Goal: Answer question/provide support: Share knowledge or assist other users

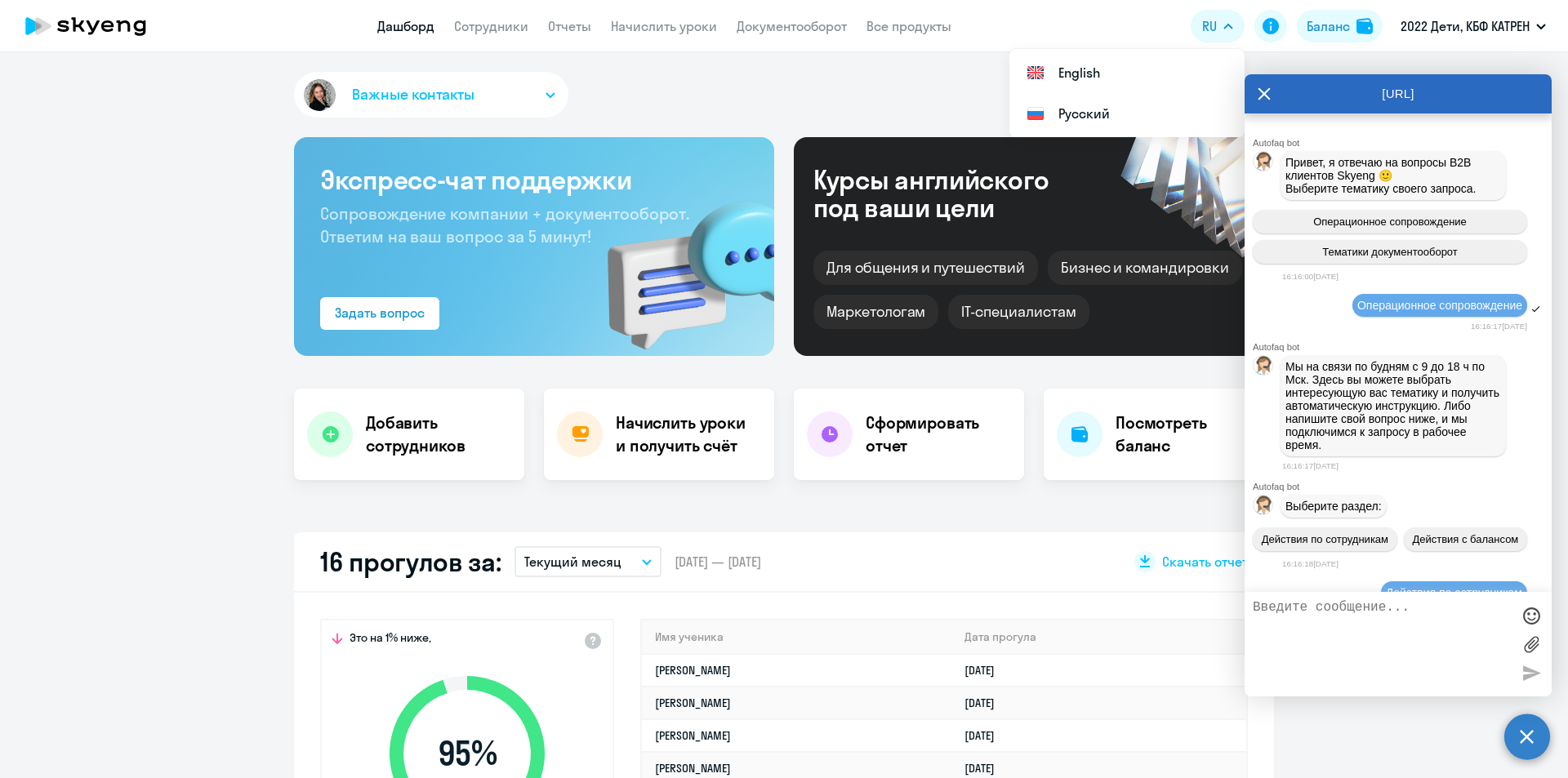
select select "30"
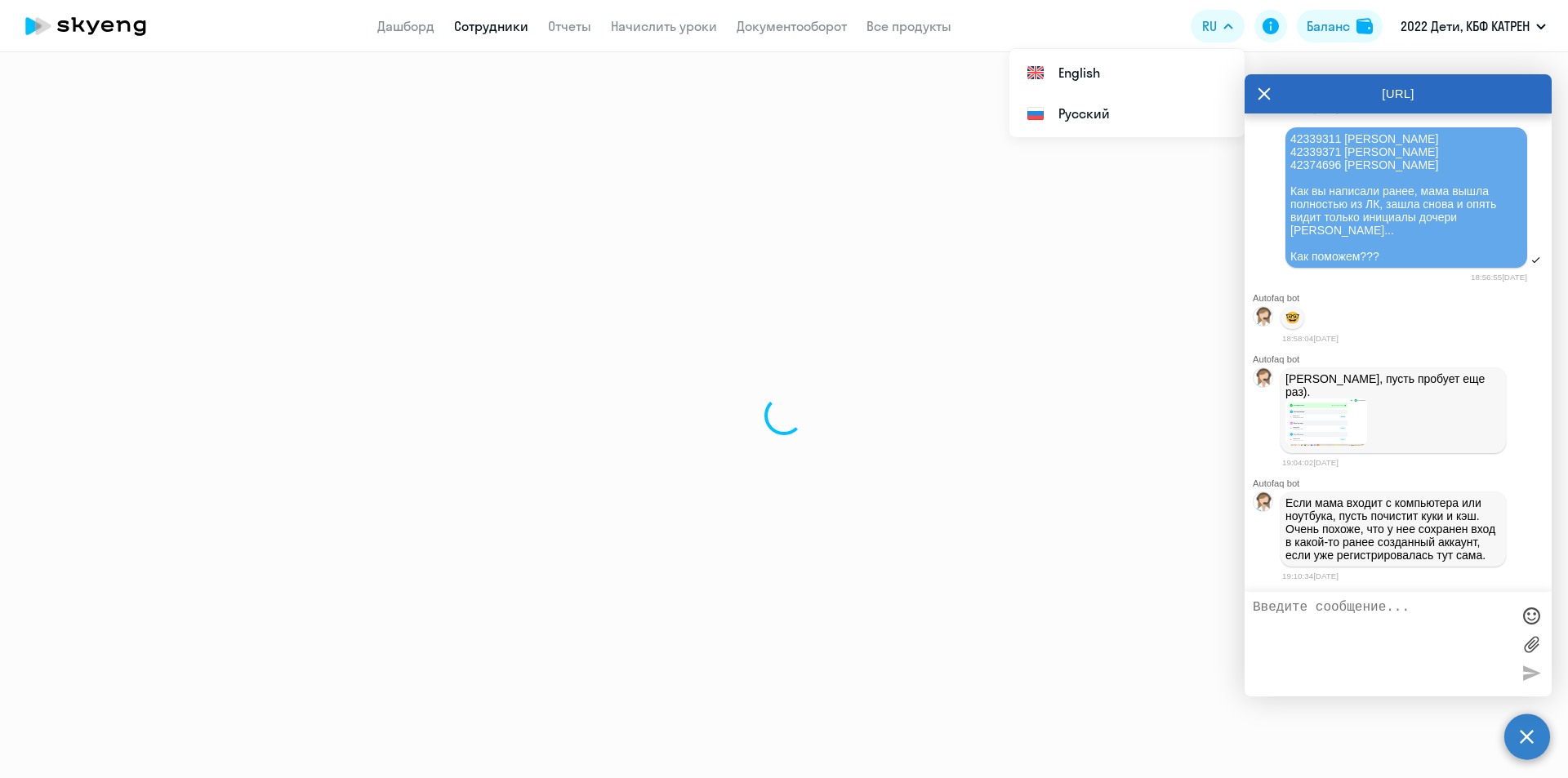
select select "math"
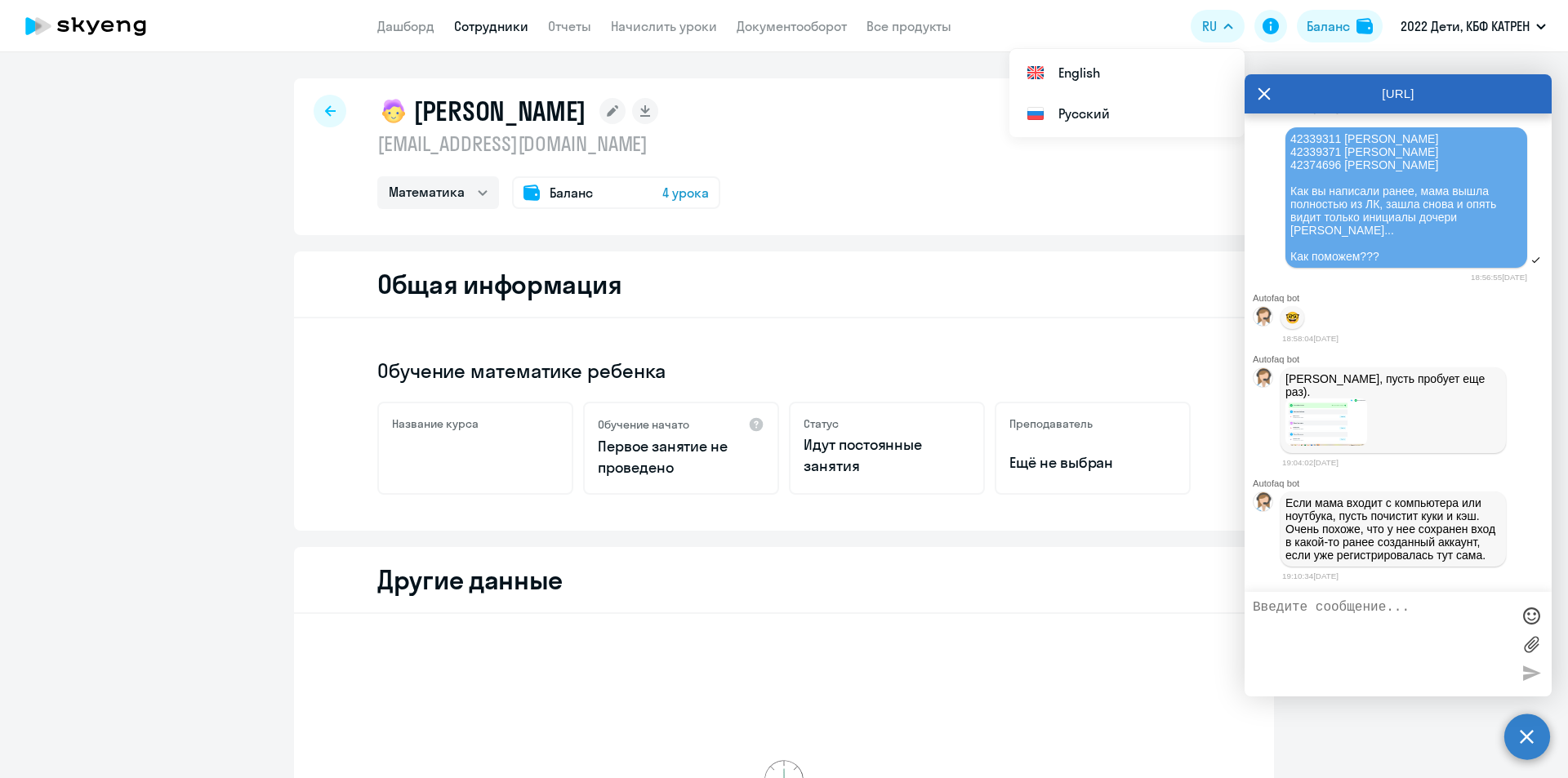
click at [466, 29] on link "Сотрудники" at bounding box center [491, 26] width 74 height 16
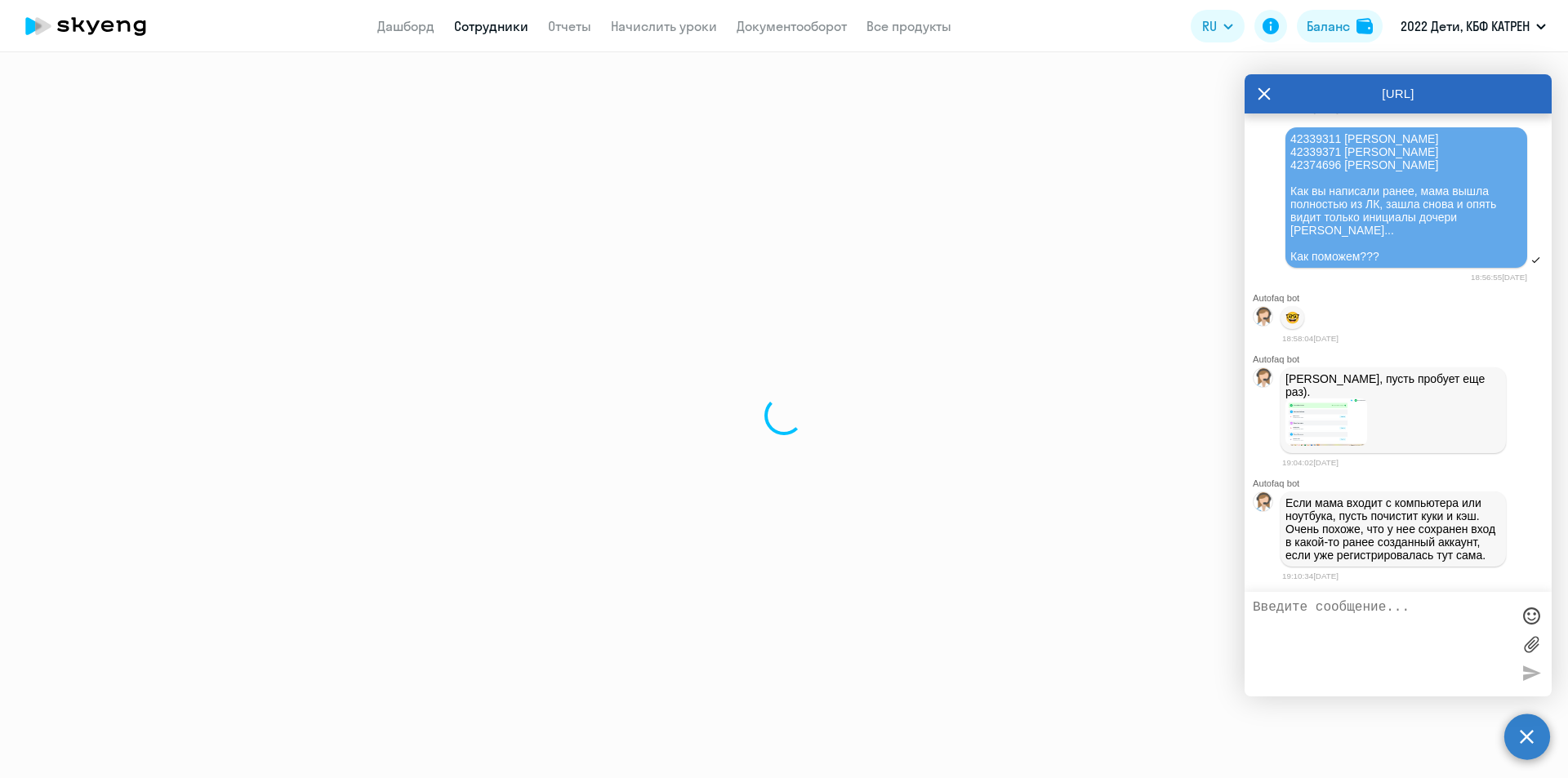
select select "30"
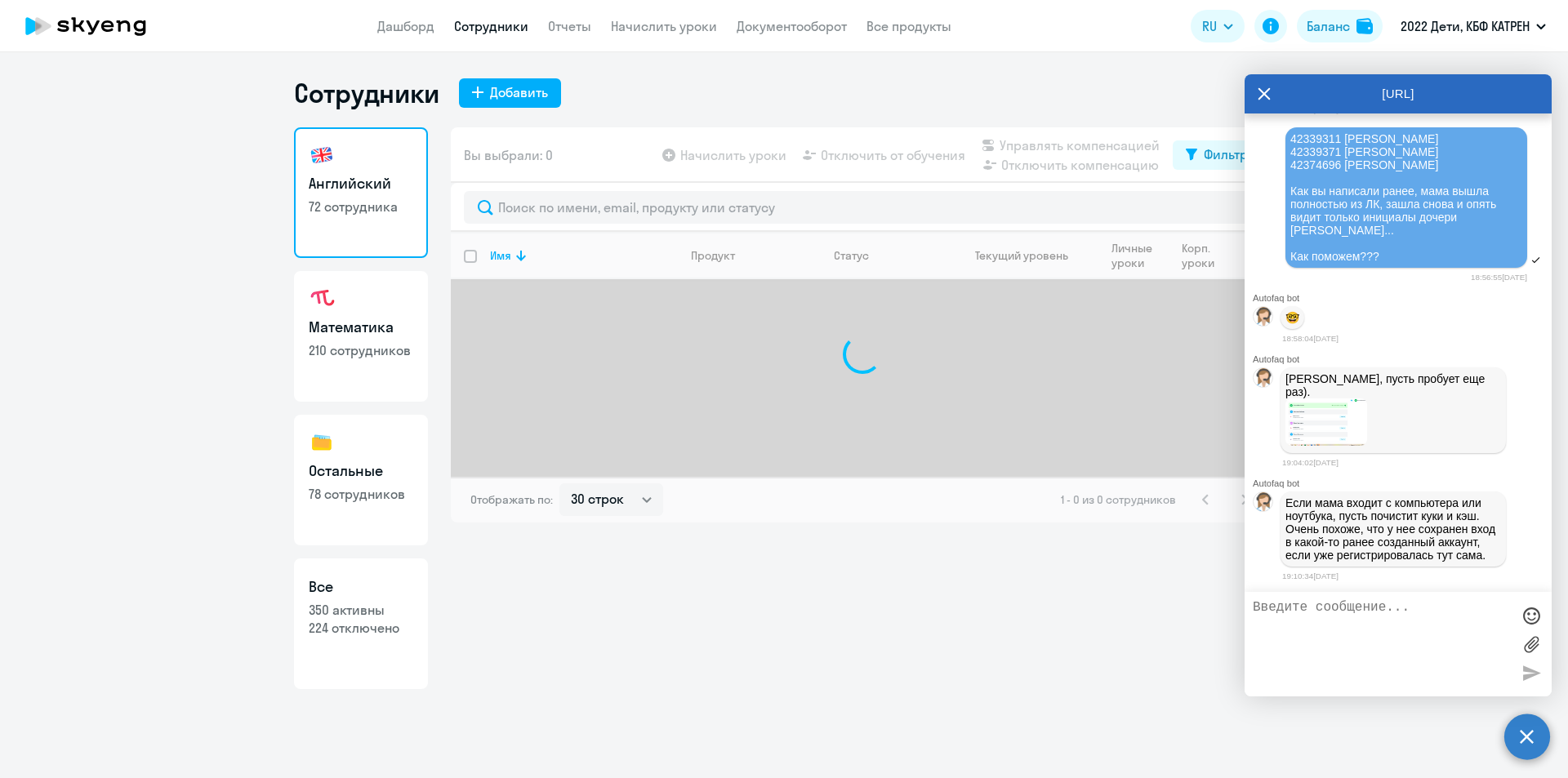
click at [386, 614] on p "350 активны" at bounding box center [361, 609] width 105 height 18
select select "30"
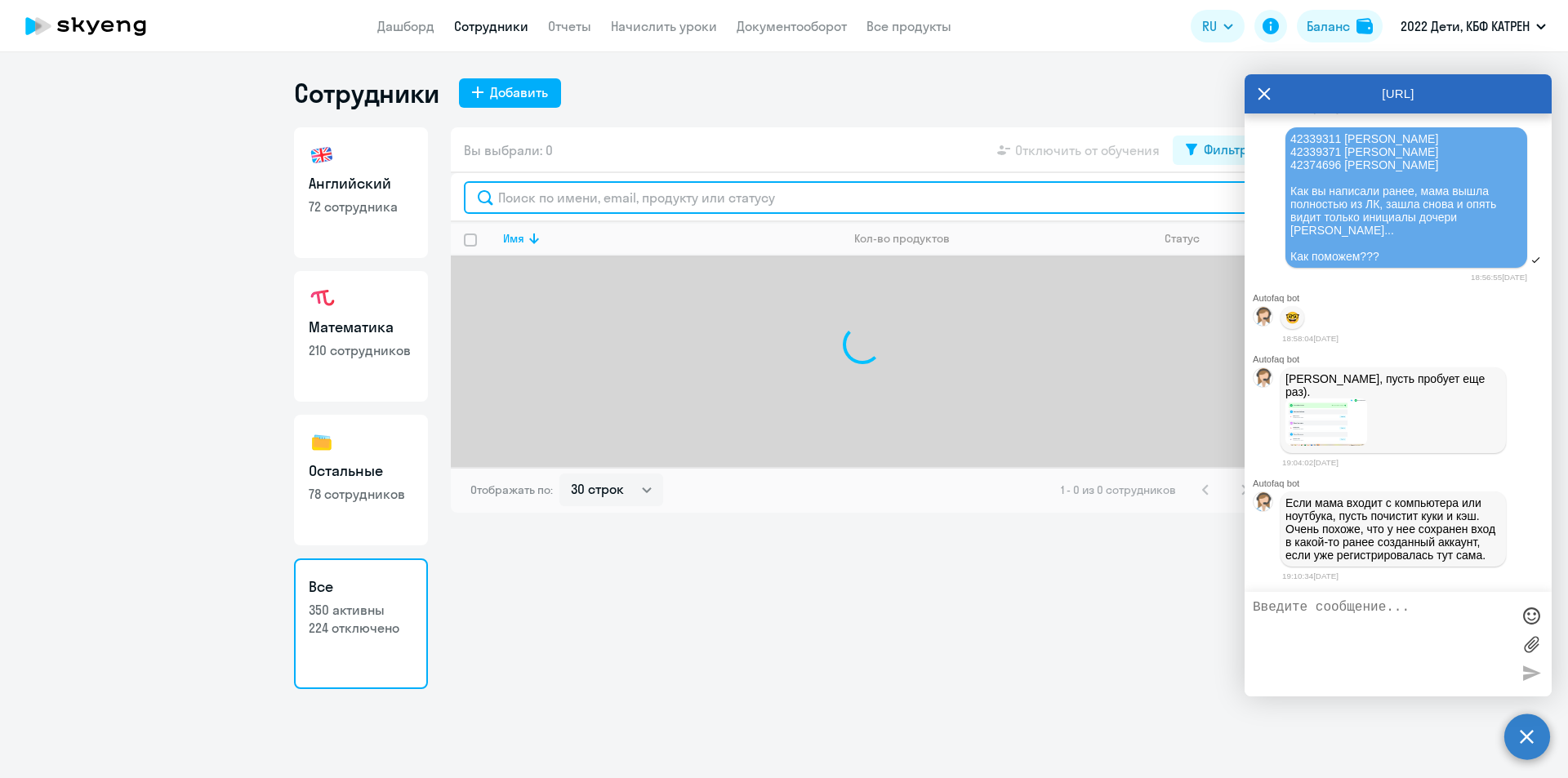
click at [683, 191] on input "text" at bounding box center [862, 197] width 797 height 33
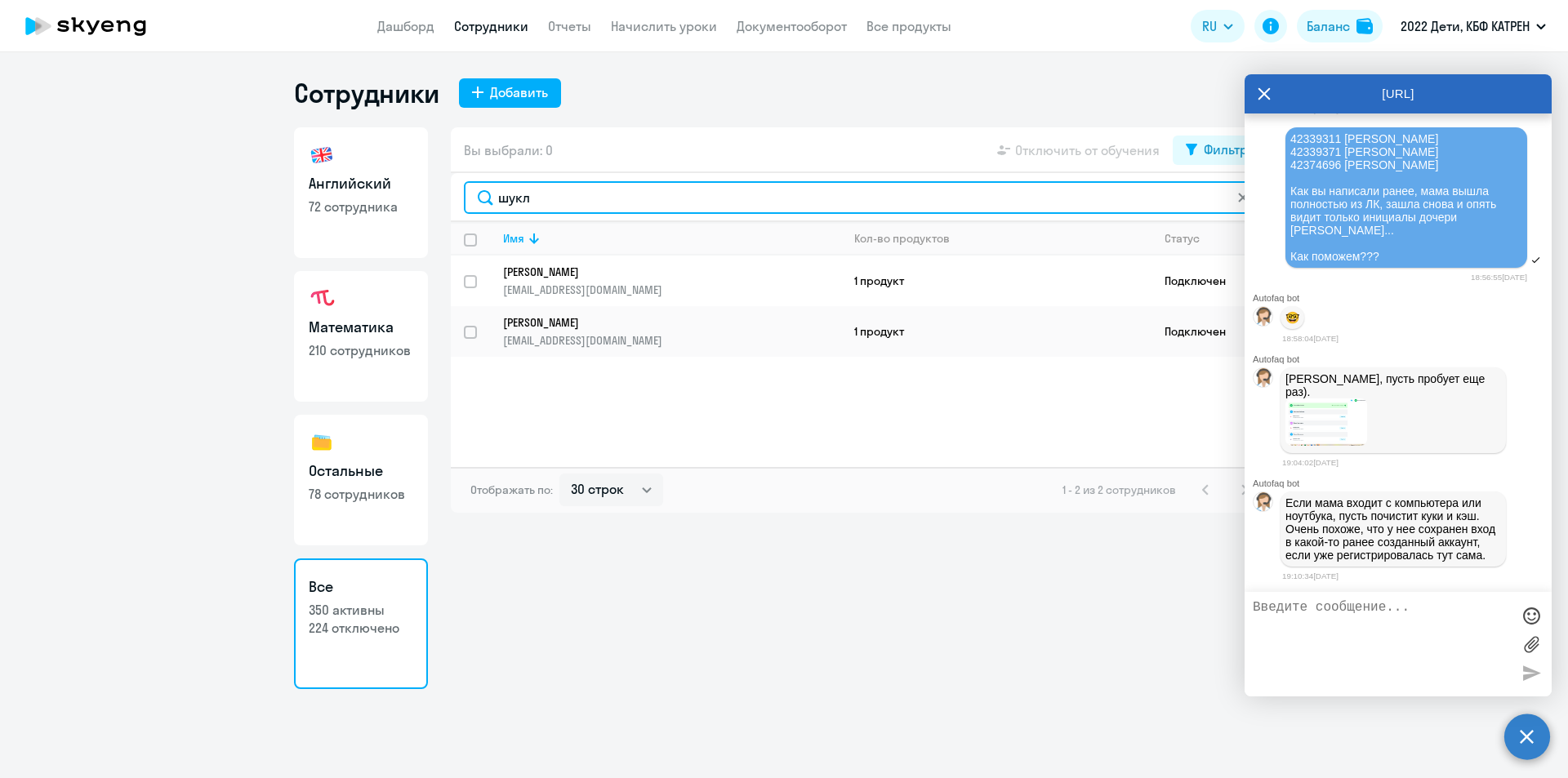
type input "шукл"
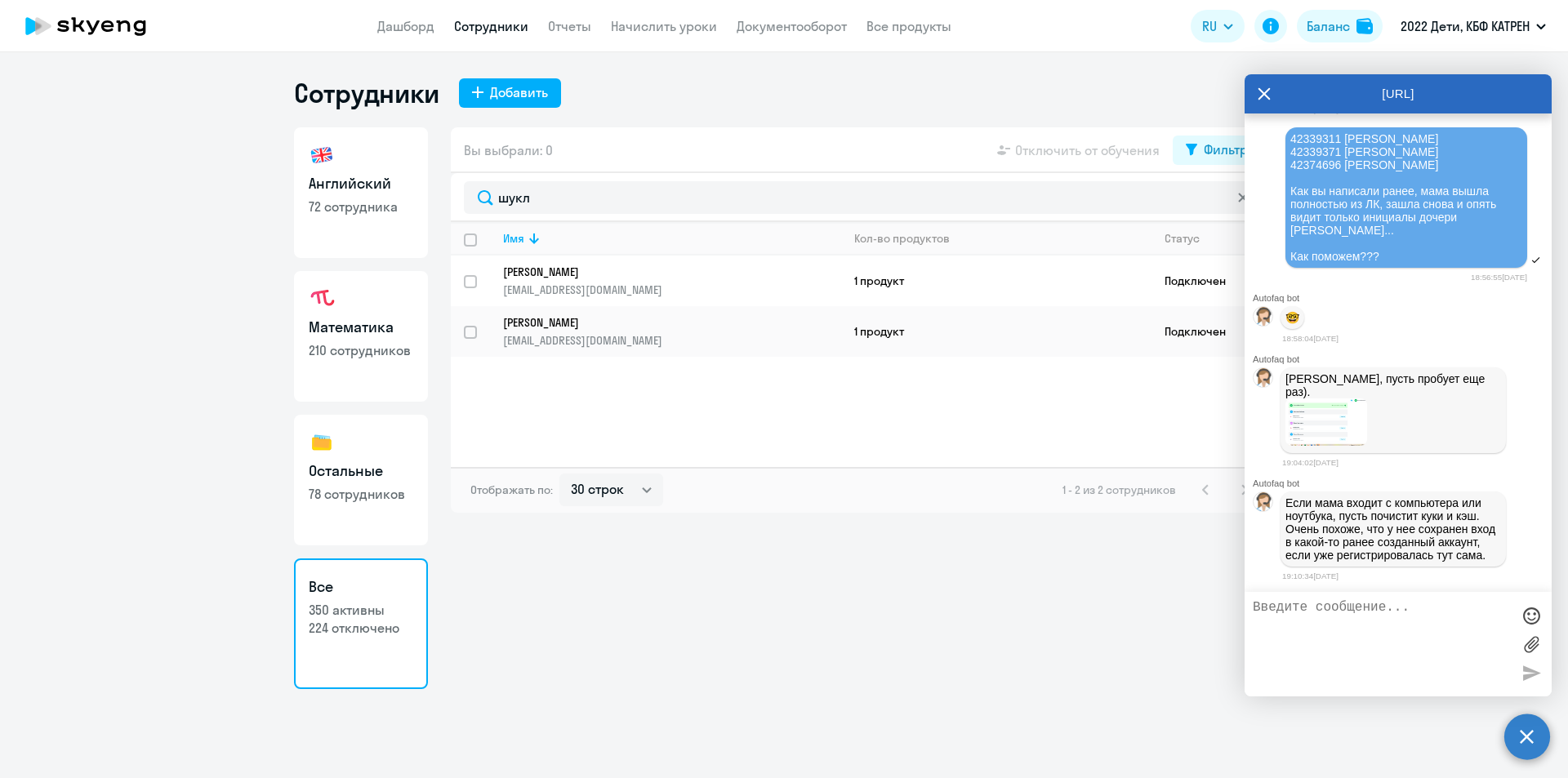
click at [616, 280] on link "[PERSON_NAME] [EMAIL_ADDRESS][DOMAIN_NAME]" at bounding box center [672, 281] width 337 height 33
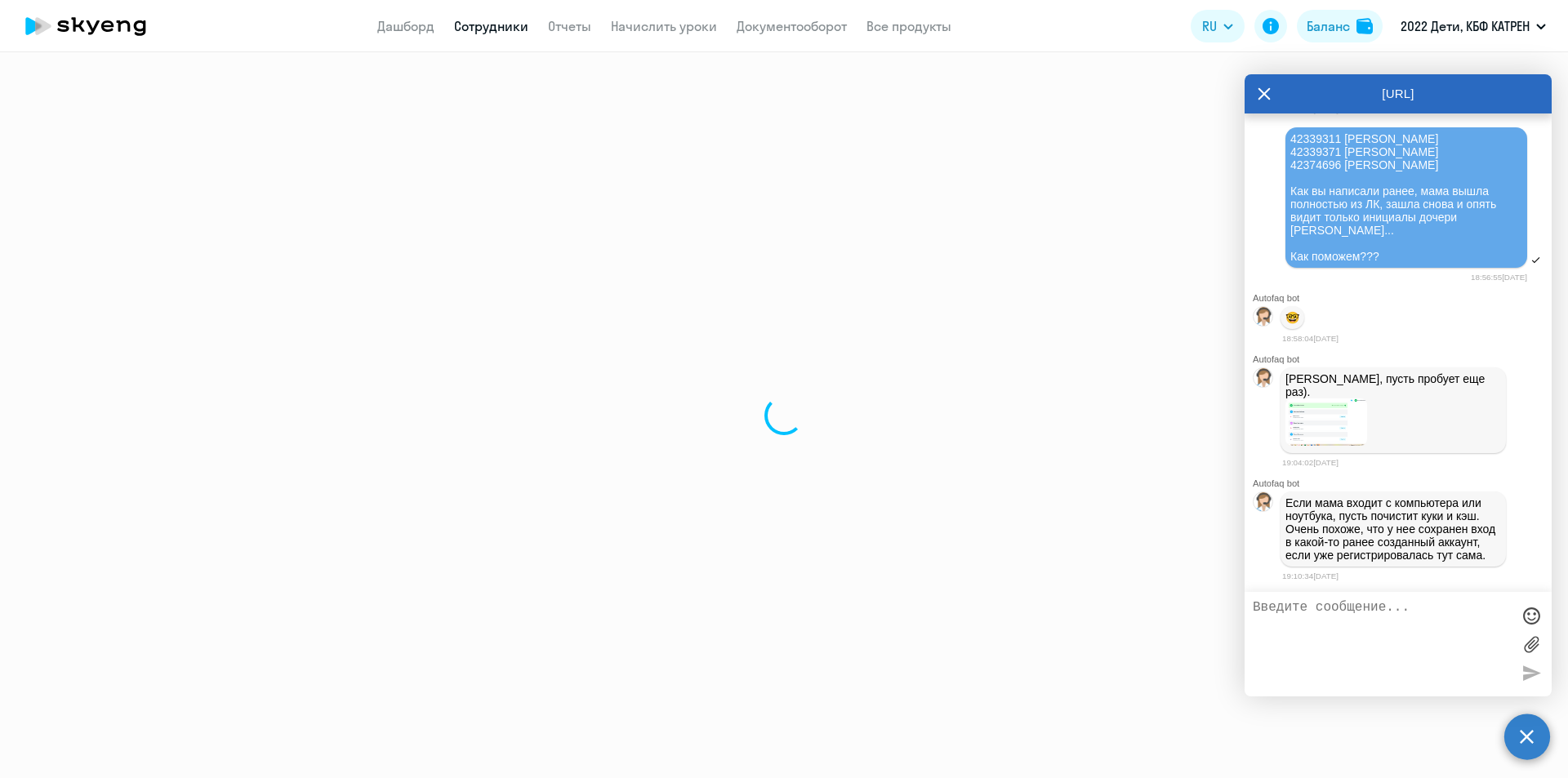
select select "others"
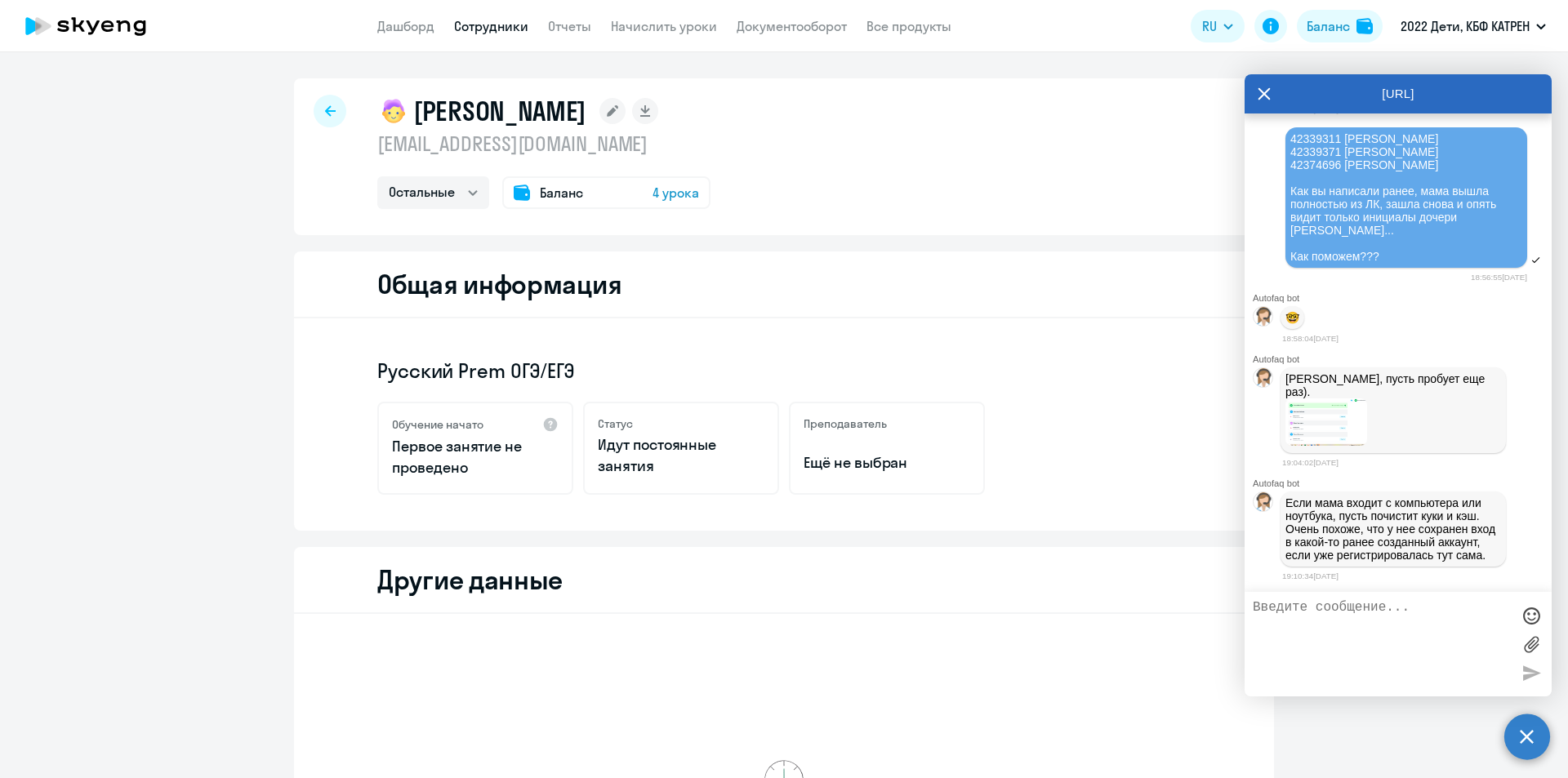
click at [1336, 631] on textarea at bounding box center [1381, 644] width 258 height 89
click at [1398, 612] on textarea "[PERSON_NAME], очень прошу уедиться" at bounding box center [1381, 644] width 258 height 89
click at [1398, 611] on textarea "[PERSON_NAME], очень прошу уедиться" at bounding box center [1381, 644] width 258 height 89
click at [1475, 610] on textarea "[PERSON_NAME], очень прошу убедиться" at bounding box center [1381, 644] width 258 height 89
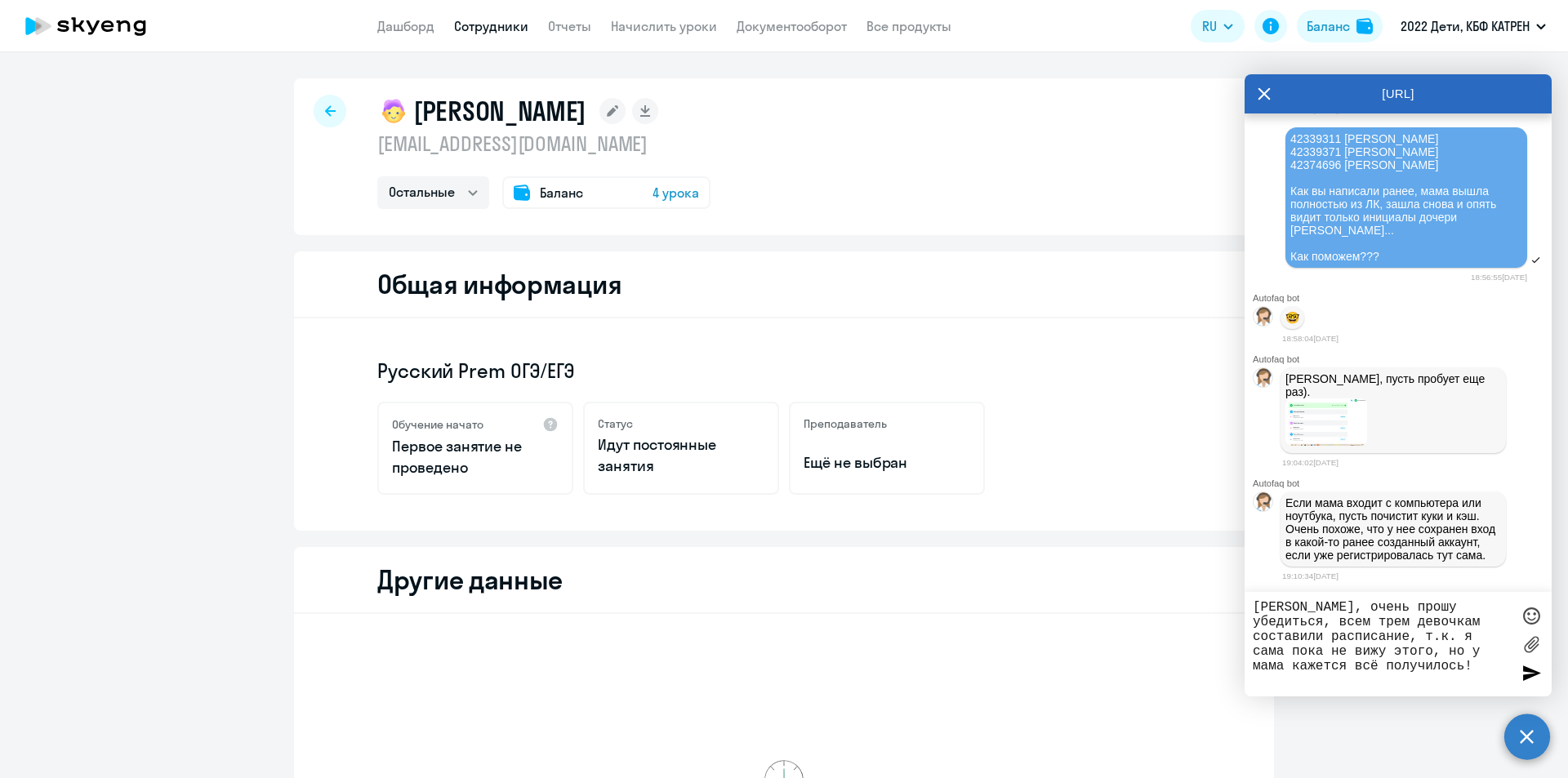
drag, startPoint x: 1418, startPoint y: 652, endPoint x: 1410, endPoint y: 648, distance: 8.9
click at [1410, 648] on textarea "[PERSON_NAME], очень прошу убедиться, всем трем девочкам составили расписание, …" at bounding box center [1381, 644] width 258 height 89
click at [1435, 664] on textarea "[PERSON_NAME], очень прошу убедиться, всем трем девочкам составили расписание, …" at bounding box center [1381, 644] width 258 height 89
click at [1445, 673] on textarea "[PERSON_NAME], очень прошу убедиться, всем трем девочкам составили расписание, …" at bounding box center [1381, 644] width 258 height 89
click at [1478, 612] on textarea "[PERSON_NAME], очень прошу убедиться, всем трем девочкам составили расписание, …" at bounding box center [1381, 644] width 258 height 89
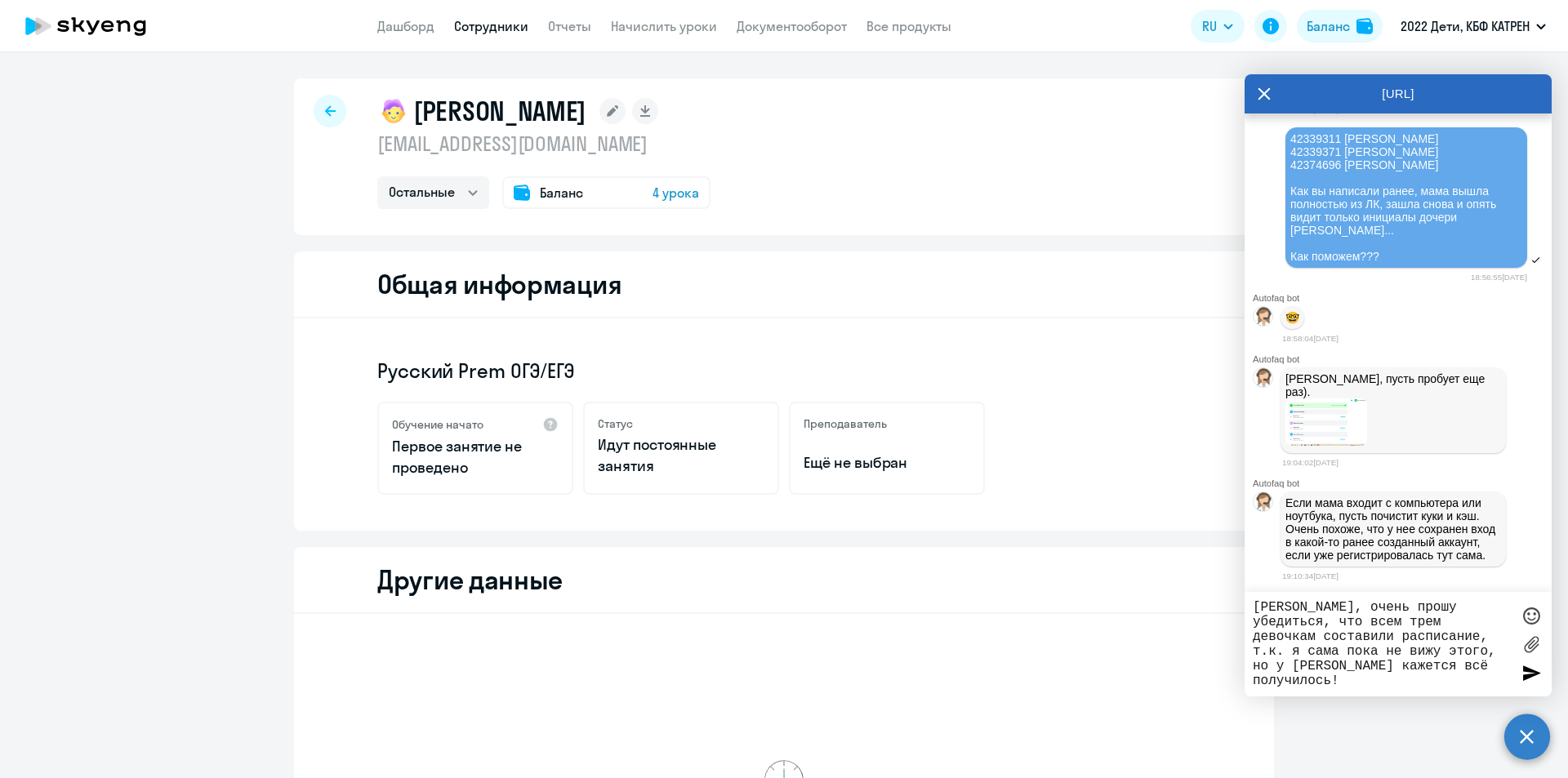
click at [1398, 625] on textarea "[PERSON_NAME], очень прошу убедиться, что всем трем девочкам составили расписан…" at bounding box center [1381, 644] width 258 height 89
drag, startPoint x: 1290, startPoint y: 148, endPoint x: 1337, endPoint y: 152, distance: 47.2
click at [1337, 152] on span "42339311 [PERSON_NAME] 42339371 [PERSON_NAME] 42374696 [PERSON_NAME] Как вы нап…" at bounding box center [1394, 197] width 209 height 131
copy span "42339311"
click at [1400, 622] on textarea "[PERSON_NAME], очень прошу убедиться, что всем трем девочкам составили расписан…" at bounding box center [1381, 644] width 258 height 89
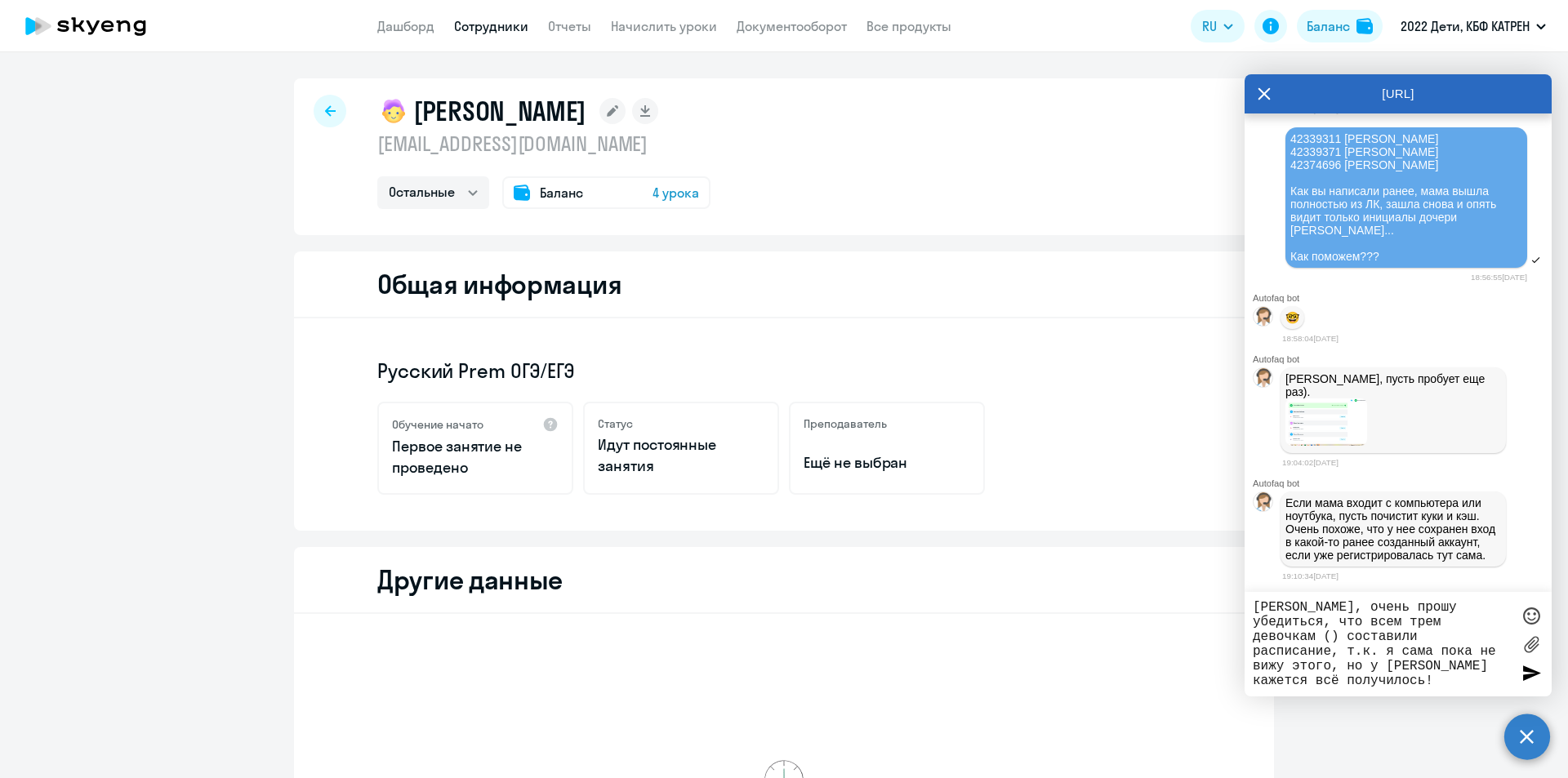
paste textarea "42339311"
drag, startPoint x: 1291, startPoint y: 167, endPoint x: 1340, endPoint y: 168, distance: 49.0
click at [1340, 168] on span "42339311 [PERSON_NAME] 42339371 [PERSON_NAME] 42374696 [PERSON_NAME] Как вы нап…" at bounding box center [1394, 197] width 209 height 131
copy span "42339371"
click at [1472, 622] on textarea "[PERSON_NAME], очень прошу убедиться, что всем трем девочкам (42339311) состави…" at bounding box center [1381, 644] width 258 height 89
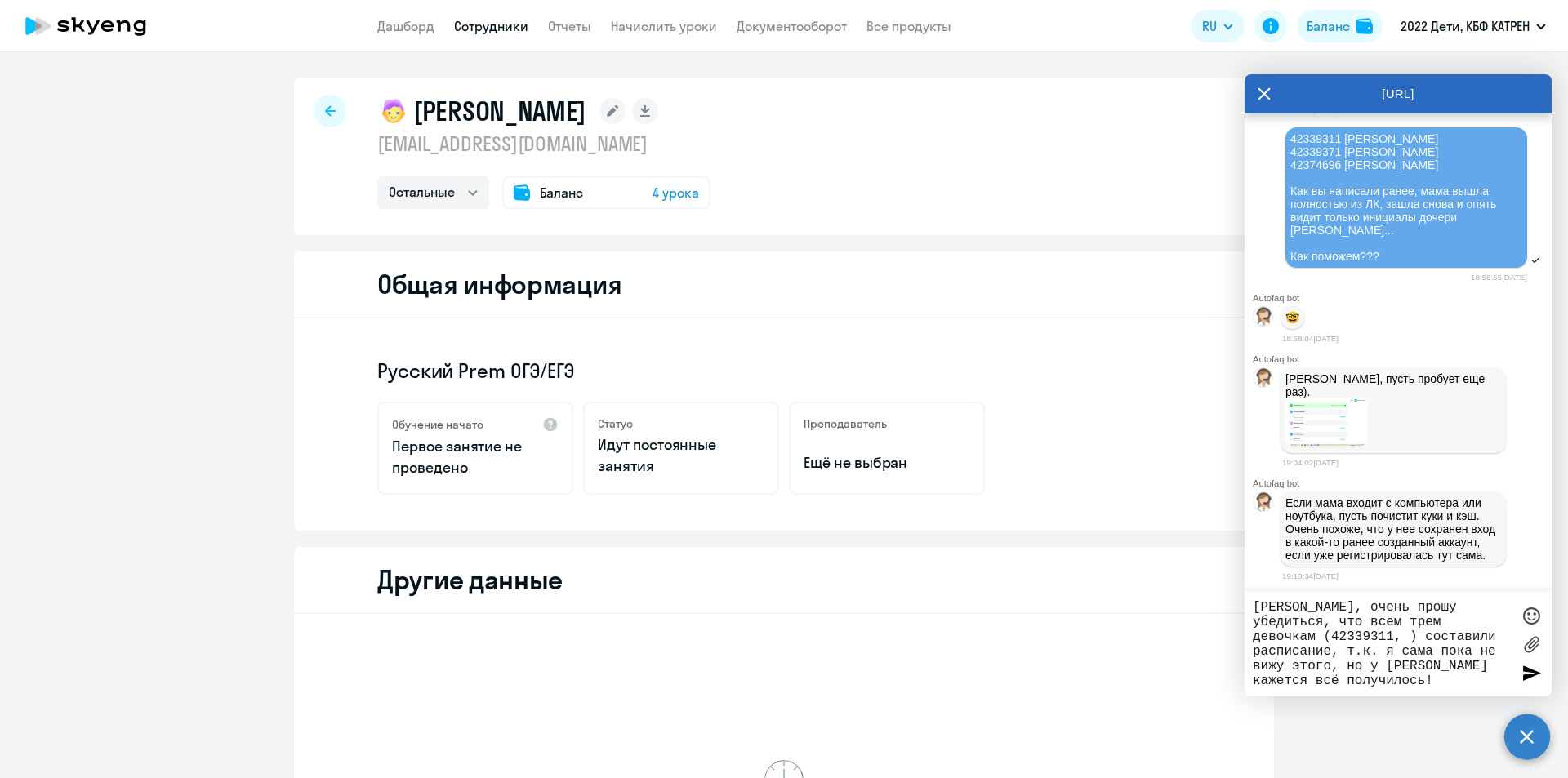
paste textarea "42339371"
drag, startPoint x: 1291, startPoint y: 171, endPoint x: 1340, endPoint y: 177, distance: 49.4
click at [1340, 177] on span "42339311 [PERSON_NAME] 42339371 [PERSON_NAME] 42374696 [PERSON_NAME] Как вы нап…" at bounding box center [1394, 197] width 209 height 131
copy span "42374696"
click at [1314, 635] on textarea "[PERSON_NAME], очень прошу убедиться, что всем трем девочкам (42339311, 4233937…" at bounding box center [1381, 644] width 258 height 89
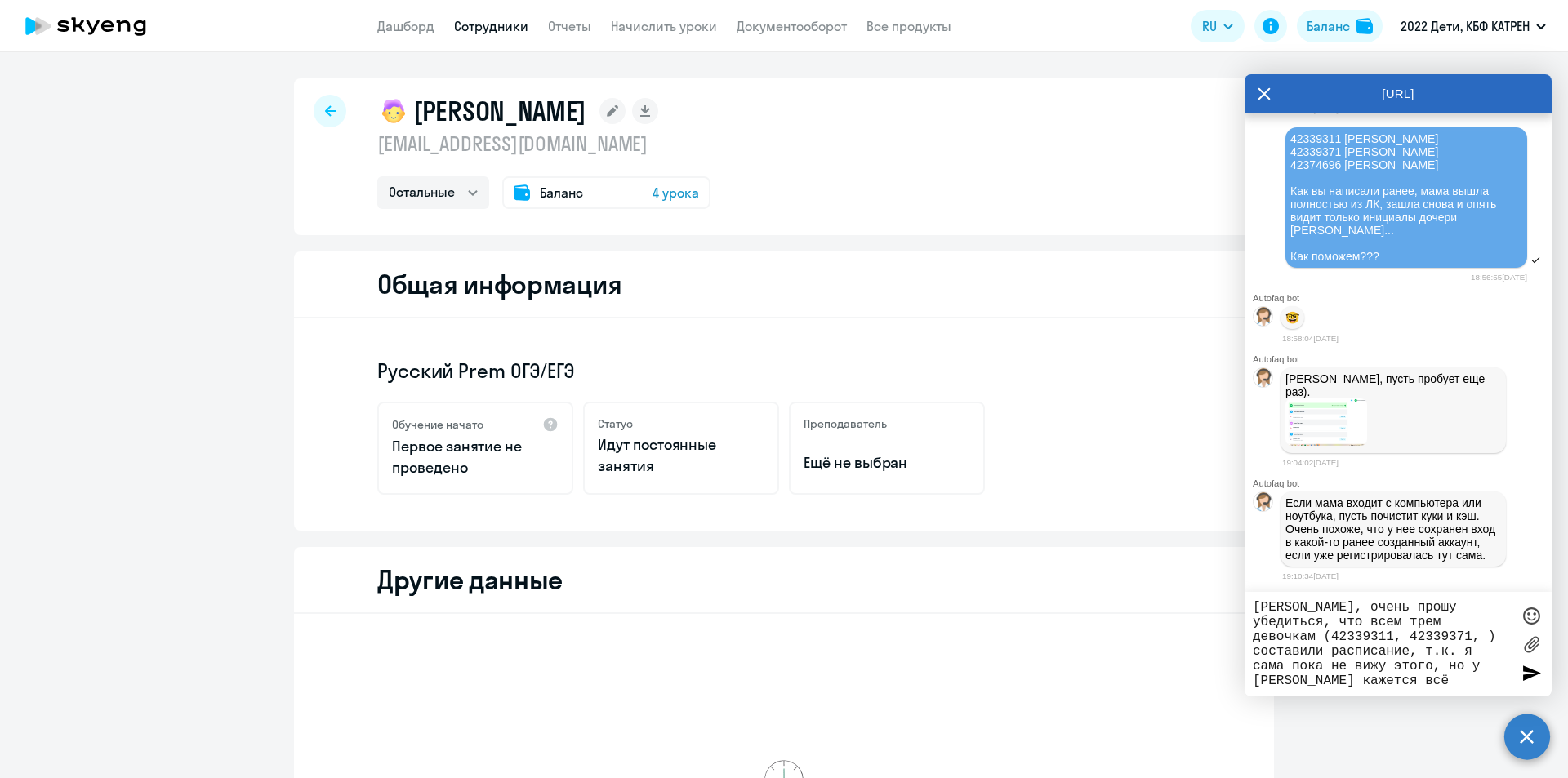
paste textarea "42374696"
click at [1353, 662] on textarea "[PERSON_NAME], очень прошу убедиться, что всем трем девочкам (42339311, 4233937…" at bounding box center [1381, 644] width 258 height 89
click at [1472, 623] on textarea "[PERSON_NAME], очень прошу убедиться, что всем трем девочкам (42339311, 4233937…" at bounding box center [1381, 644] width 258 height 89
click at [1401, 636] on textarea "[PERSON_NAME], очень прошу убедиться, что всем трем девочкам (42339311 [PERSON_…" at bounding box center [1381, 644] width 258 height 89
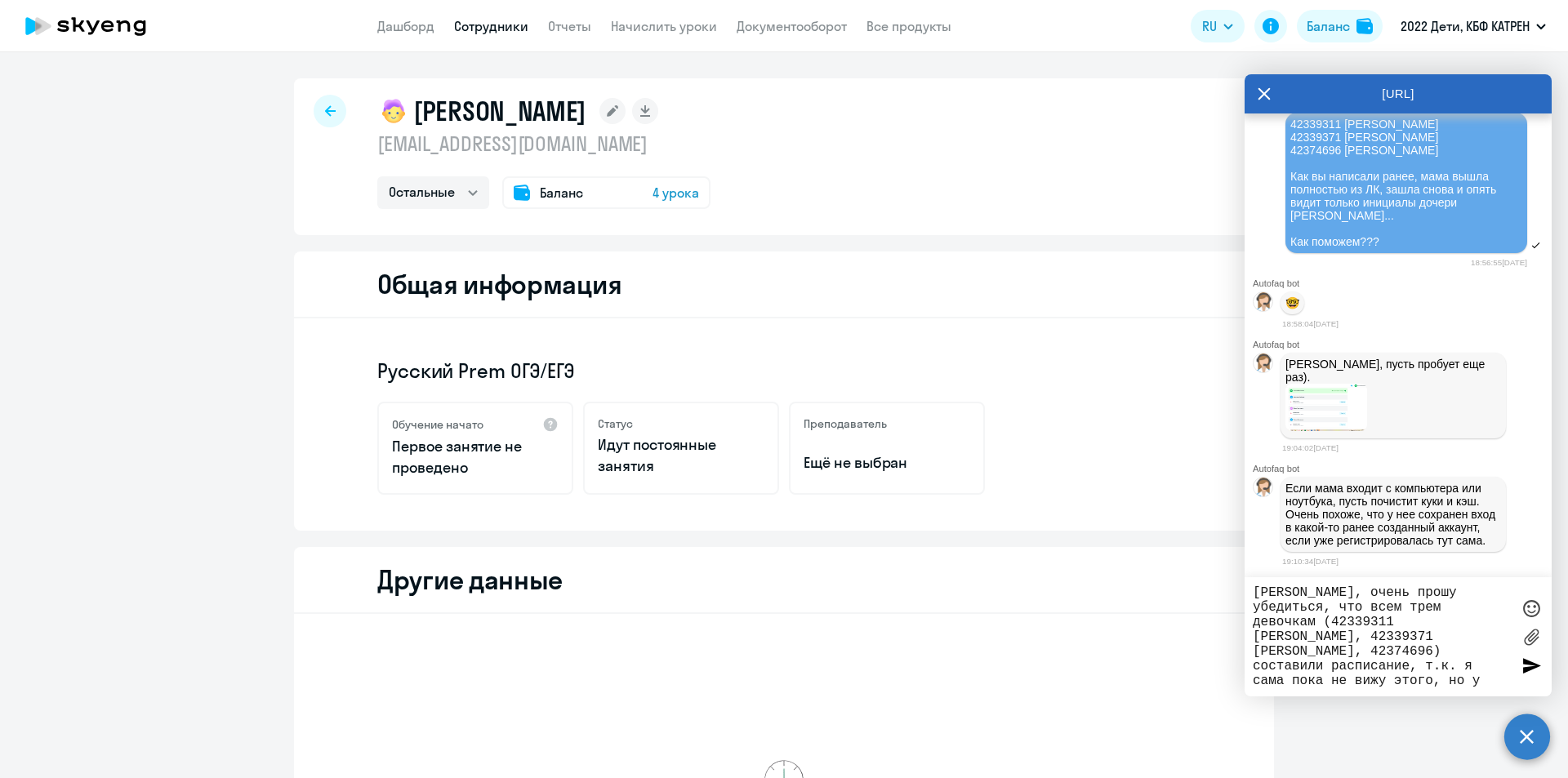
click at [1314, 638] on textarea "[PERSON_NAME], очень прошу убедиться, что всем трем девочкам (42339311 [PERSON_…" at bounding box center [1381, 636] width 258 height 103
click at [1358, 636] on textarea "[PERSON_NAME], очень прошу убедиться, что всем трем девочкам (42339311 [PERSON_…" at bounding box center [1381, 636] width 258 height 103
click at [1391, 679] on textarea "[PERSON_NAME], очень прошу убедиться, что всем трем девочкам (42339311 [PERSON_…" at bounding box center [1381, 636] width 258 height 103
type textarea "[PERSON_NAME], очень прошу убедиться, что всем трем девочкам (42339311 [PERSON_…"
click at [1526, 666] on div at bounding box center [1530, 665] width 24 height 24
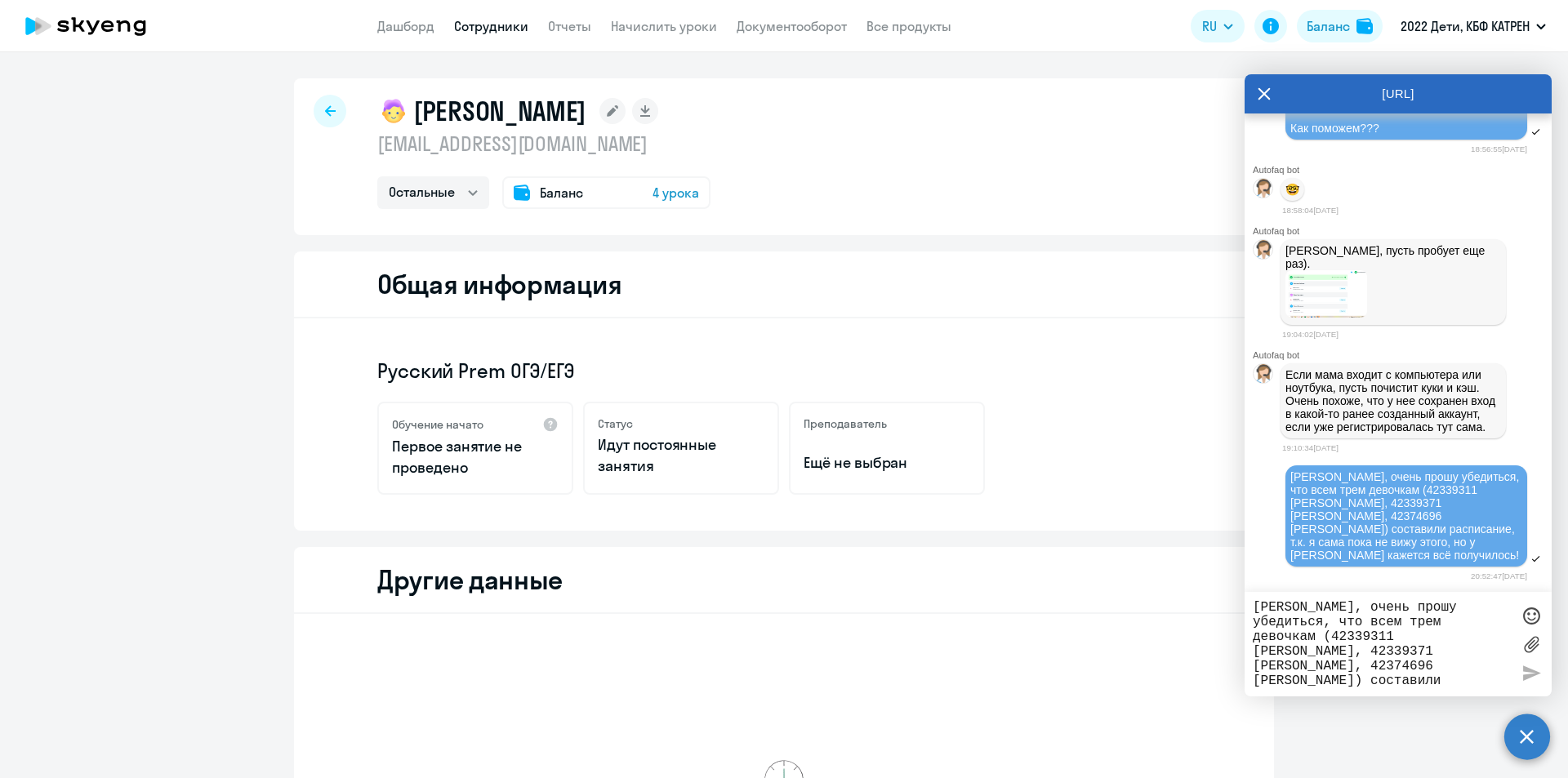
scroll to position [31163, 0]
click at [1392, 611] on textarea "[PERSON_NAME], очень прошу убедиться, что всем трем девочкам (42339311 [PERSON_…" at bounding box center [1381, 644] width 258 height 89
click at [403, 23] on link "Дашборд" at bounding box center [405, 26] width 57 height 16
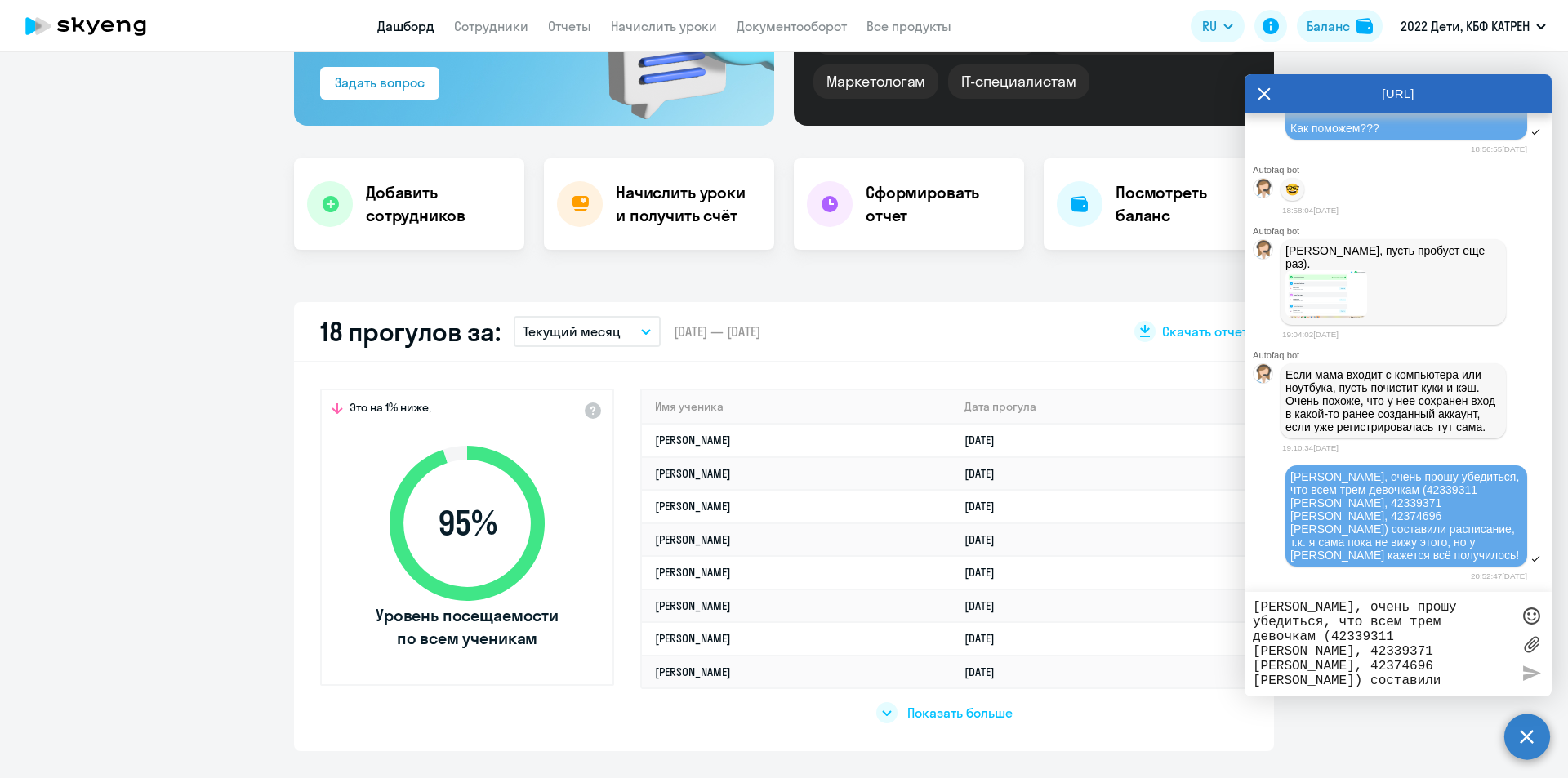
scroll to position [245, 0]
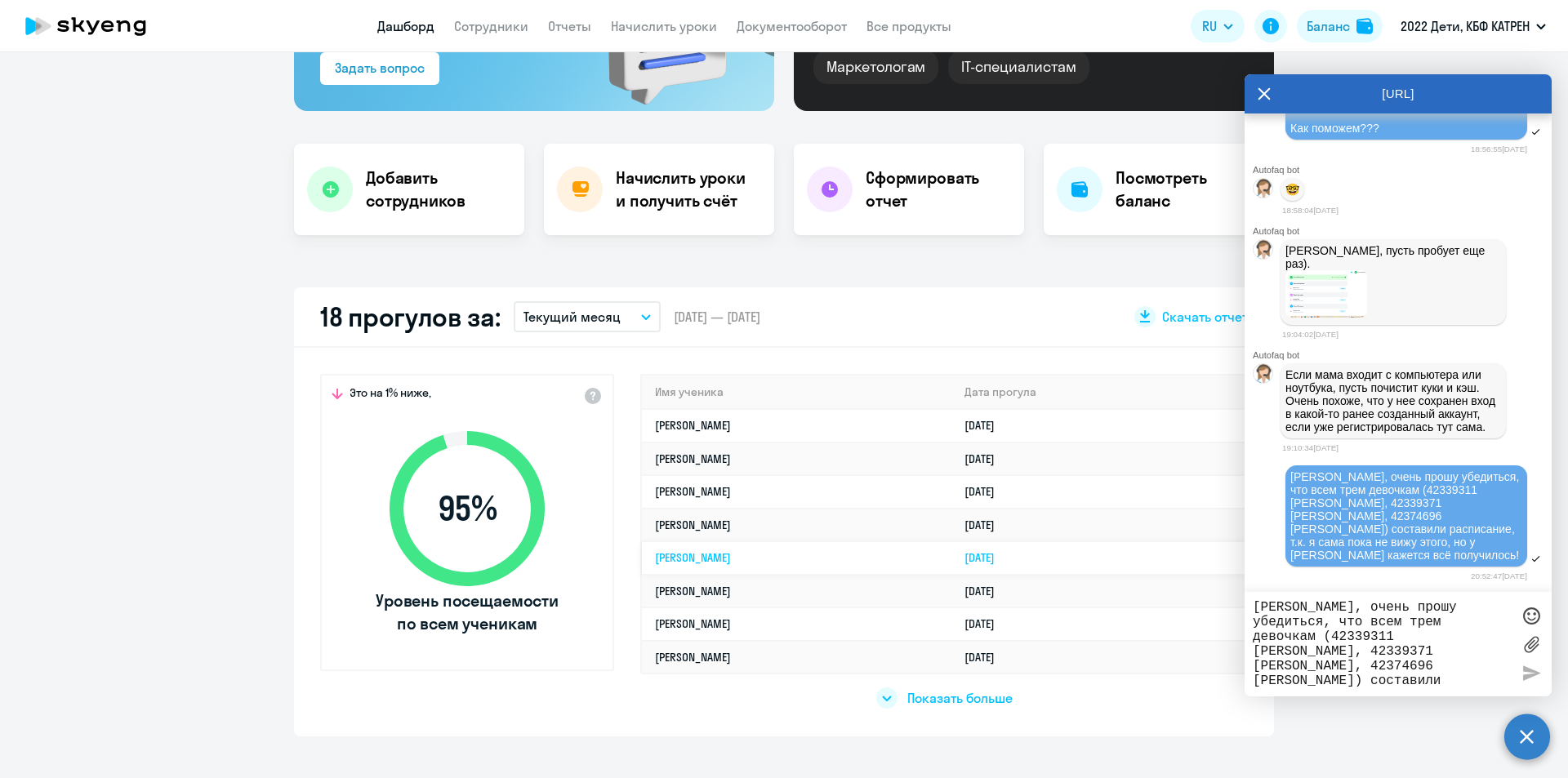
select select "30"
click at [567, 707] on div "Это на 1% ниже, 95 % Уровень посещаемости по всем ученикам Имя ученика Дата про…" at bounding box center [784, 542] width 980 height 389
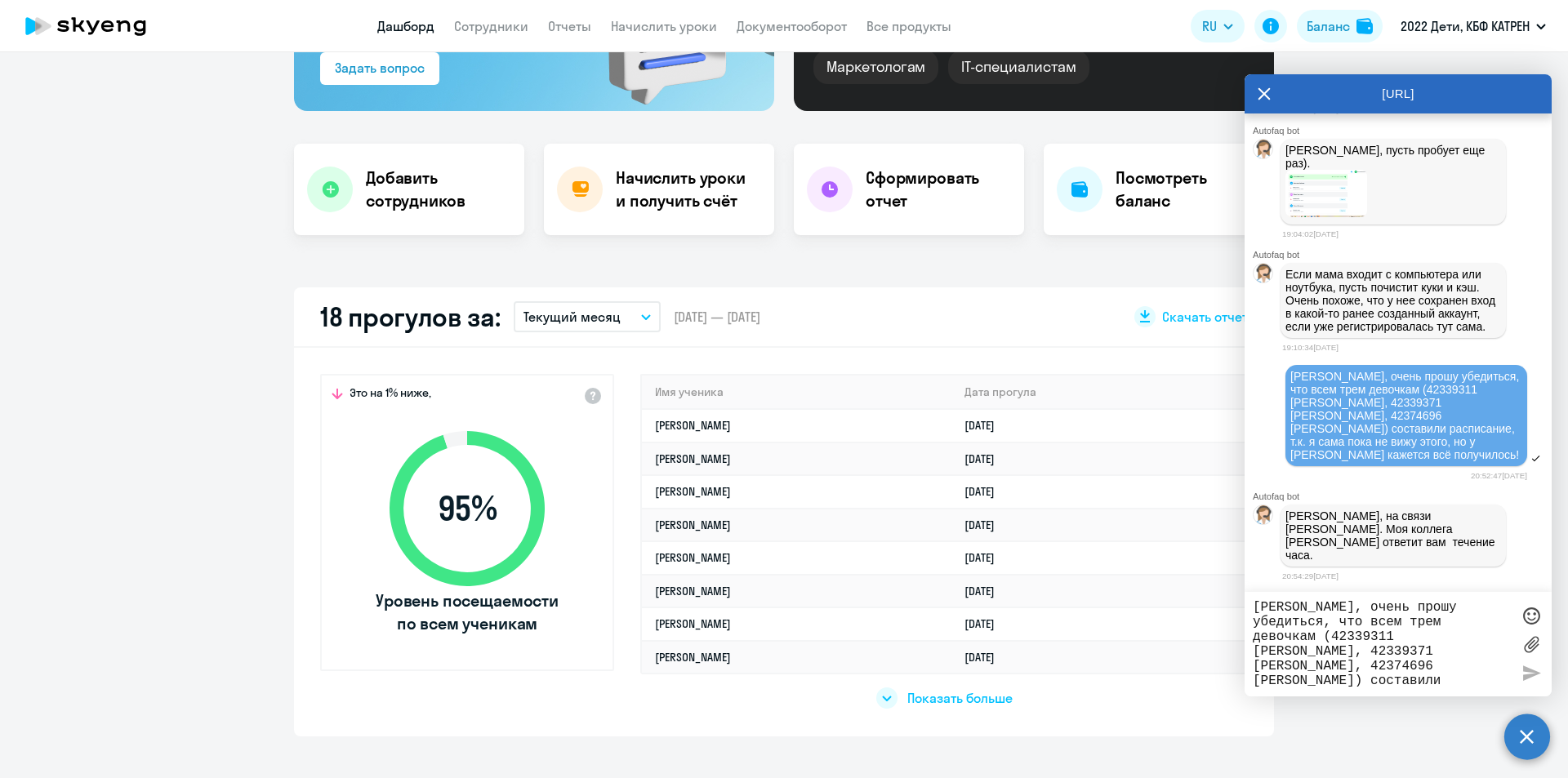
scroll to position [31250, 0]
click at [731, 558] on link "[PERSON_NAME]" at bounding box center [692, 558] width 76 height 14
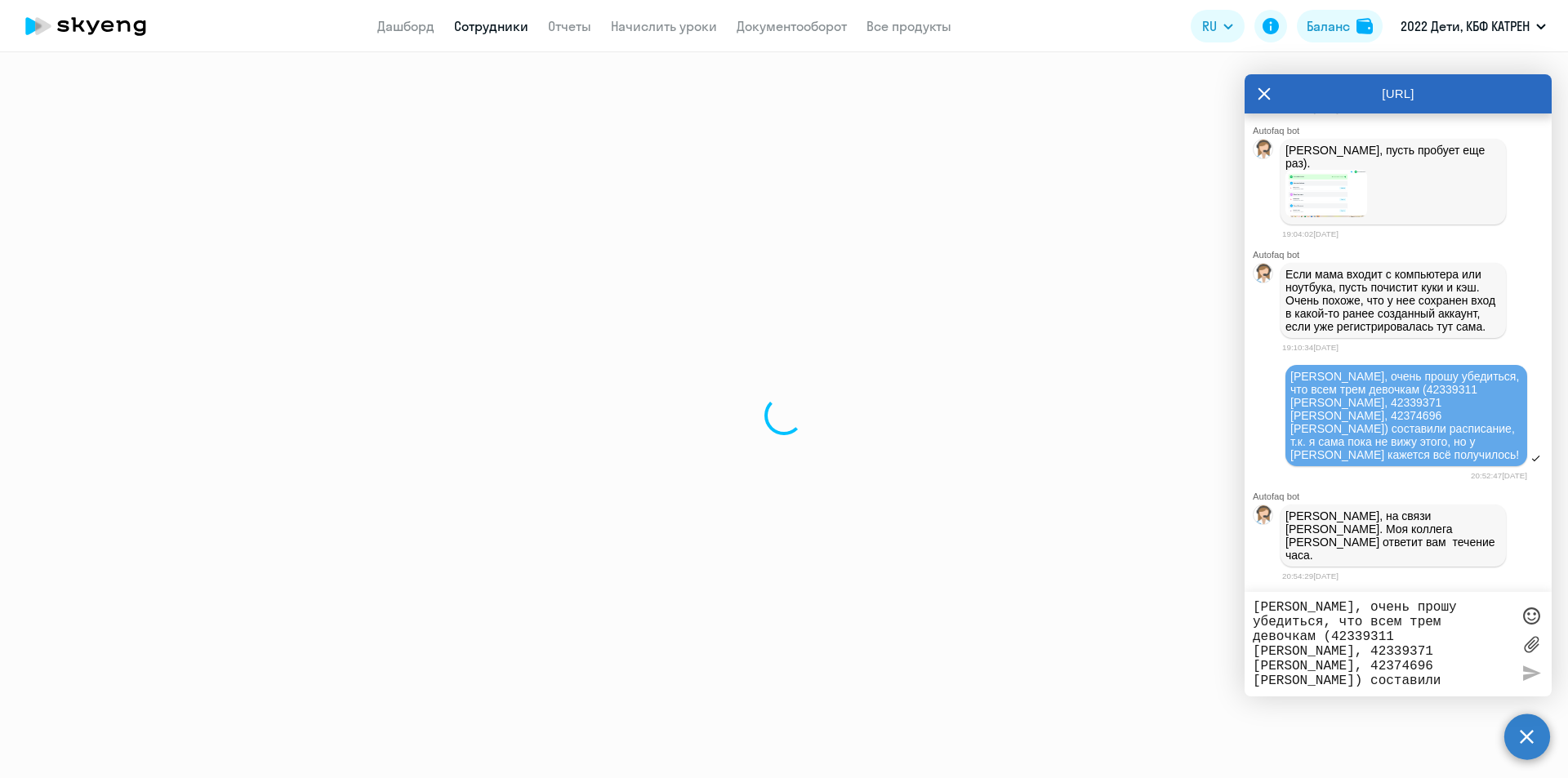
select select "math"
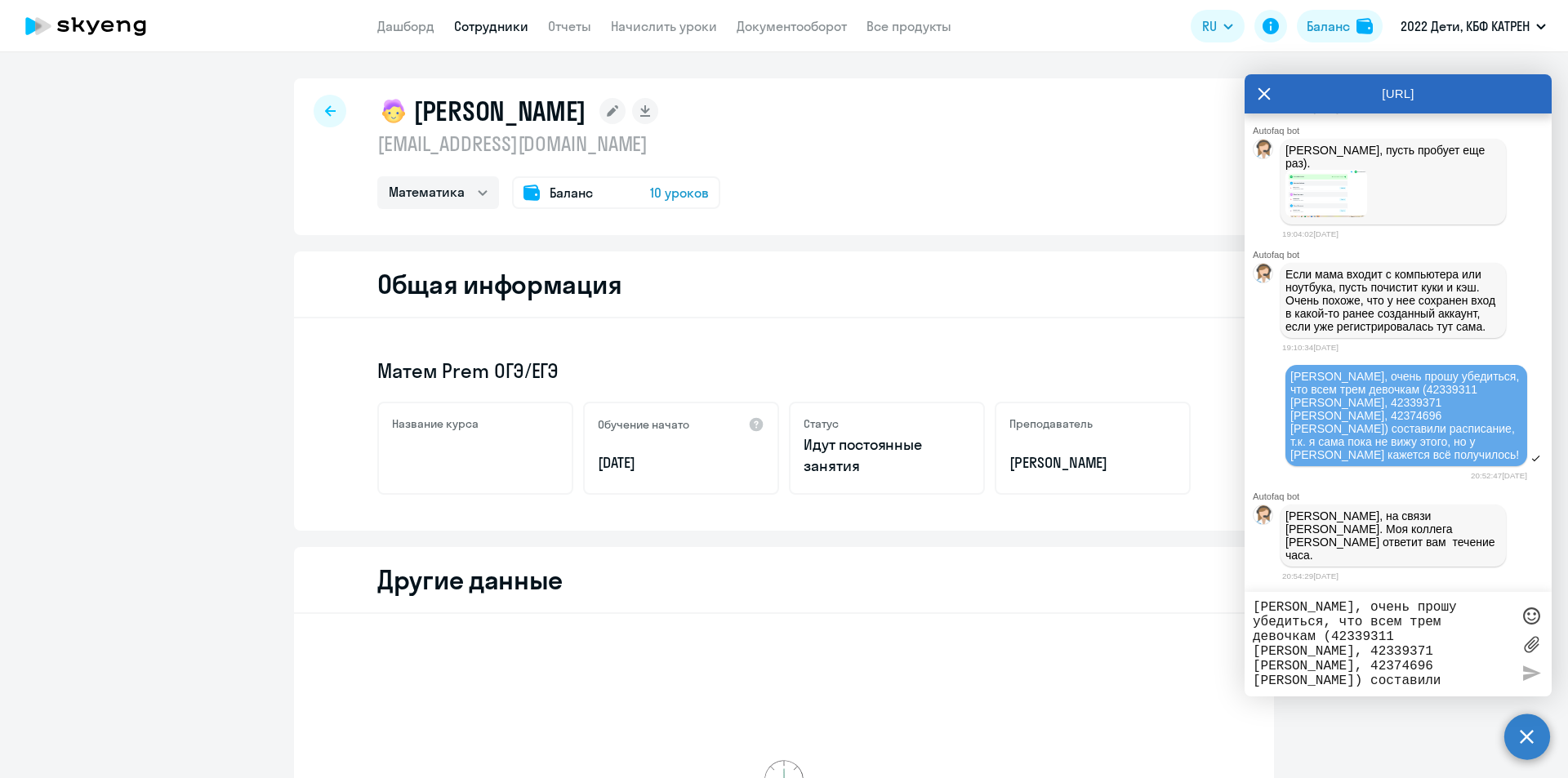
click at [1340, 615] on textarea "[PERSON_NAME], очень прошу убедиться, что всем трем девочкам (42339311 [PERSON_…" at bounding box center [1381, 644] width 258 height 89
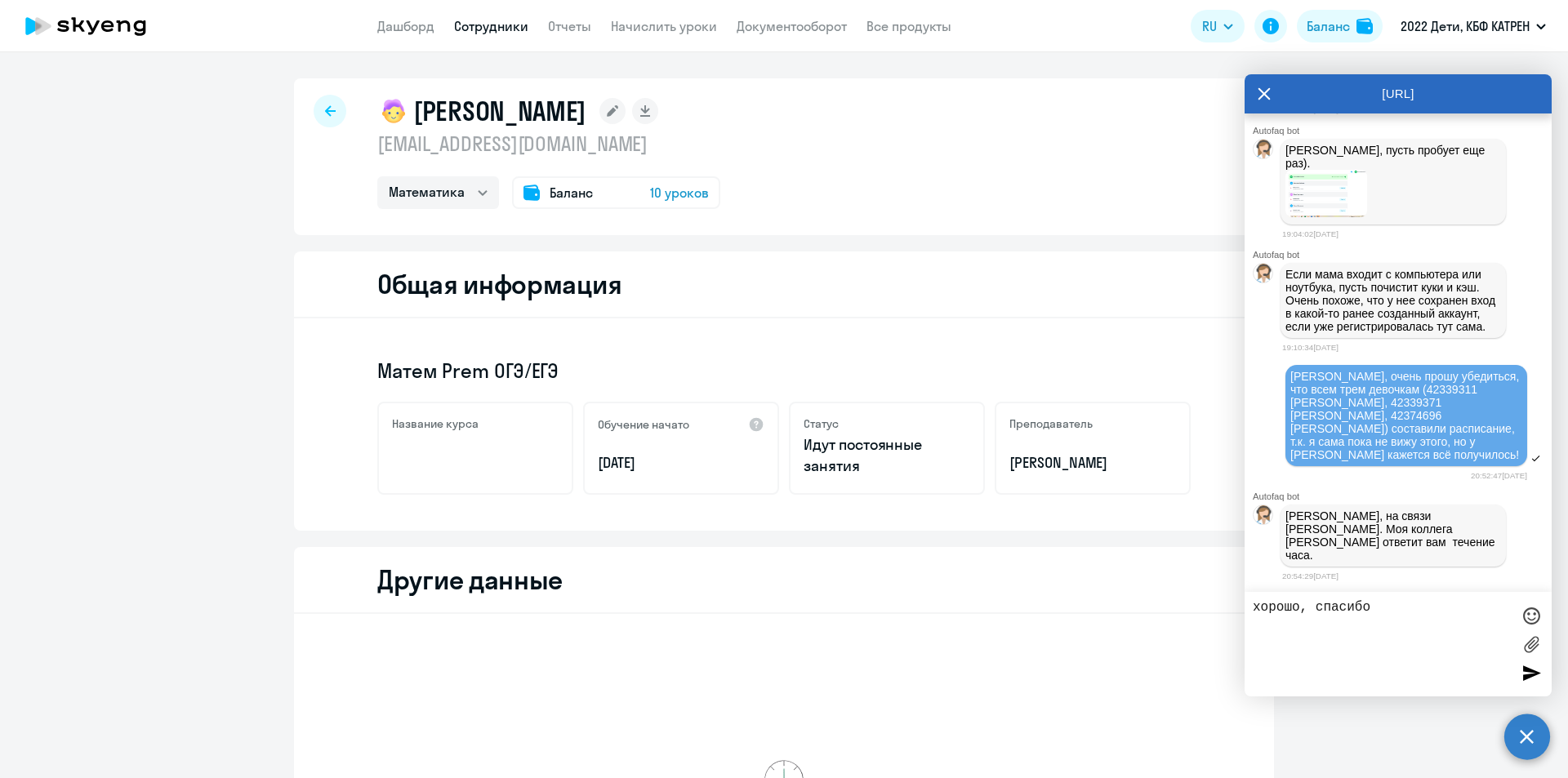
type textarea "хорошо, спасибо"
click at [1537, 673] on div at bounding box center [1530, 672] width 24 height 24
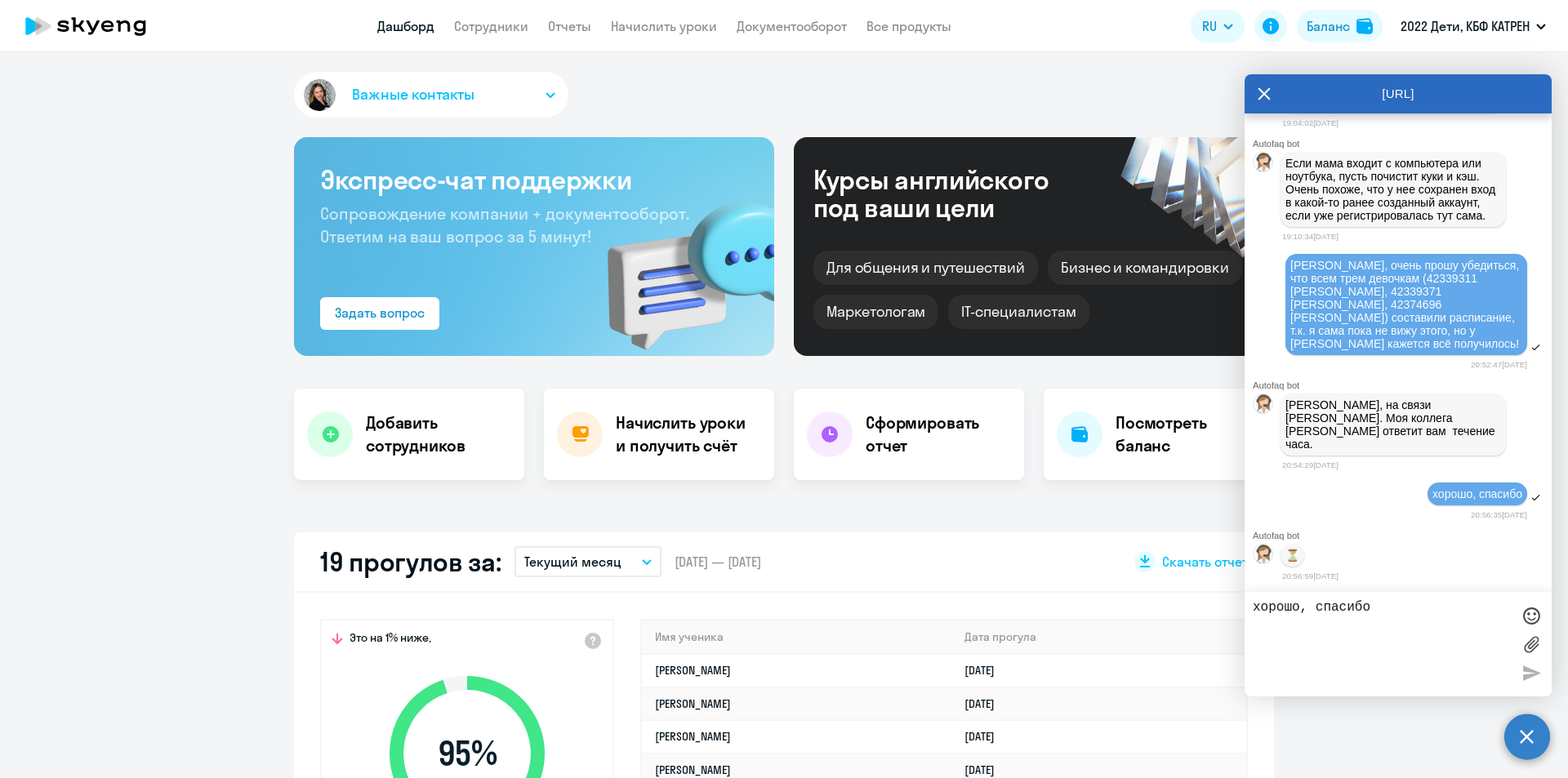
select select "30"
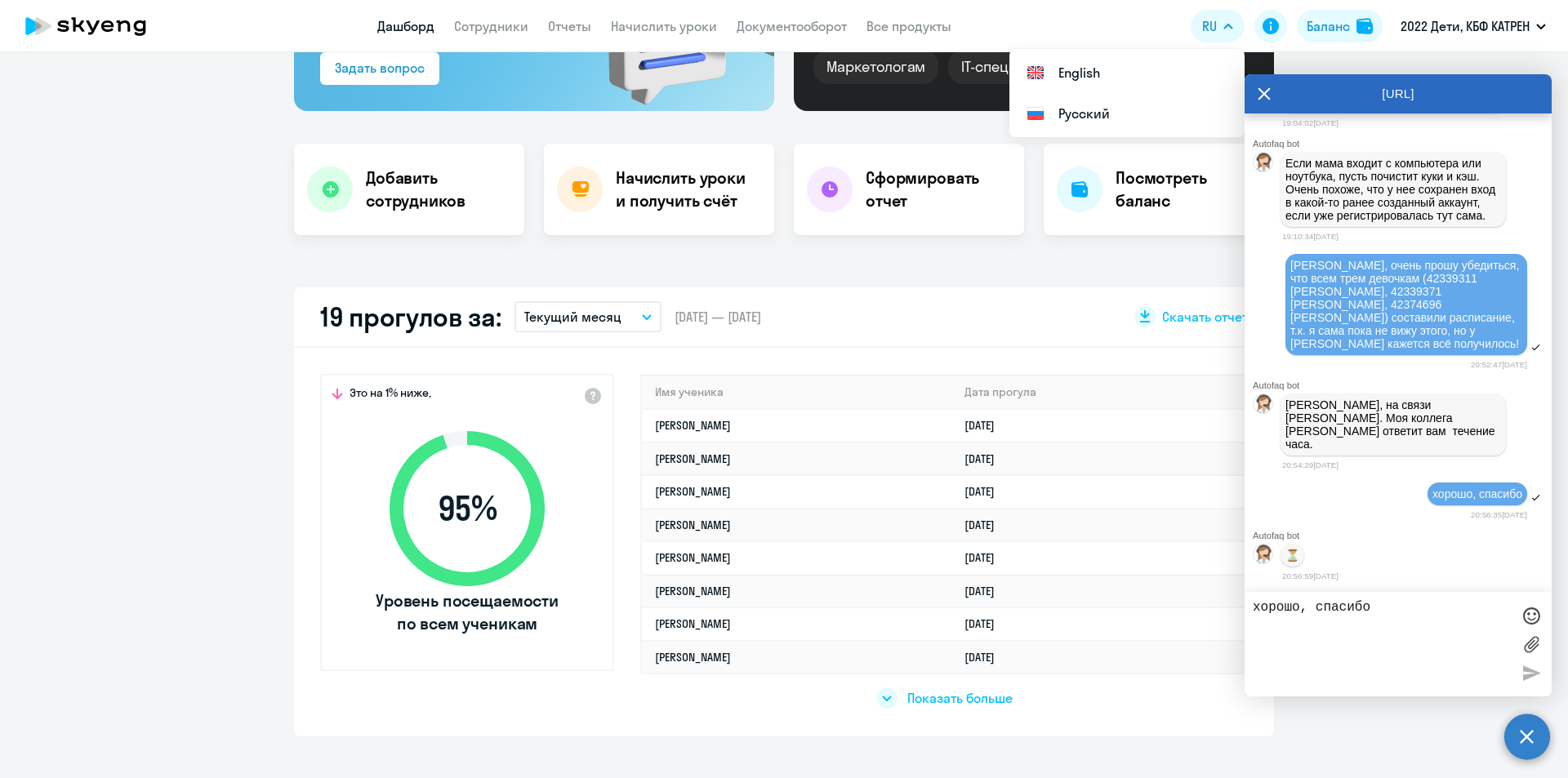
scroll to position [164, 0]
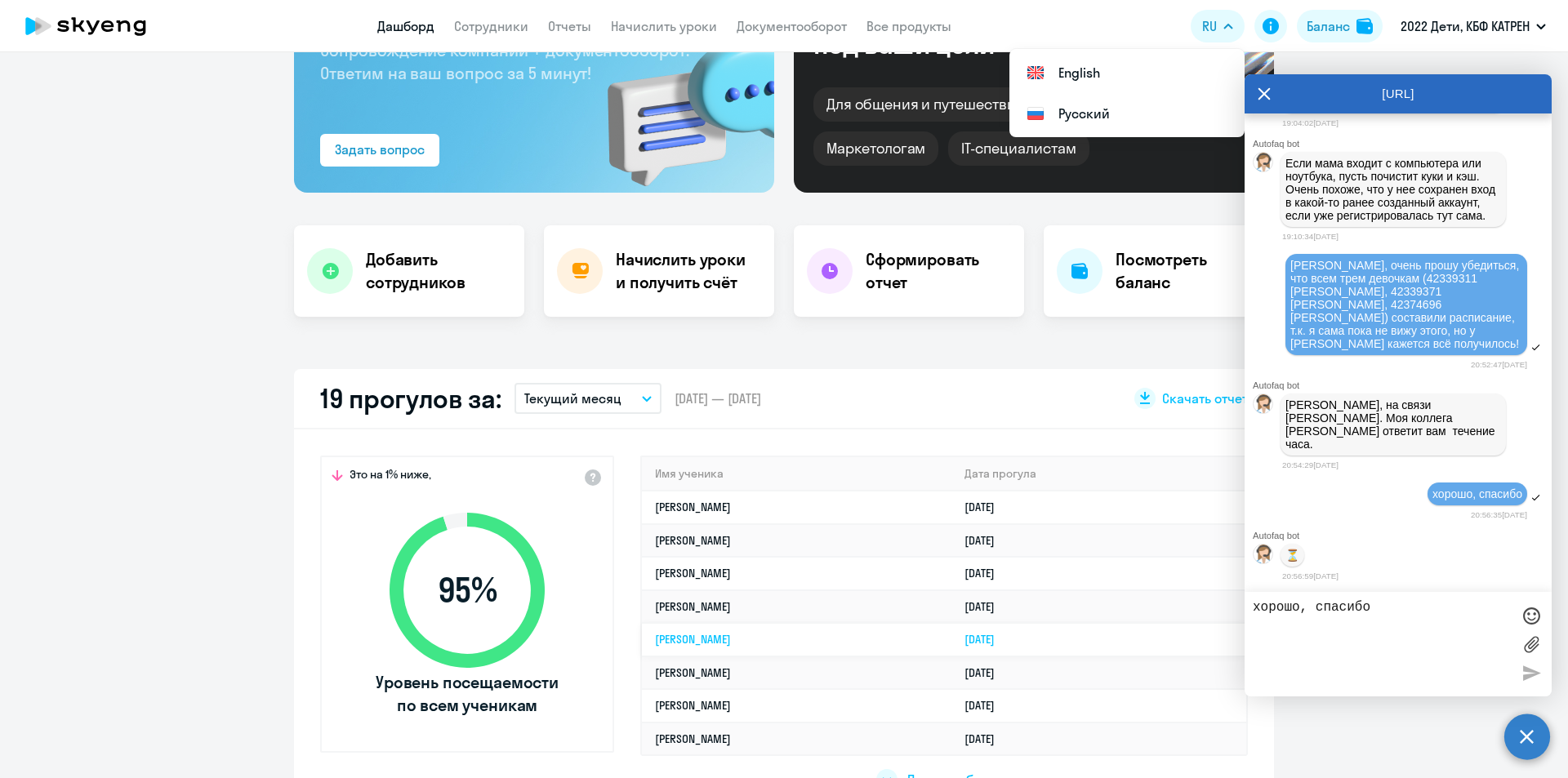
click at [731, 640] on link "[PERSON_NAME]" at bounding box center [692, 639] width 76 height 14
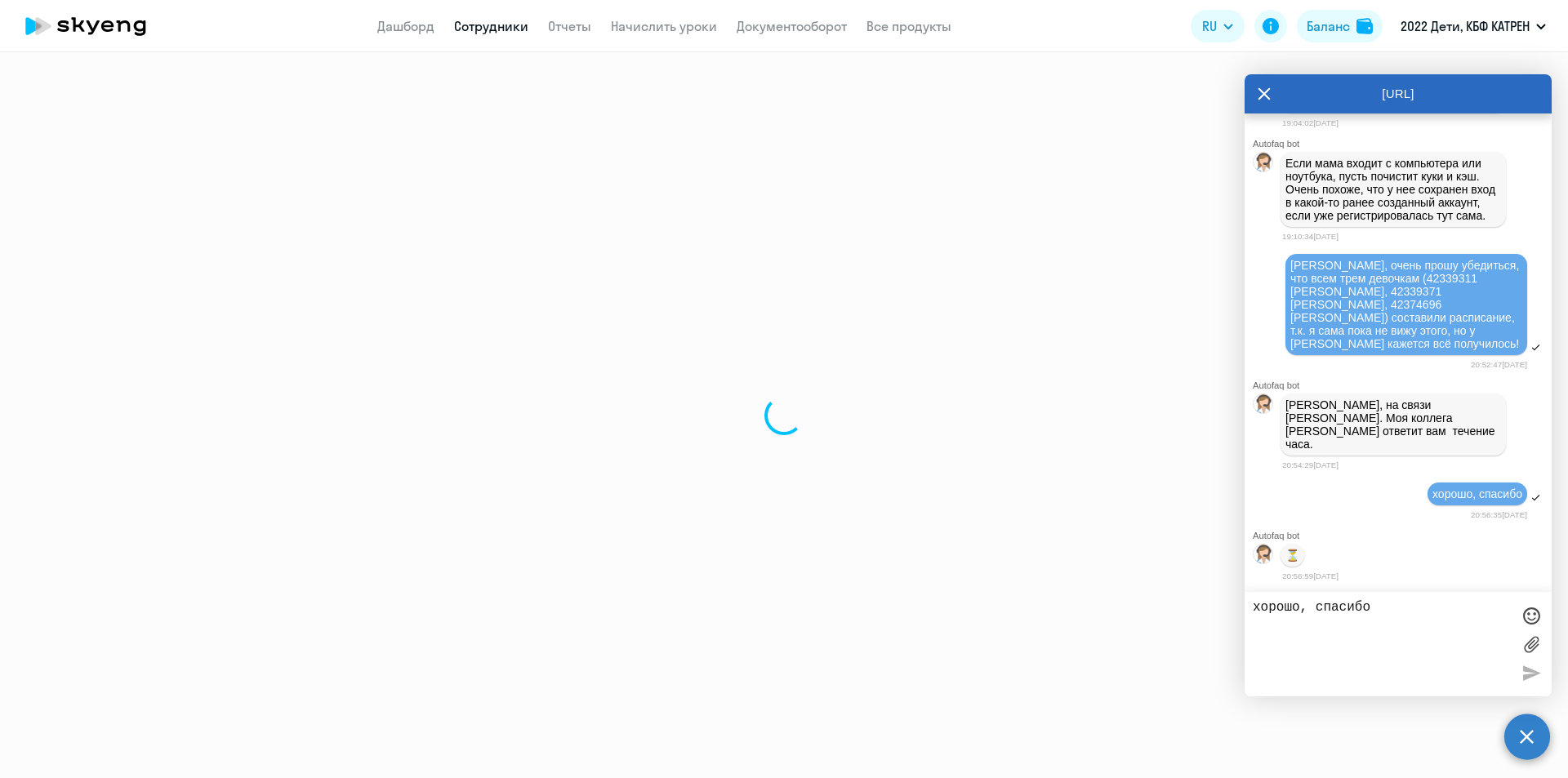
select select "math"
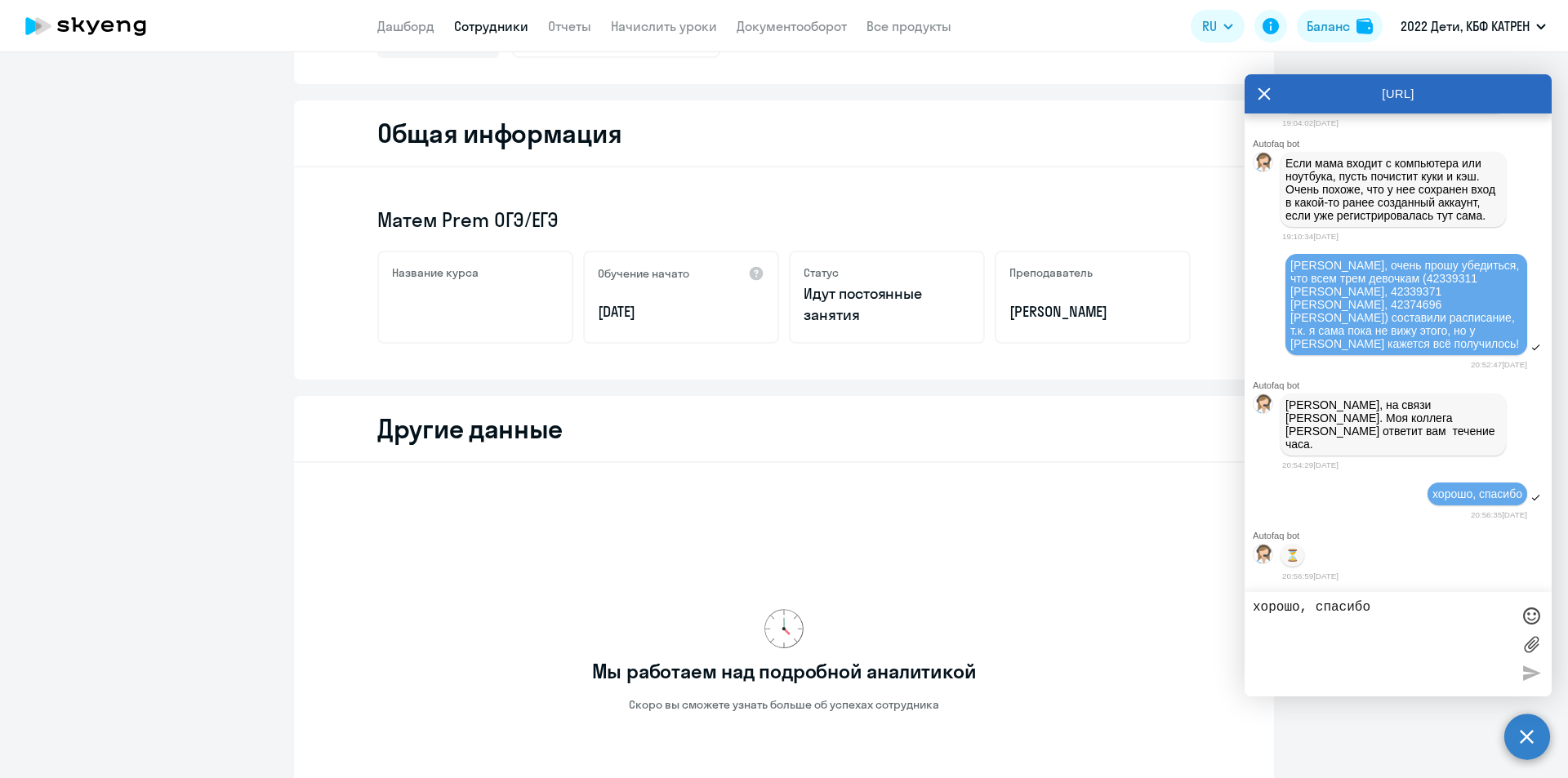
scroll to position [363, 0]
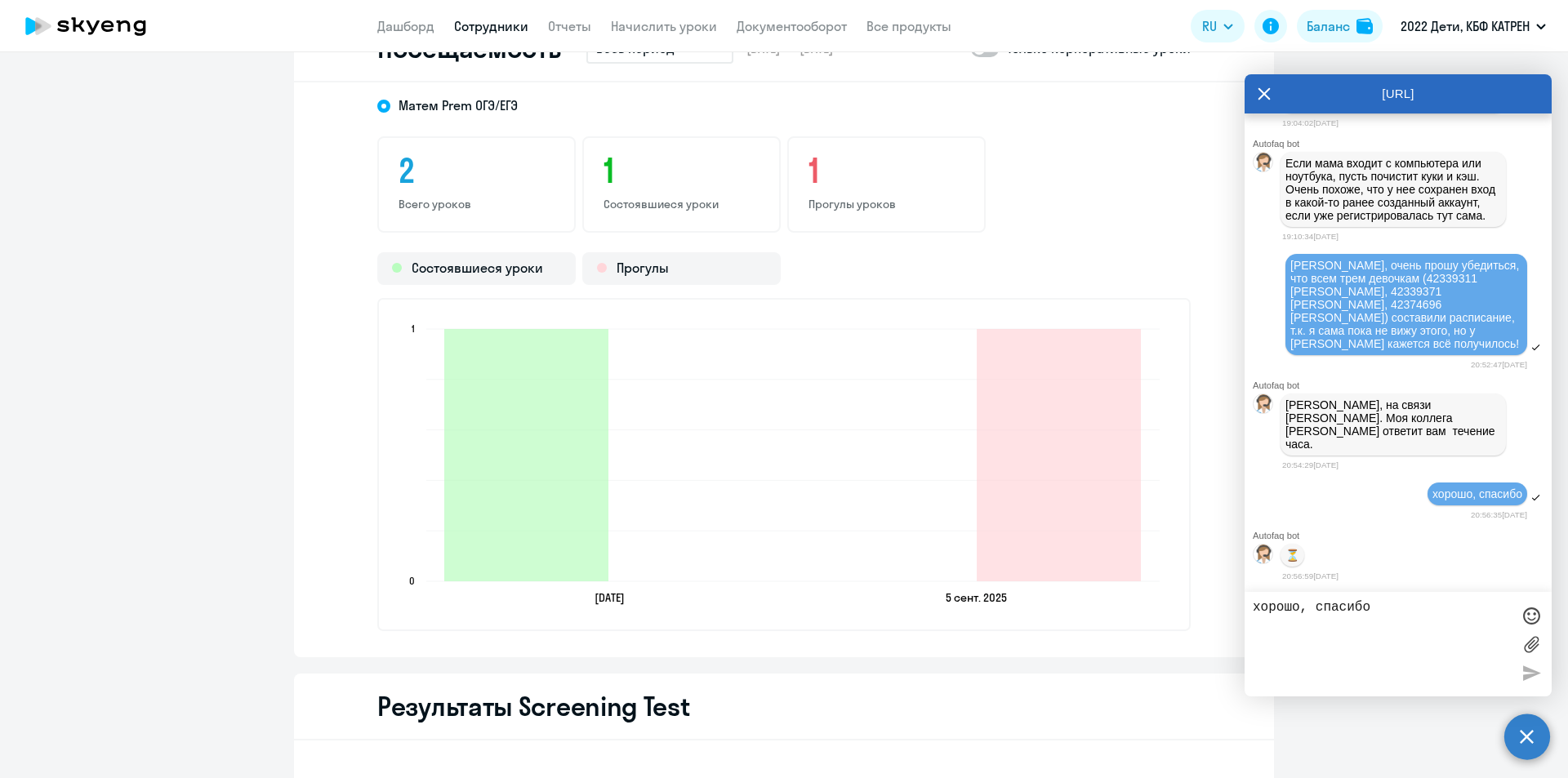
scroll to position [1425, 0]
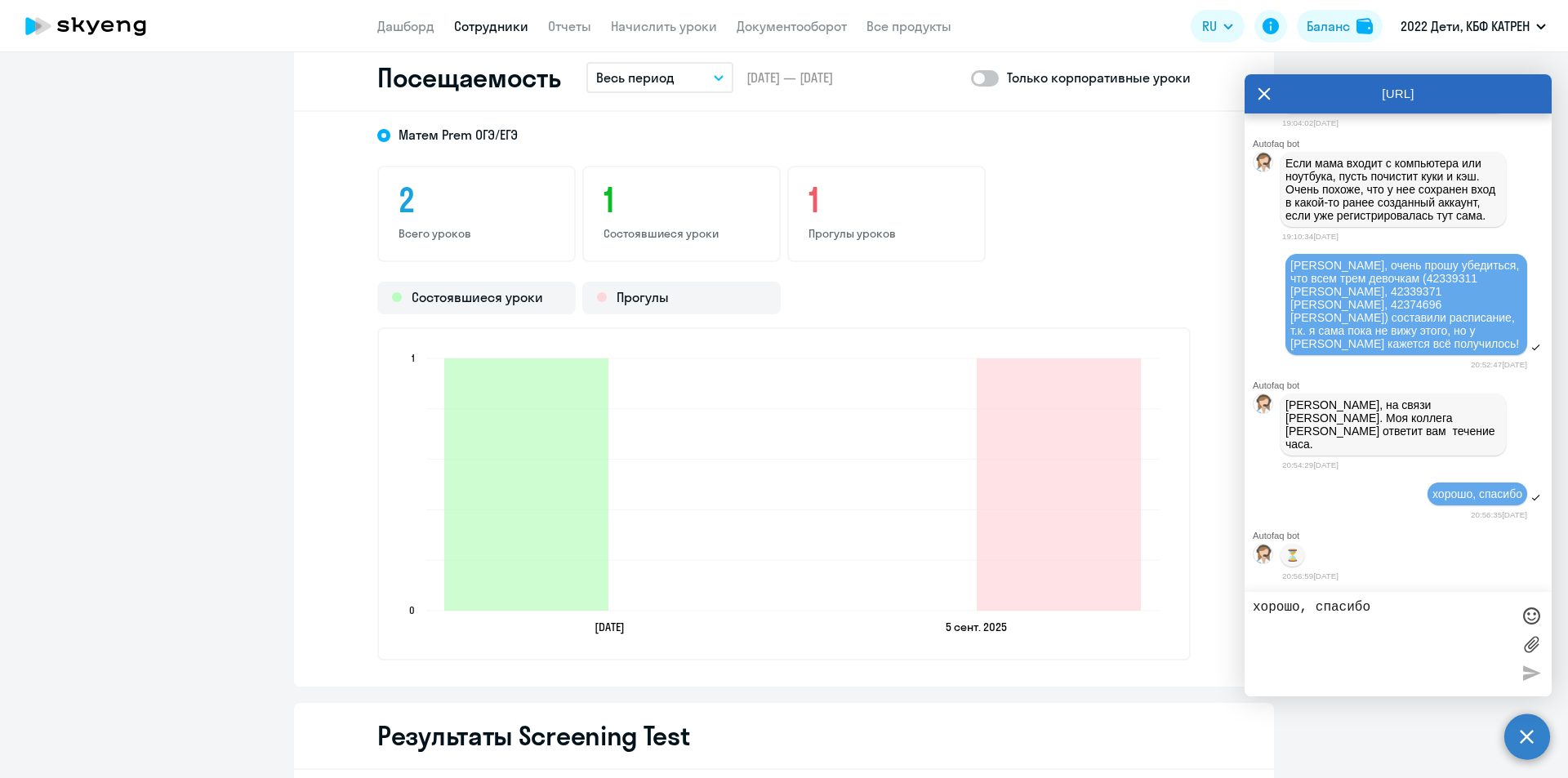
click at [1287, 606] on textarea "хорошо, спасибо" at bounding box center [1381, 644] width 258 height 89
click at [1269, 606] on textarea "В догонку для Тани" at bounding box center [1381, 644] width 258 height 89
click at [1415, 601] on textarea "Вдогонку для Тани" at bounding box center [1381, 644] width 258 height 89
paste textarea "42316939"
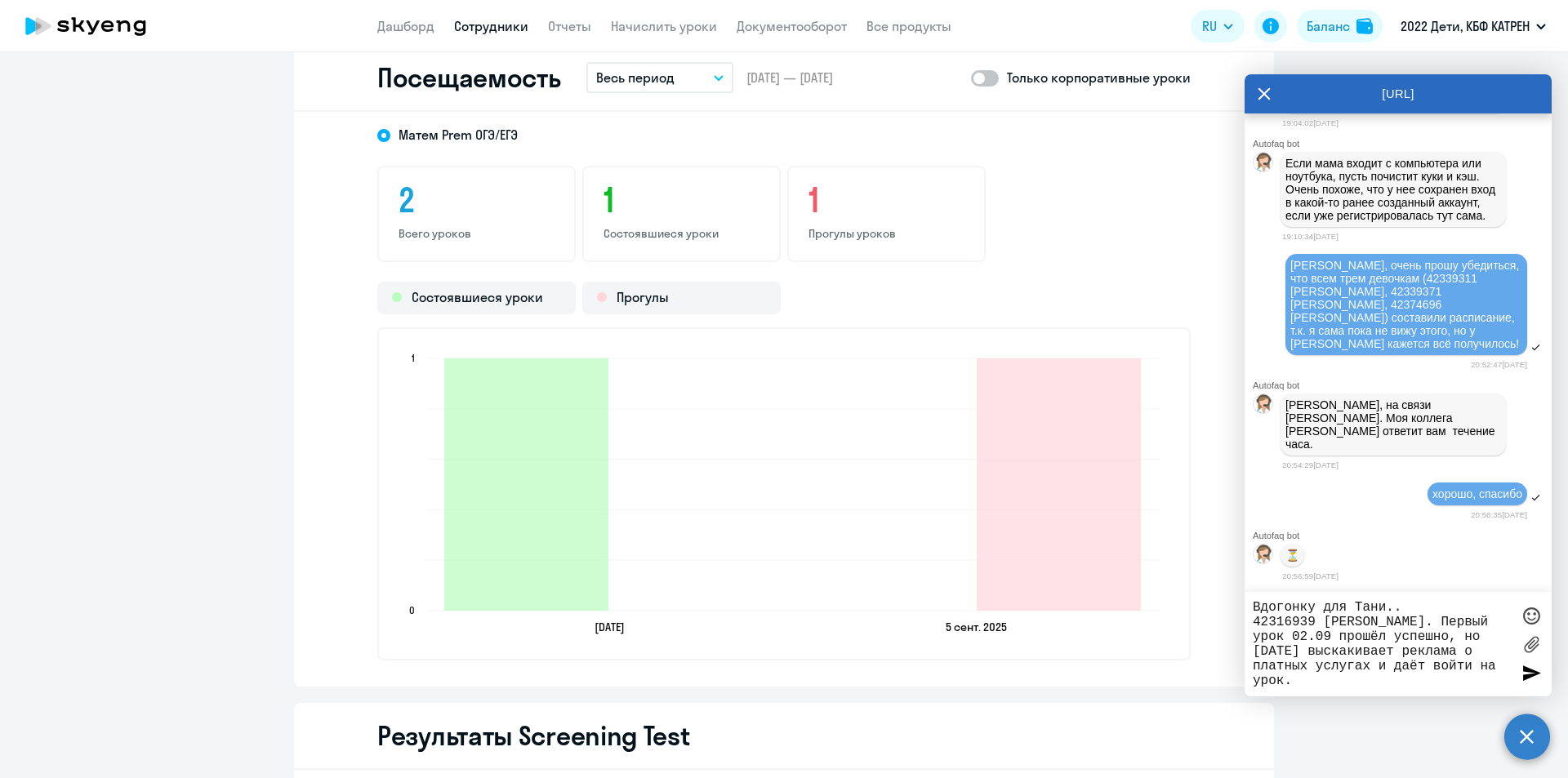
click at [1424, 686] on textarea "Вдогонку для Тани.. 42316939 [PERSON_NAME]. Первый урок 02.09 прошёл успешно, н…" at bounding box center [1381, 644] width 258 height 89
click at [1405, 683] on textarea "Вдогонку для Тани.. 42316939 [PERSON_NAME]. Первый урок 02.09 прошёл успешно, н…" at bounding box center [1381, 644] width 258 height 89
click at [1413, 686] on textarea "Вдогонку для Тани.. 42316939 [PERSON_NAME]. Первый урок 02.09 прошёл успешно, н…" at bounding box center [1381, 644] width 258 height 89
paste textarea "42316939"
drag, startPoint x: 1431, startPoint y: 682, endPoint x: 1364, endPoint y: 680, distance: 67.0
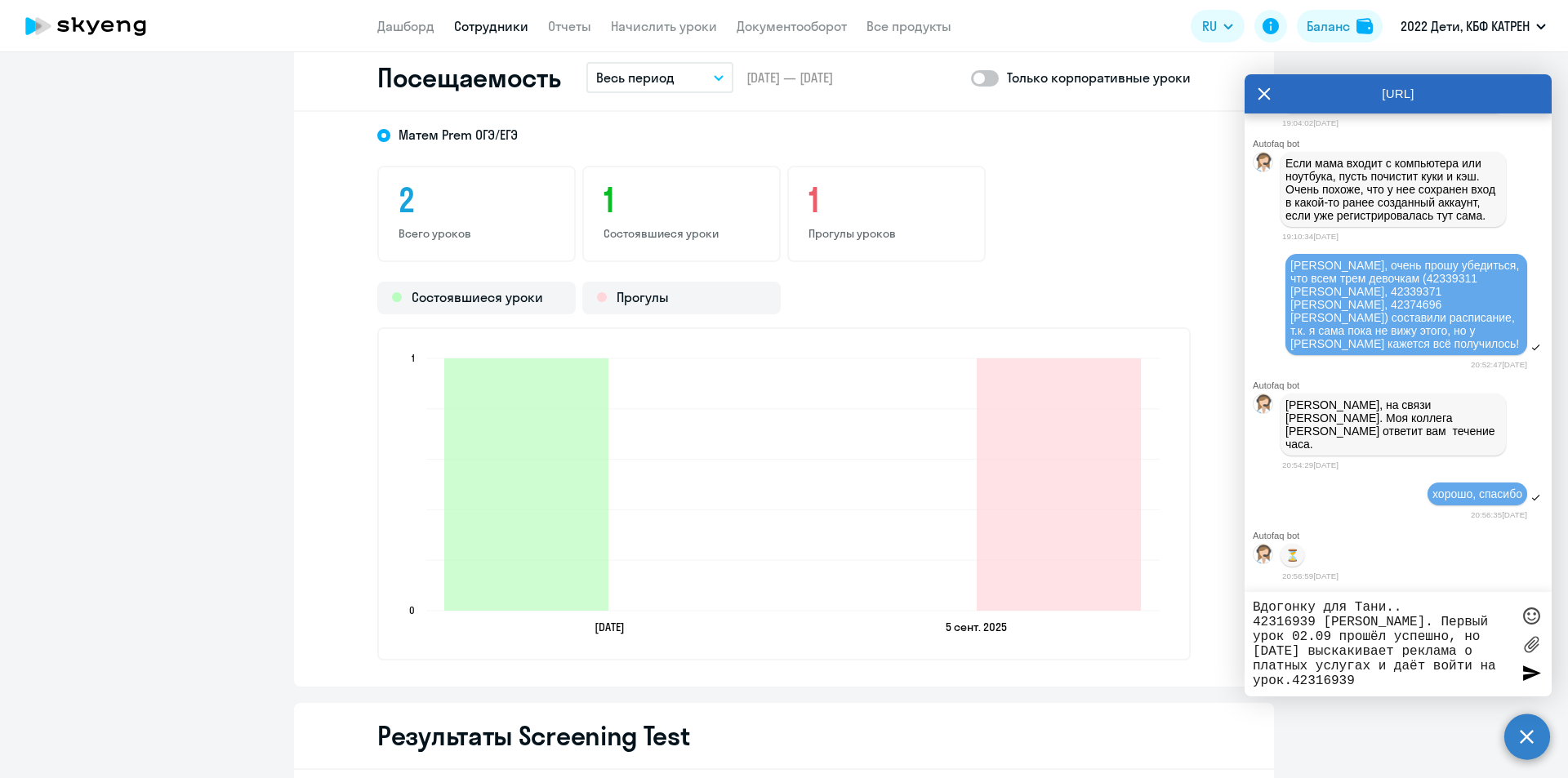
click at [1364, 680] on textarea "Вдогонку для Тани.. 42316939 [PERSON_NAME]. Первый урок 02.09 прошёл успешно, н…" at bounding box center [1381, 644] width 258 height 89
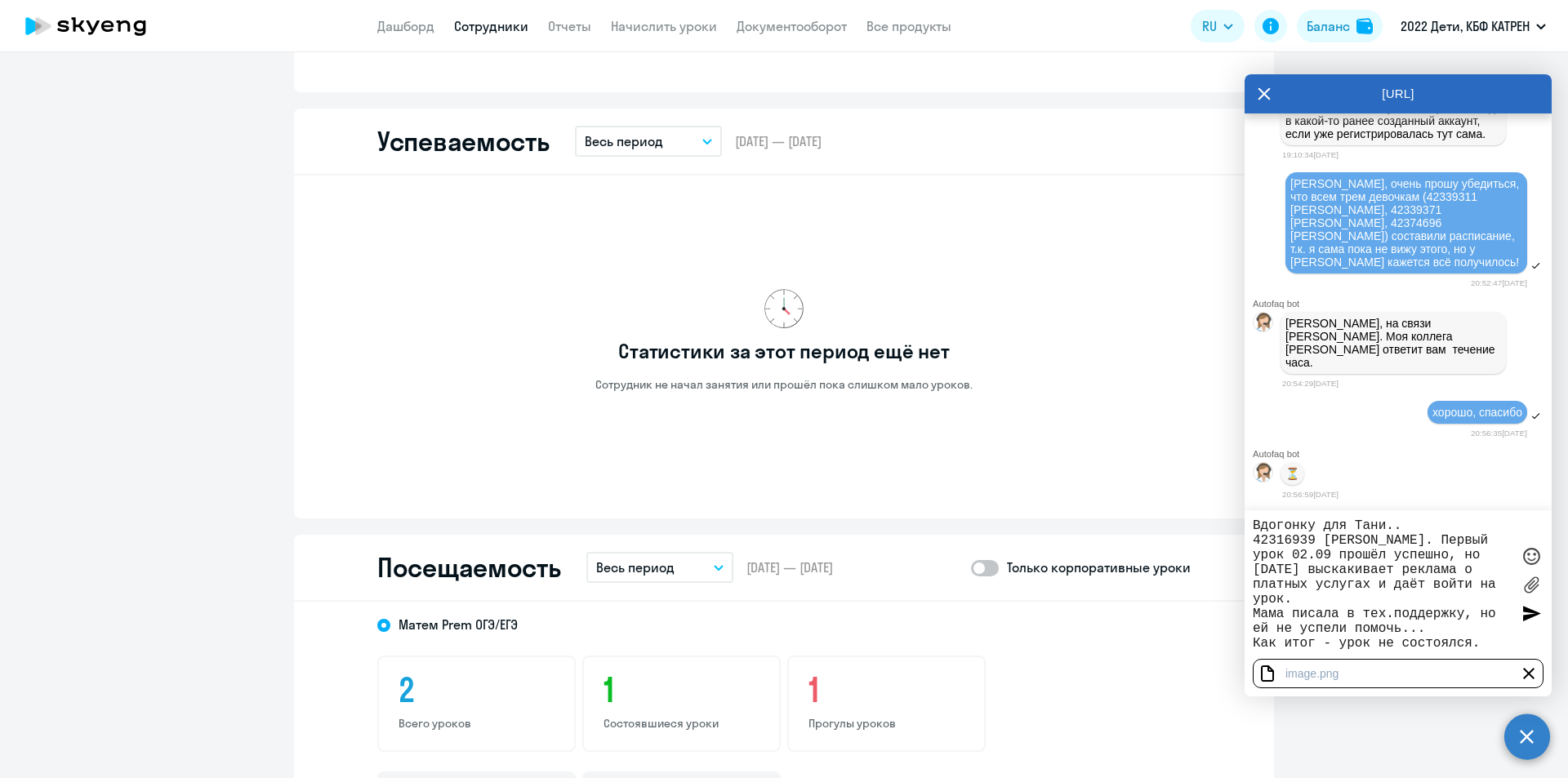
scroll to position [1017, 0]
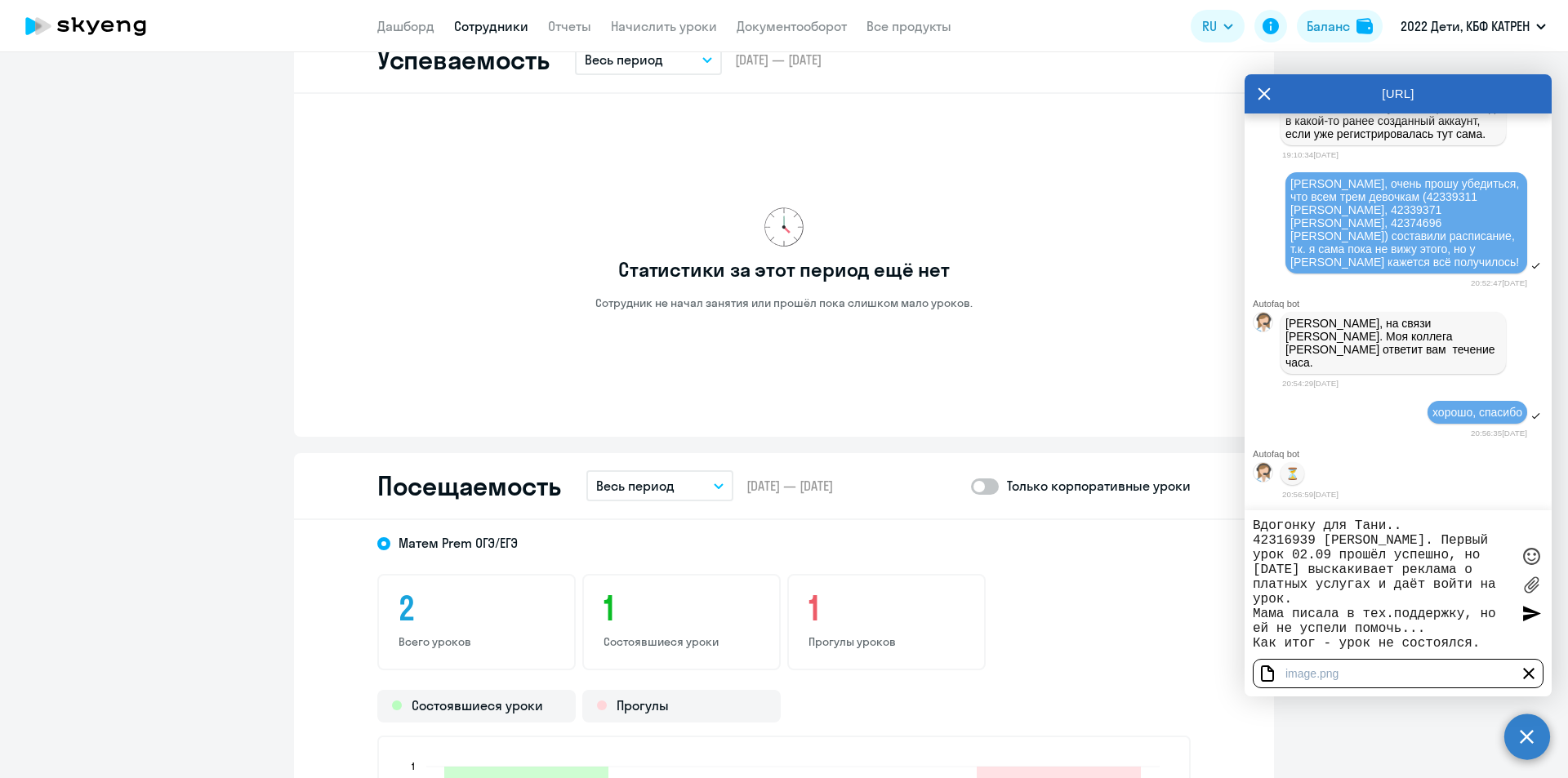
click at [1472, 585] on textarea "Вдогонку для Тани.. 42316939 [PERSON_NAME]. Первый урок 02.09 прошёл успешно, н…" at bounding box center [1381, 584] width 258 height 132
click at [1411, 599] on textarea "Вдогонку для Тани.. 42316939 [PERSON_NAME]. Первый урок 02.09 прошёл успешно, н…" at bounding box center [1381, 584] width 258 height 132
type textarea "Вдогонку для Тани.. 42316939 [PERSON_NAME]. Первый урок 02.09 прошёл успешно, н…"
click at [1529, 613] on div at bounding box center [1530, 612] width 24 height 24
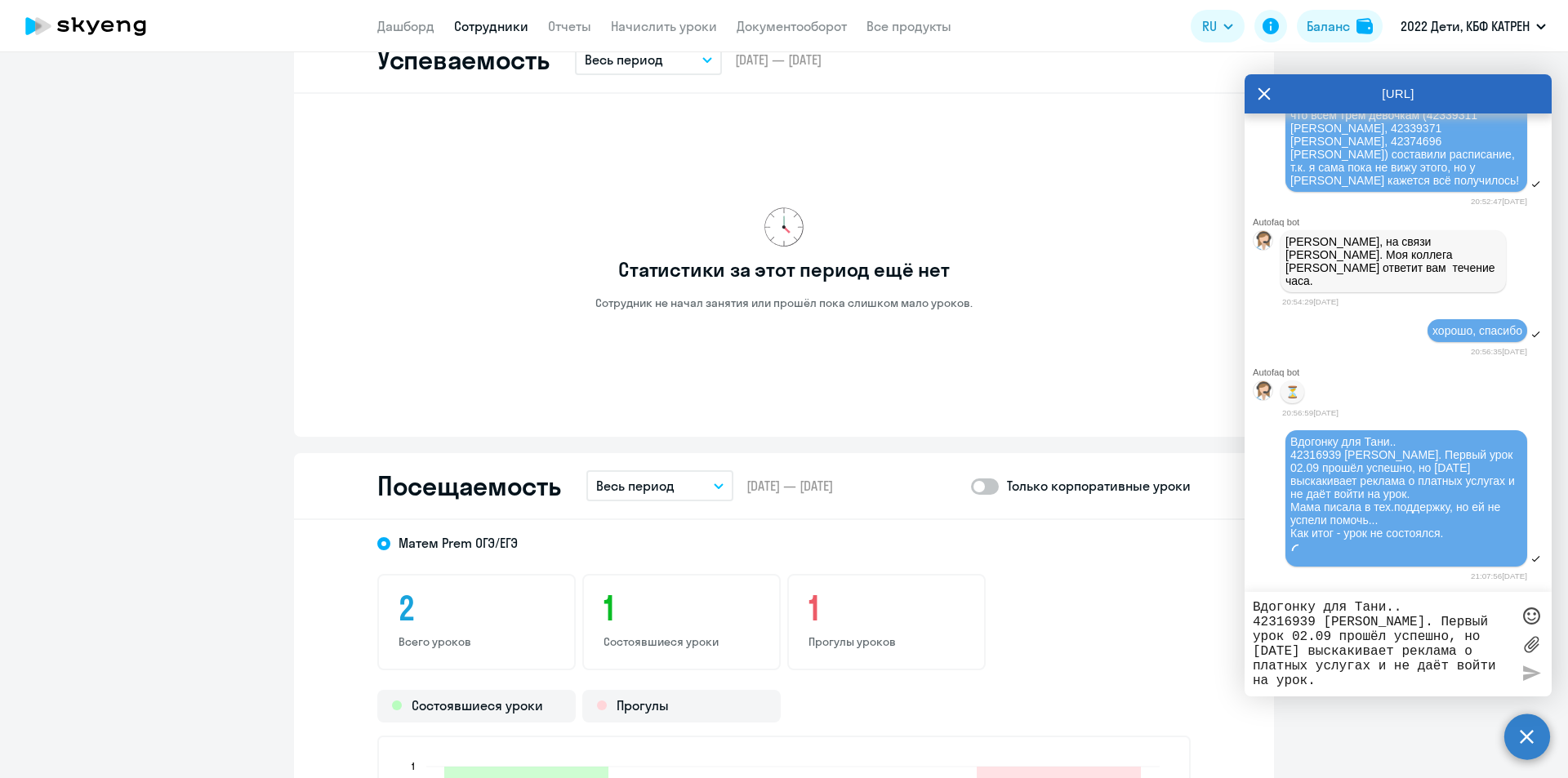
scroll to position [31527, 0]
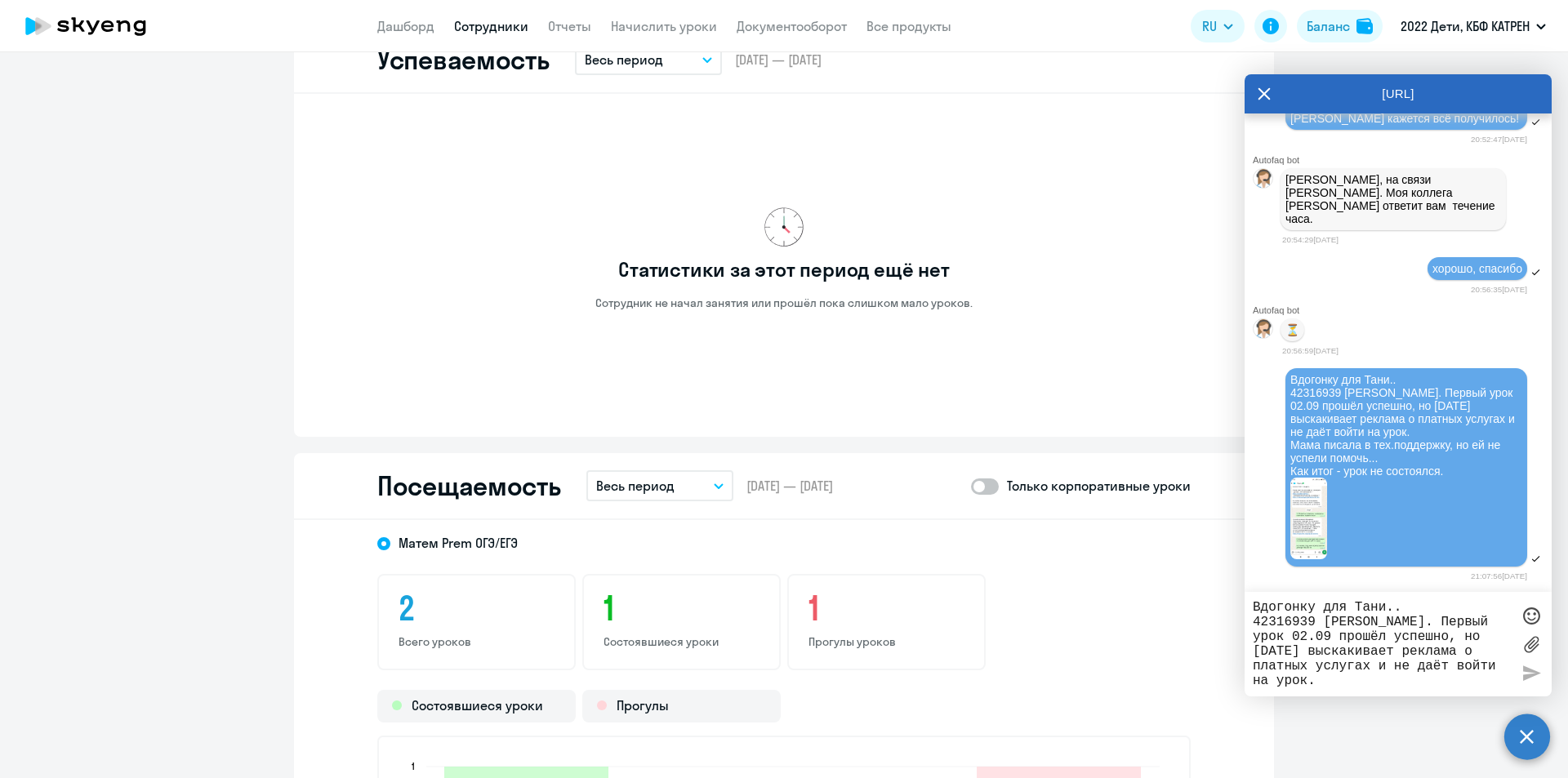
click at [631, 352] on div "Статистики за этот период ещё нет Сотрудник не начал занятия или прошёл пока сл…" at bounding box center [784, 259] width 813 height 304
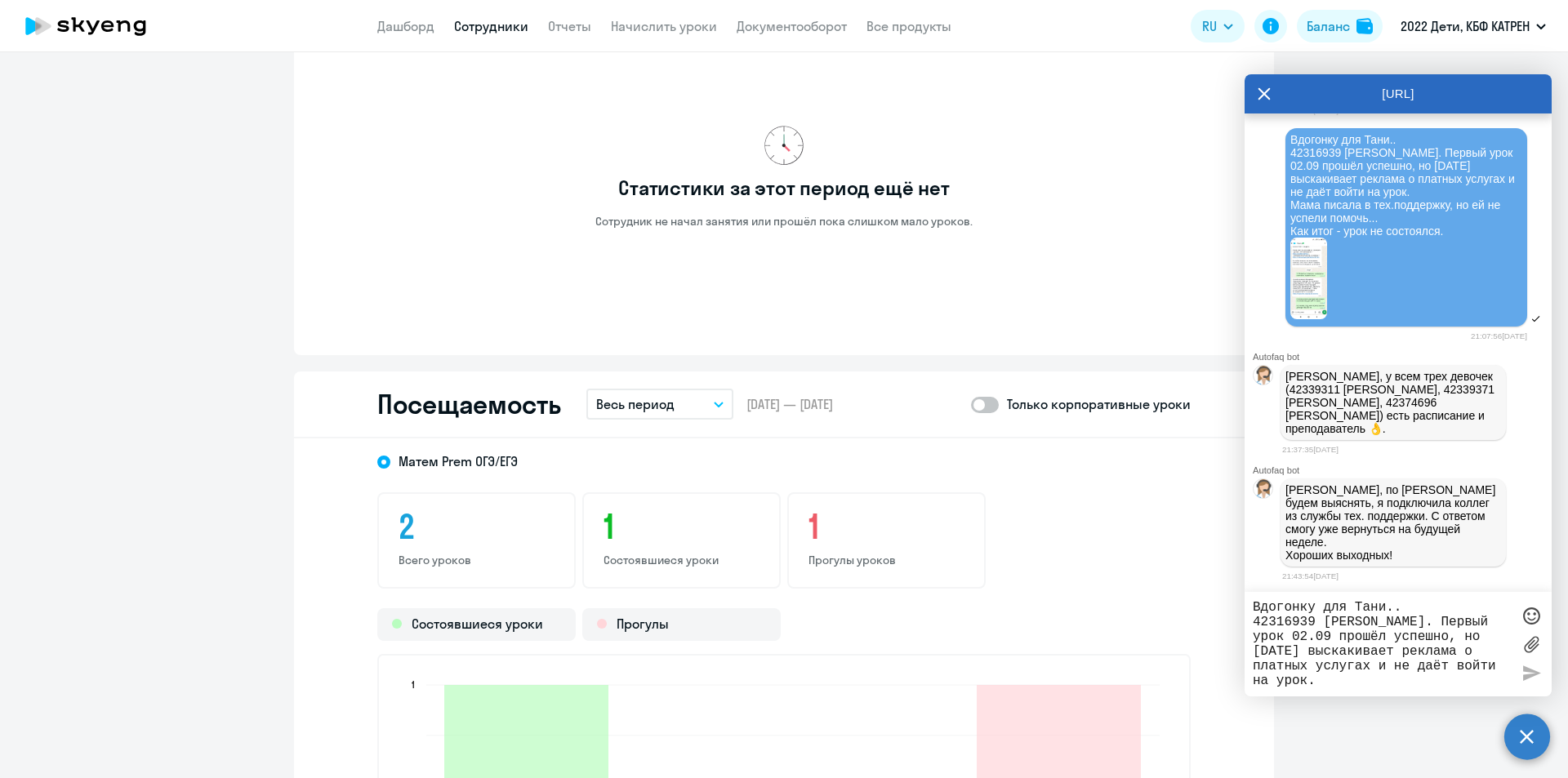
scroll to position [1733, 0]
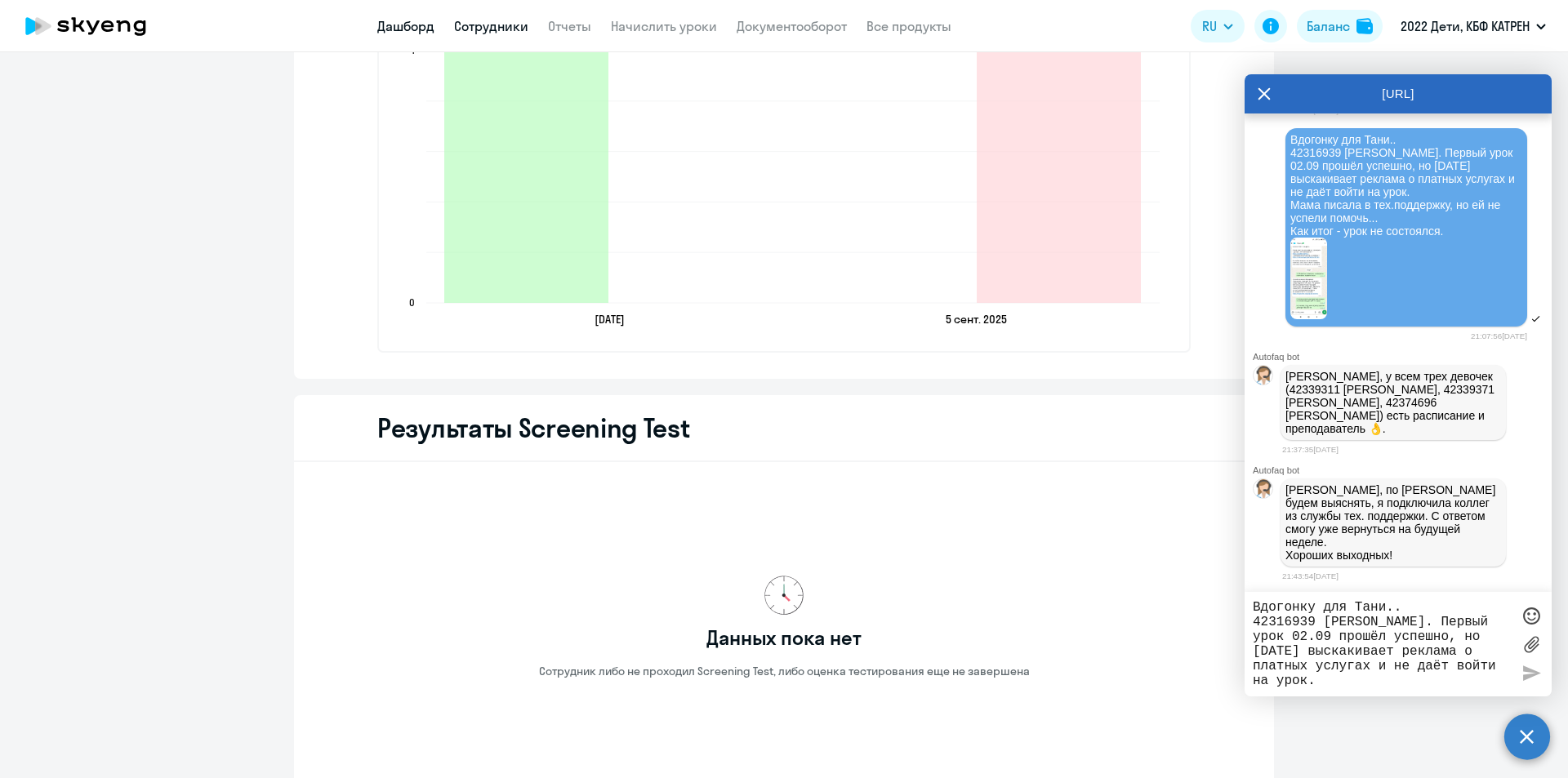
click at [426, 21] on link "Дашборд" at bounding box center [405, 26] width 57 height 16
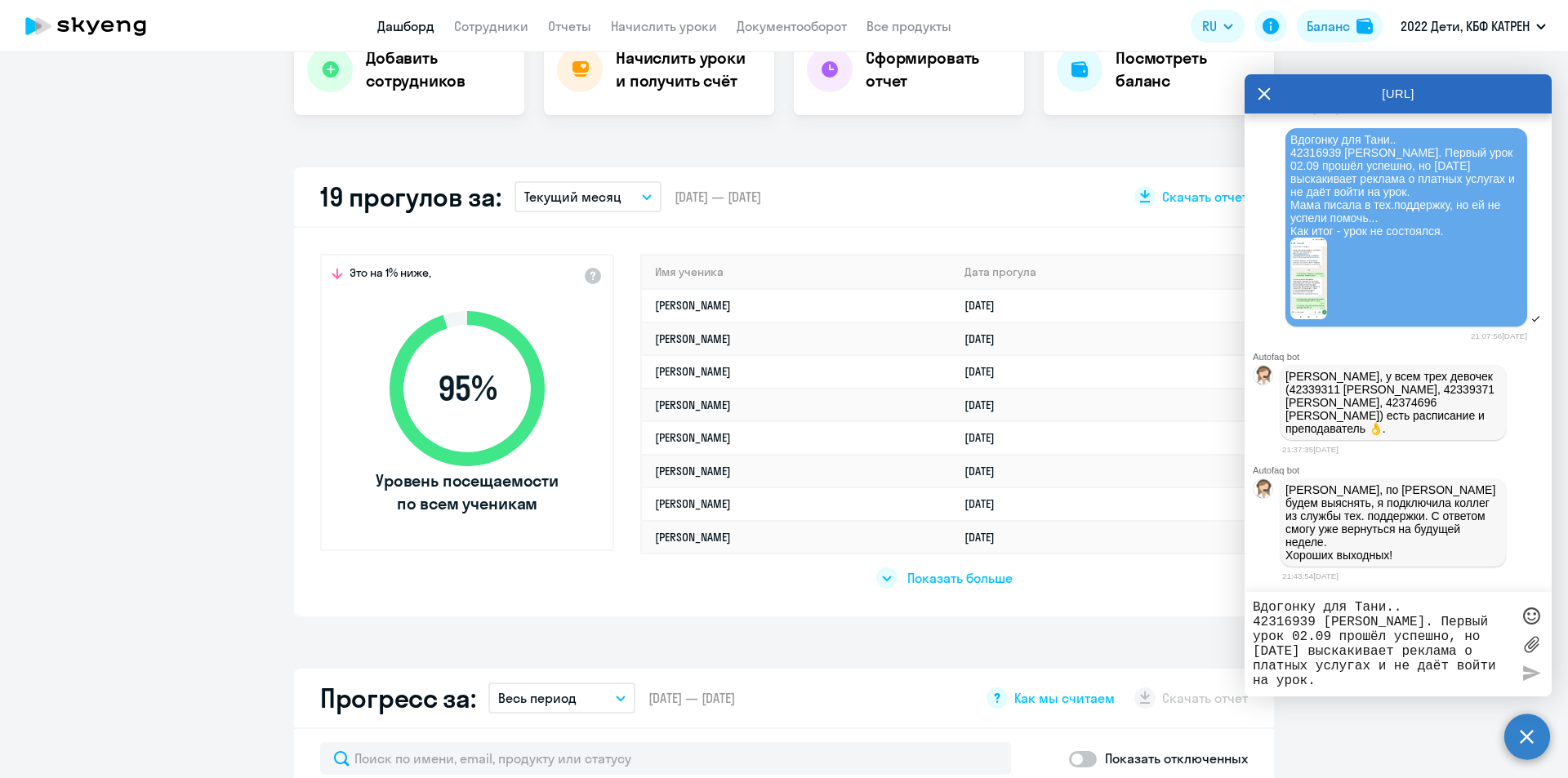
scroll to position [305, 0]
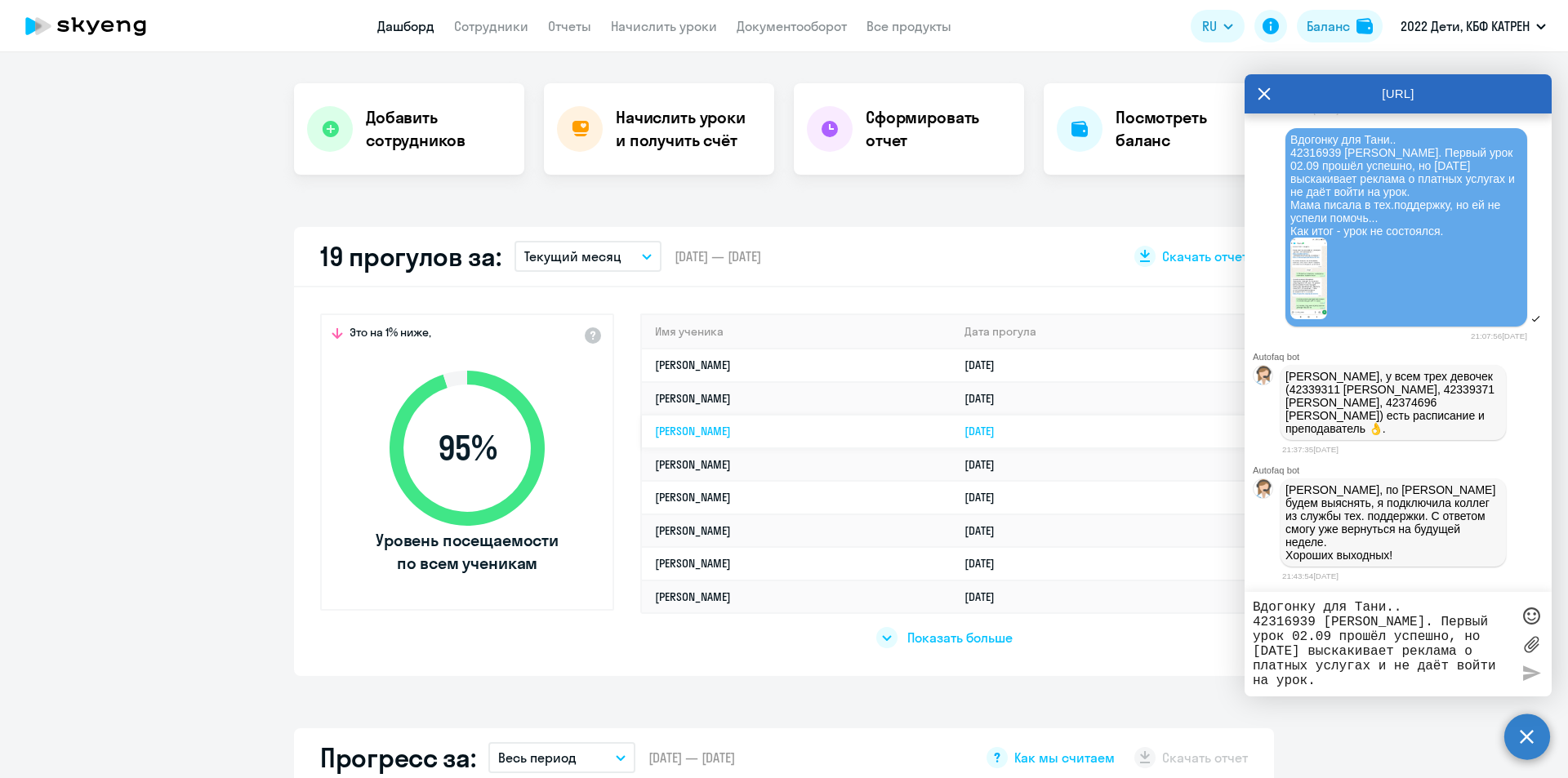
select select "30"
click at [484, 35] on app-menu-item-link "Сотрудники" at bounding box center [491, 26] width 74 height 20
click at [514, 28] on link "Сотрудники" at bounding box center [491, 26] width 74 height 16
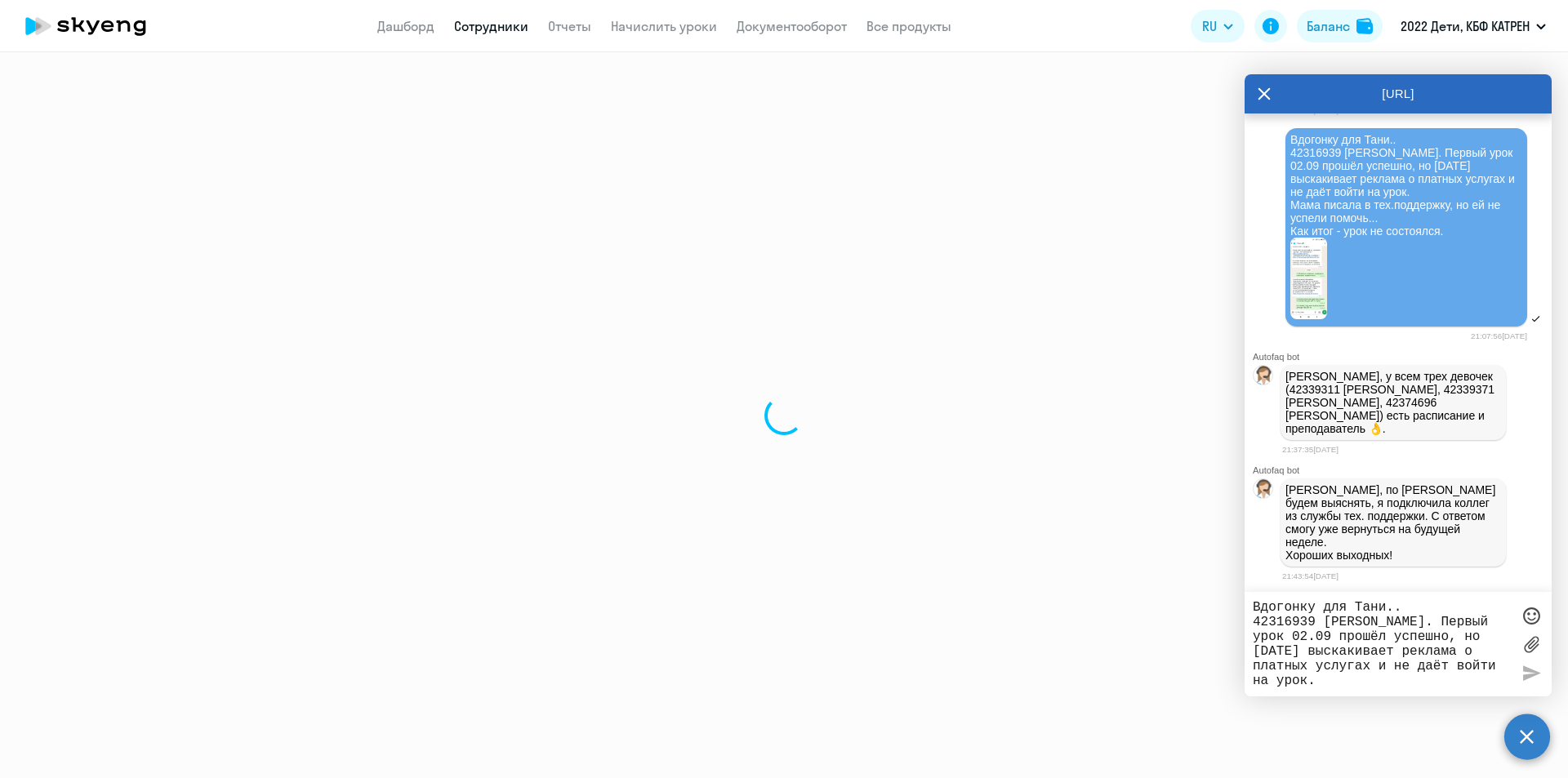
select select "30"
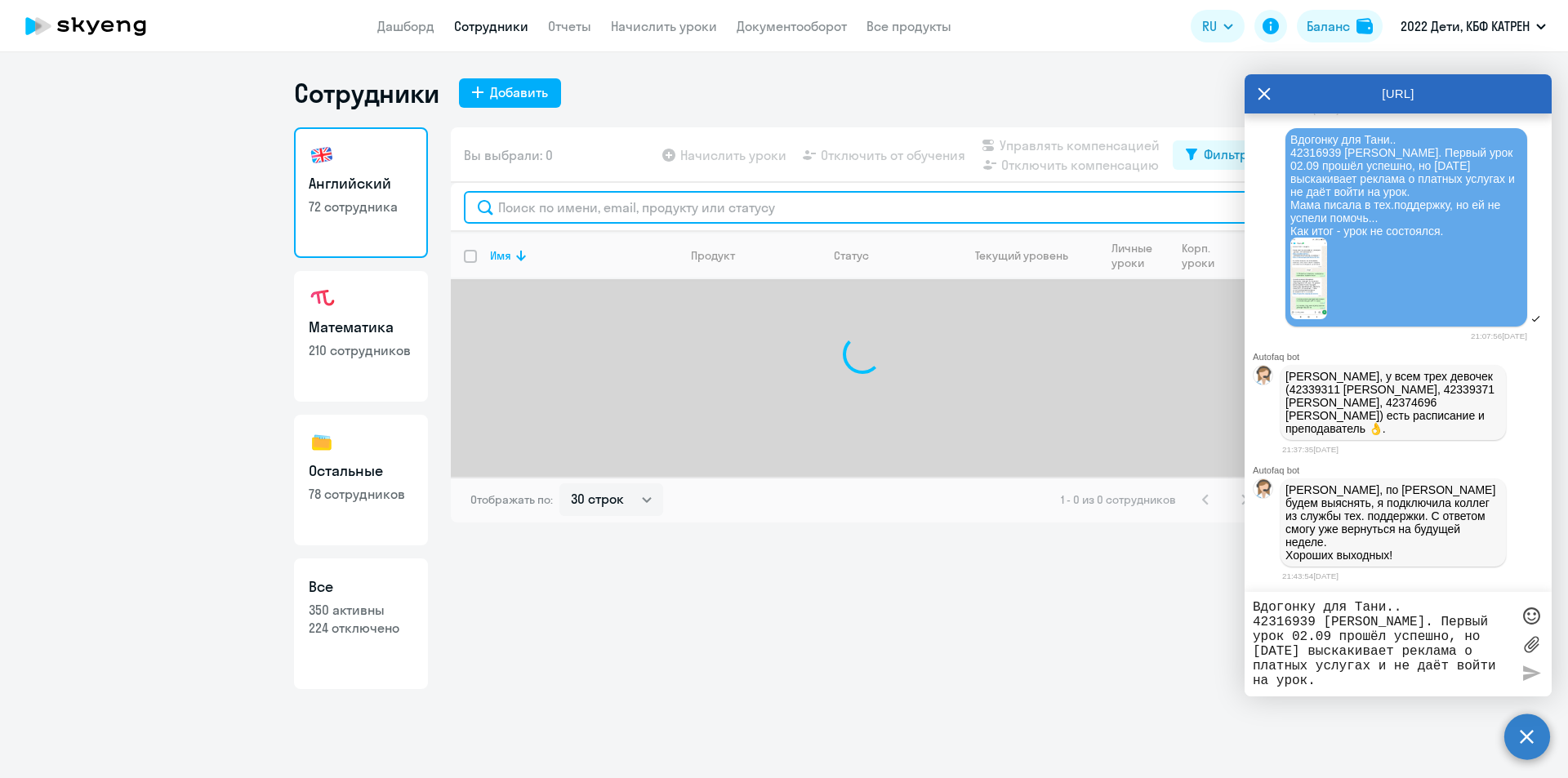
click at [651, 212] on input "text" at bounding box center [862, 207] width 797 height 33
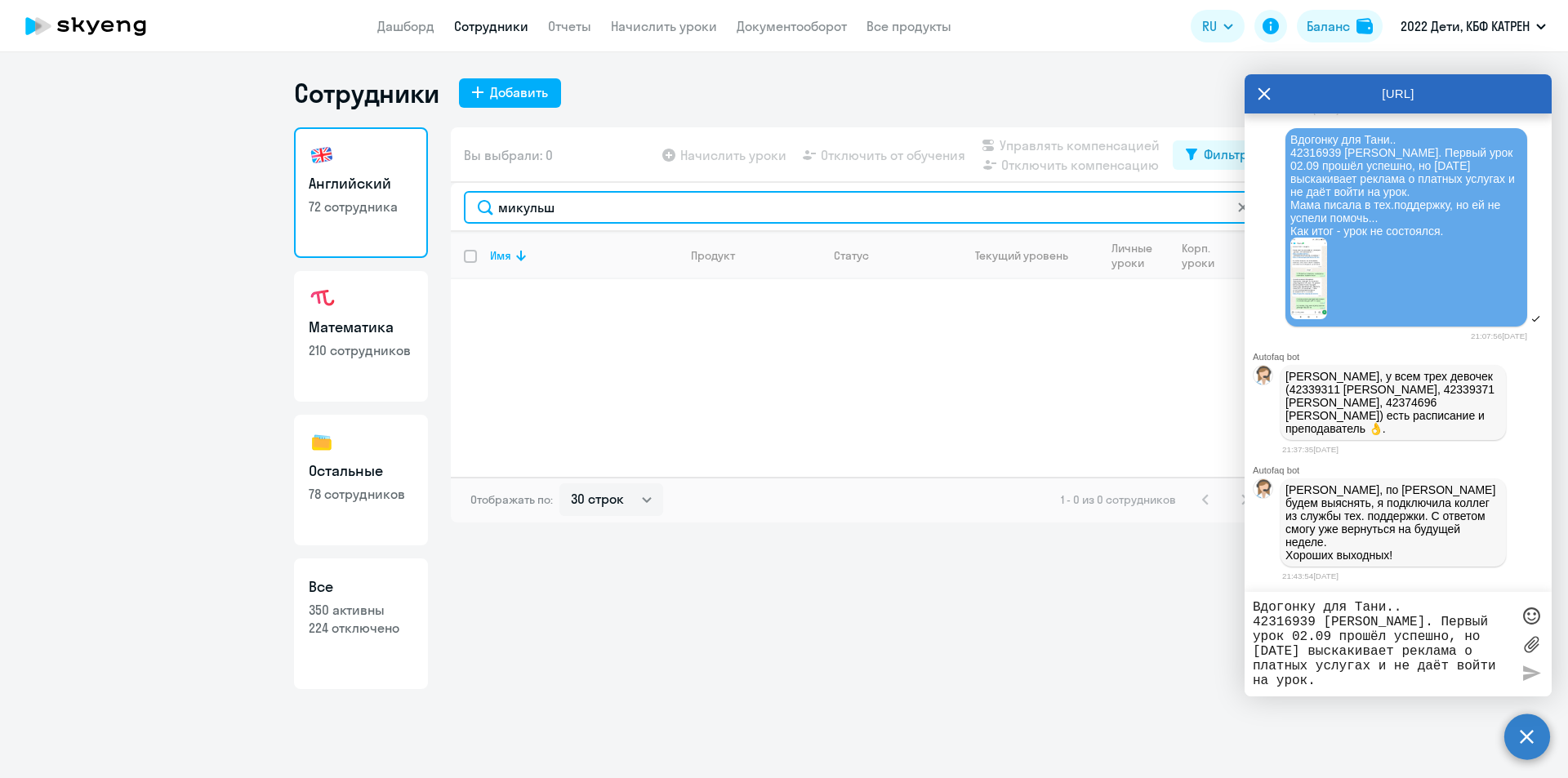
type input "микульш"
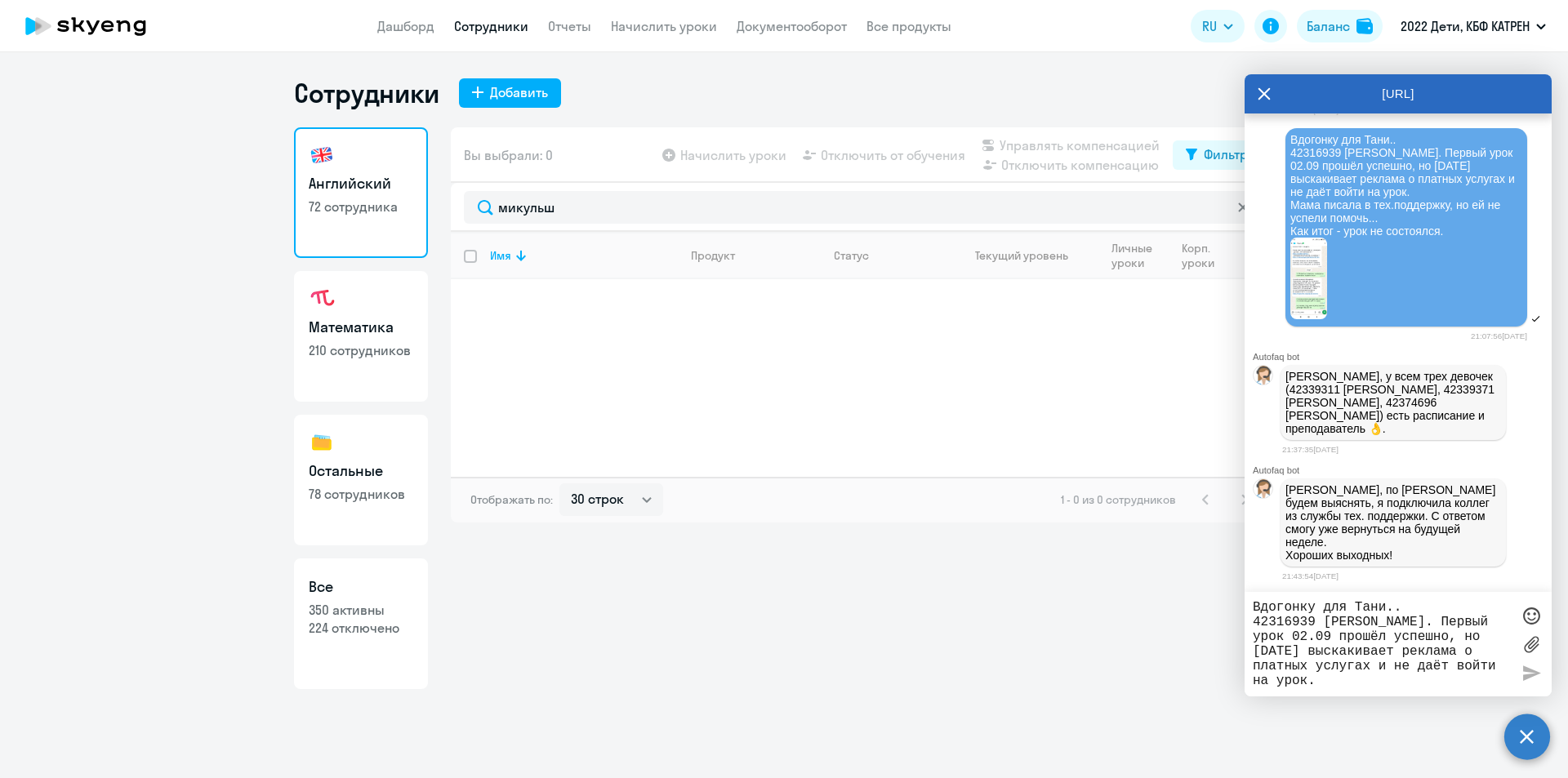
click at [1350, 625] on textarea "Вдогонку для Тани.. 42316939 [PERSON_NAME]. Первый урок 02.09 прошёл успешно, н…" at bounding box center [1381, 644] width 258 height 89
click at [1346, 618] on textarea "Вдогонку для Тани.. 42316939 [PERSON_NAME]. Первый урок 02.09 прошёл успешно, н…" at bounding box center [1381, 644] width 258 height 89
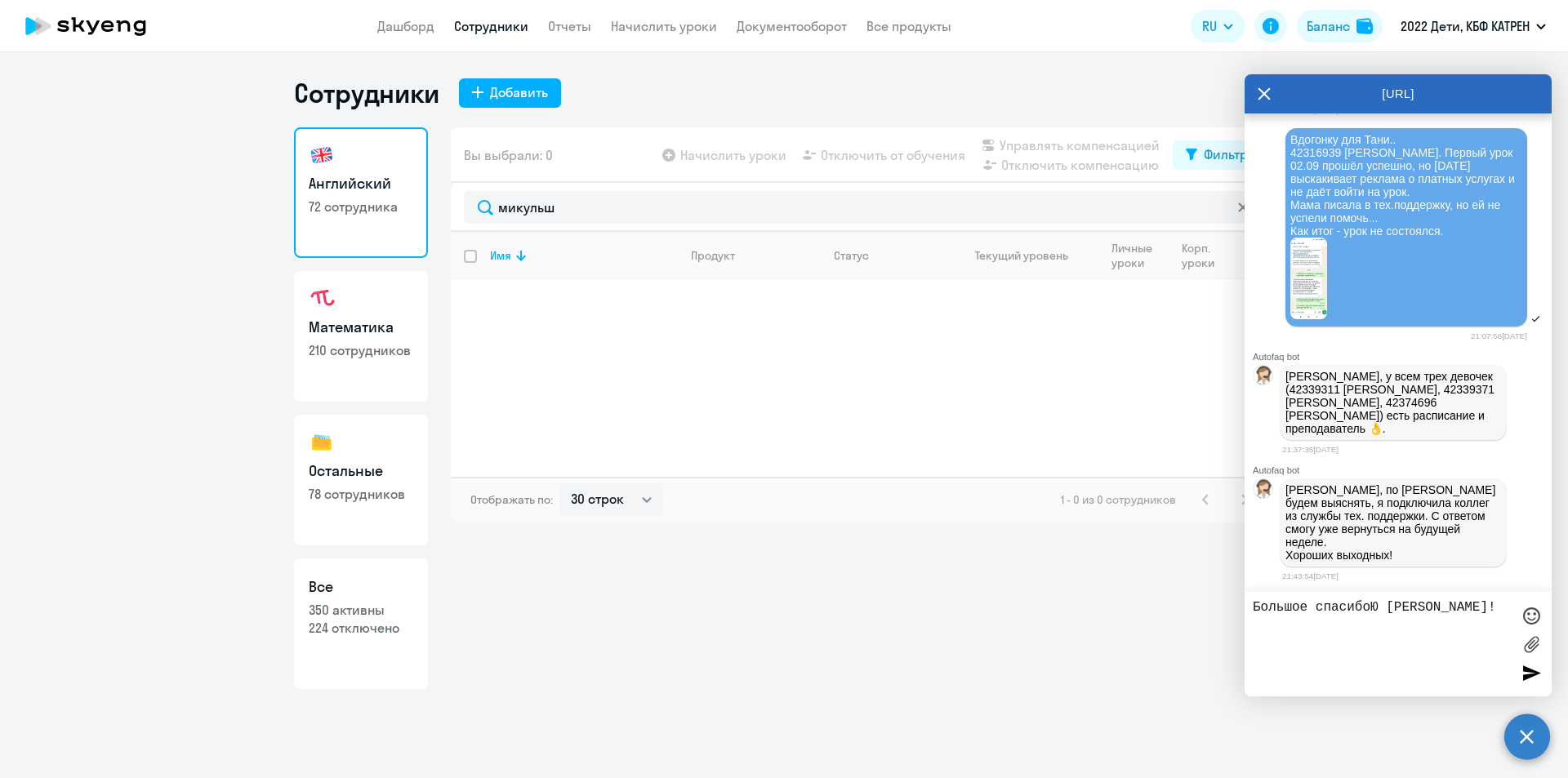
click at [1380, 602] on textarea "Большое спасибоЮ [PERSON_NAME]!" at bounding box center [1381, 644] width 258 height 89
click at [1430, 607] on textarea "Большое спасибо, [PERSON_NAME]!" at bounding box center [1381, 644] width 258 height 89
type textarea "Большое спасибо, [PERSON_NAME]! И Вам хороших выходных"
click at [1523, 605] on div at bounding box center [1530, 615] width 24 height 24
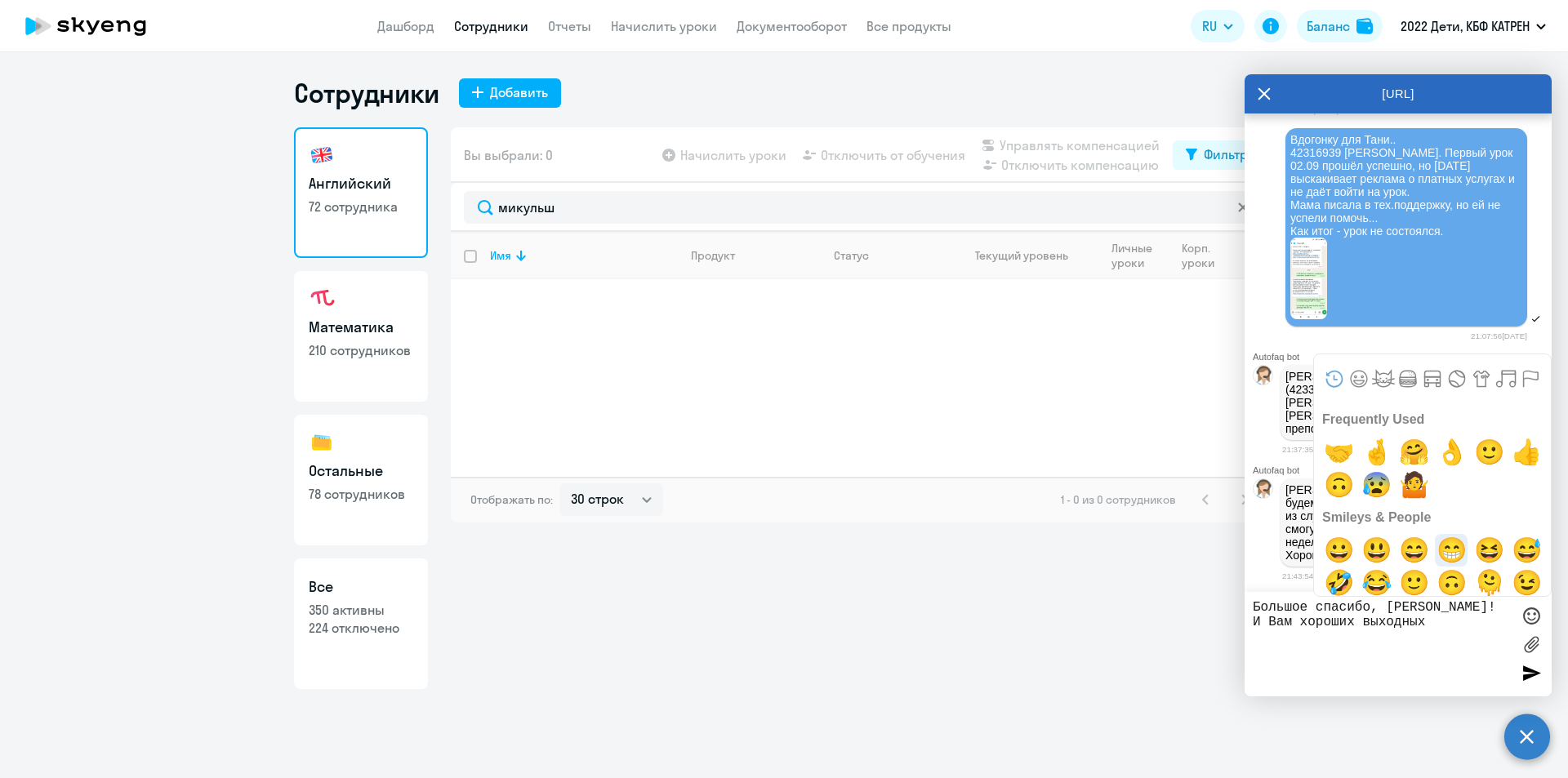
scroll to position [82, 0]
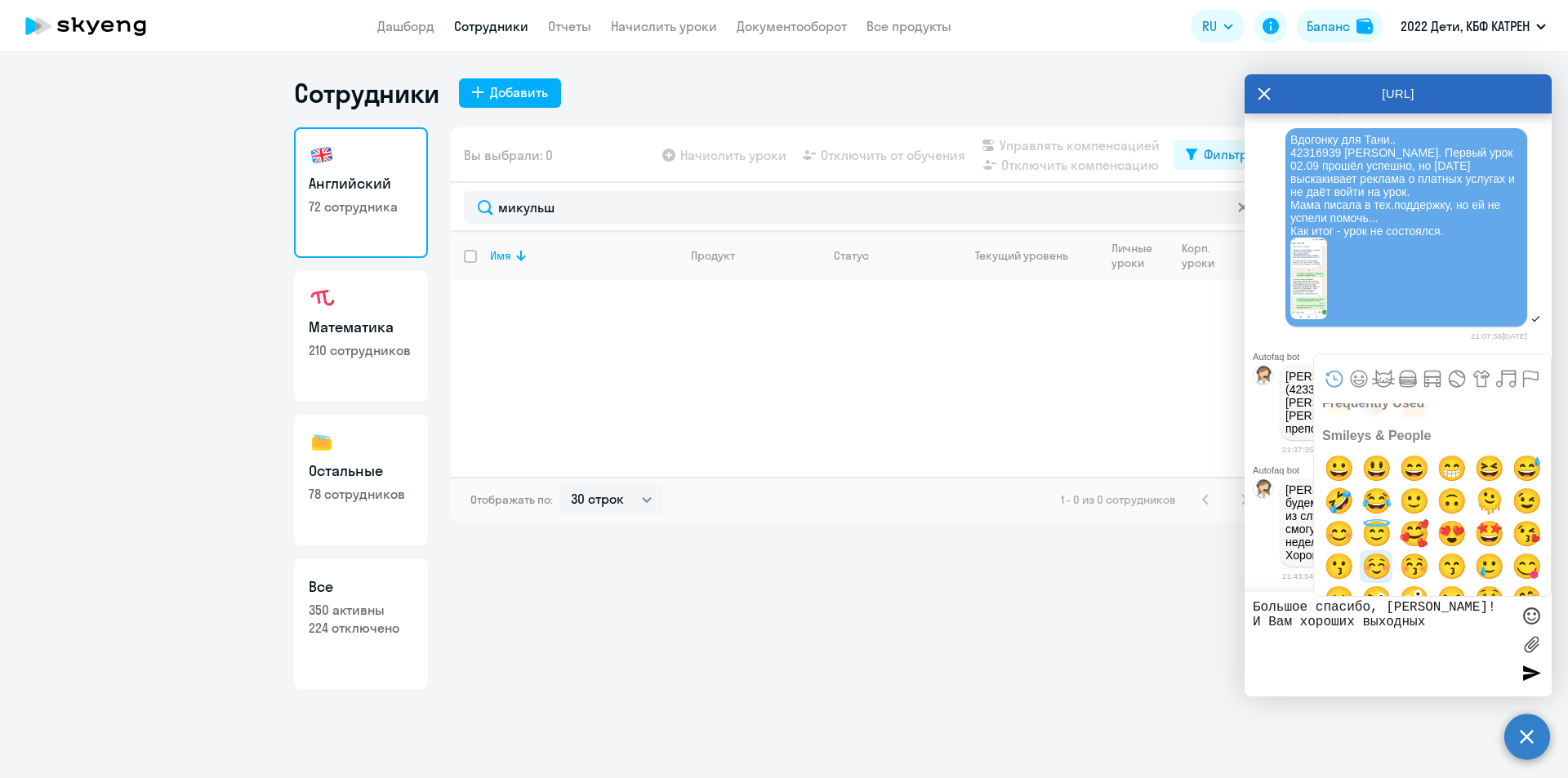
click at [1375, 571] on span "☺️" at bounding box center [1376, 567] width 39 height 33
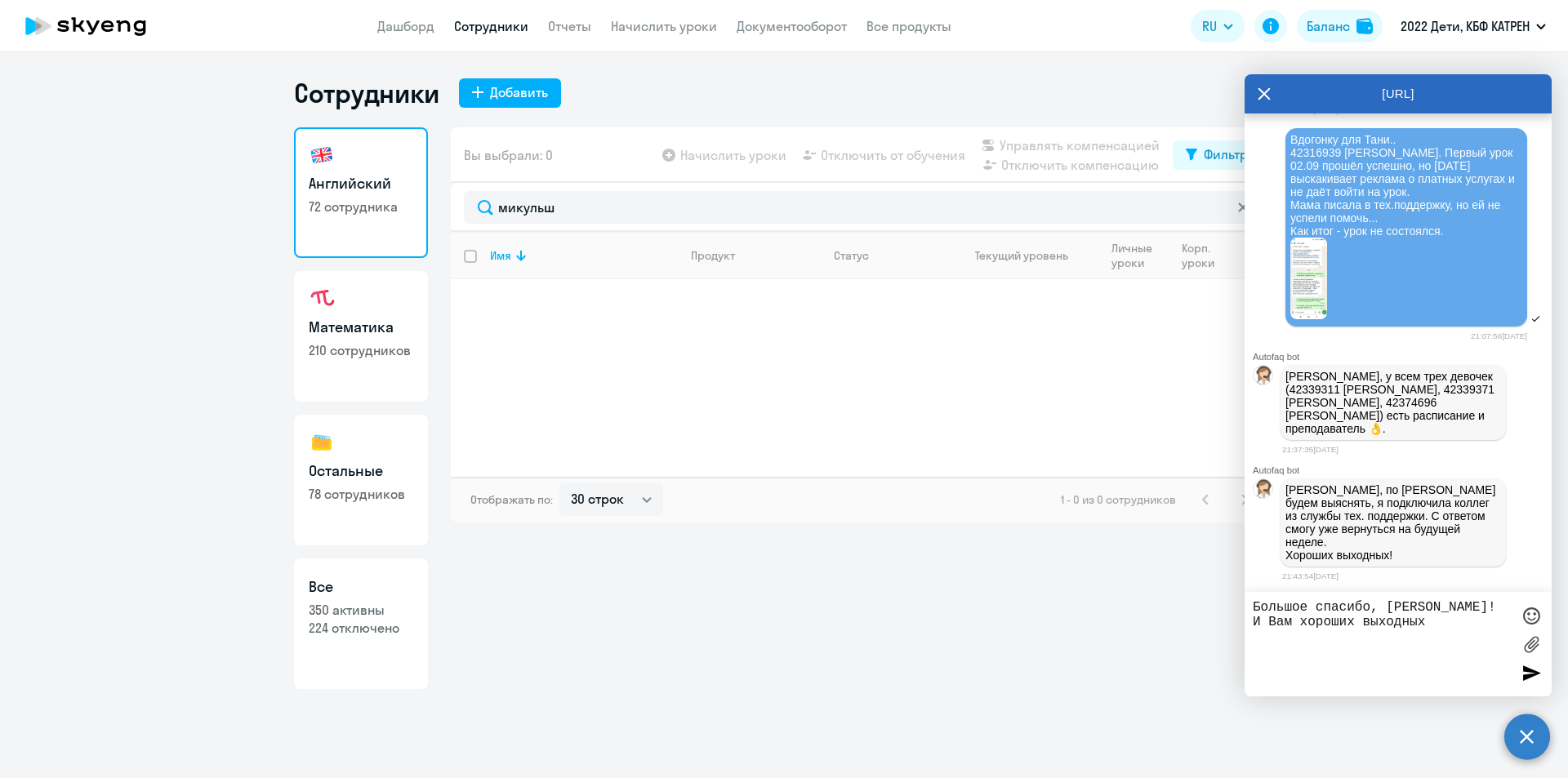
click at [1520, 667] on div at bounding box center [1530, 672] width 24 height 24
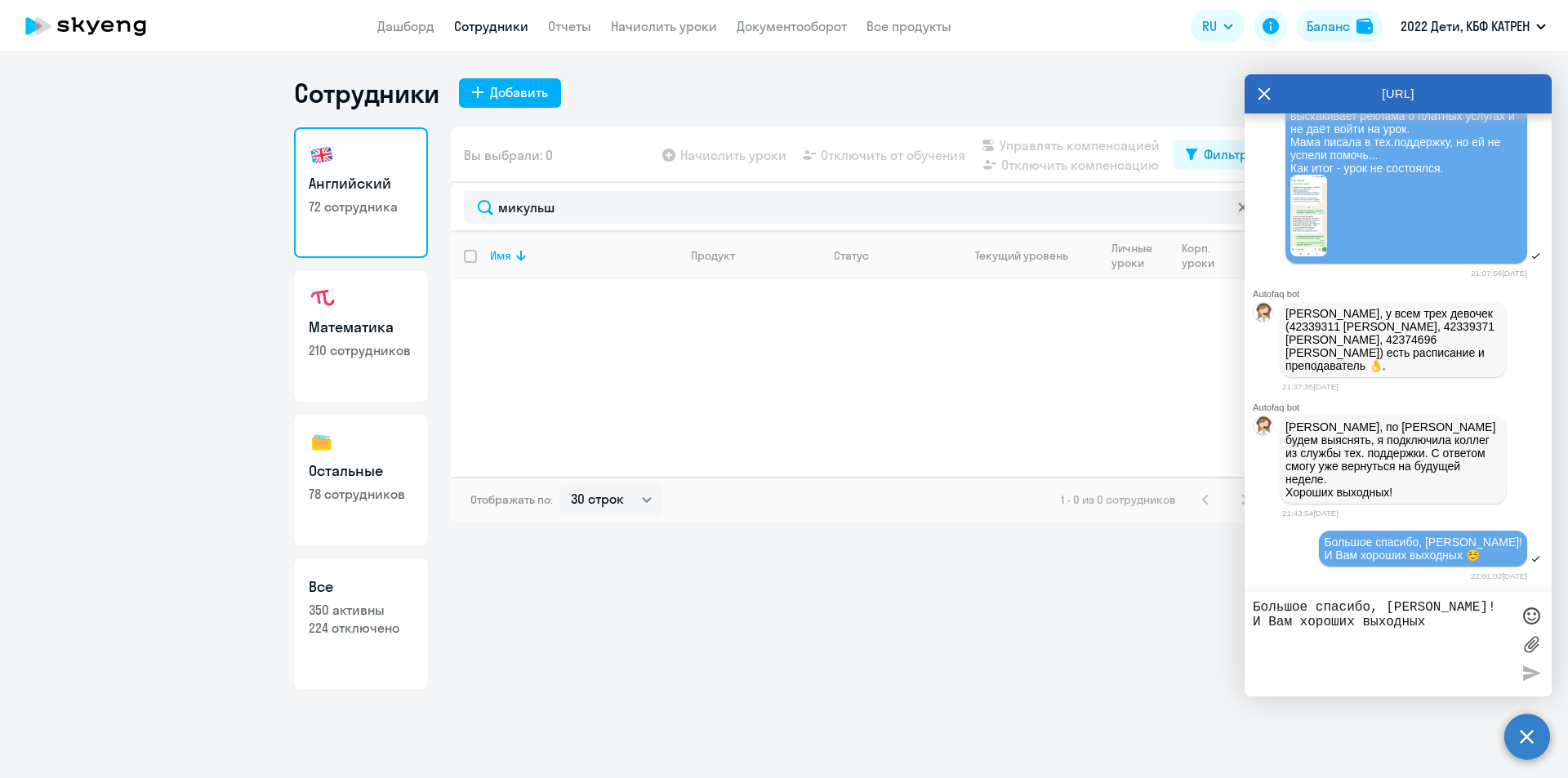
scroll to position [31885, 0]
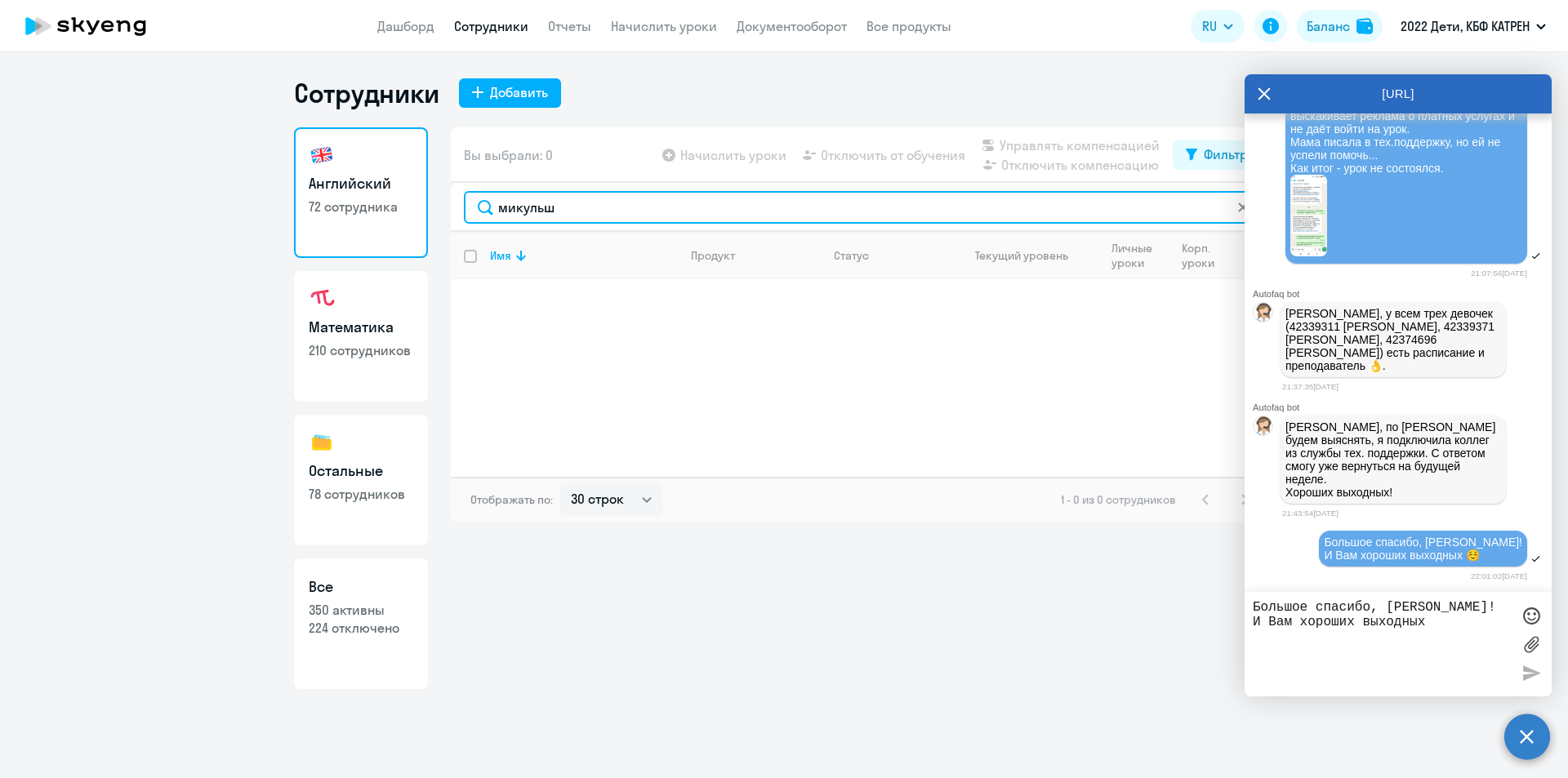
click at [580, 207] on input "микульш" at bounding box center [862, 207] width 797 height 33
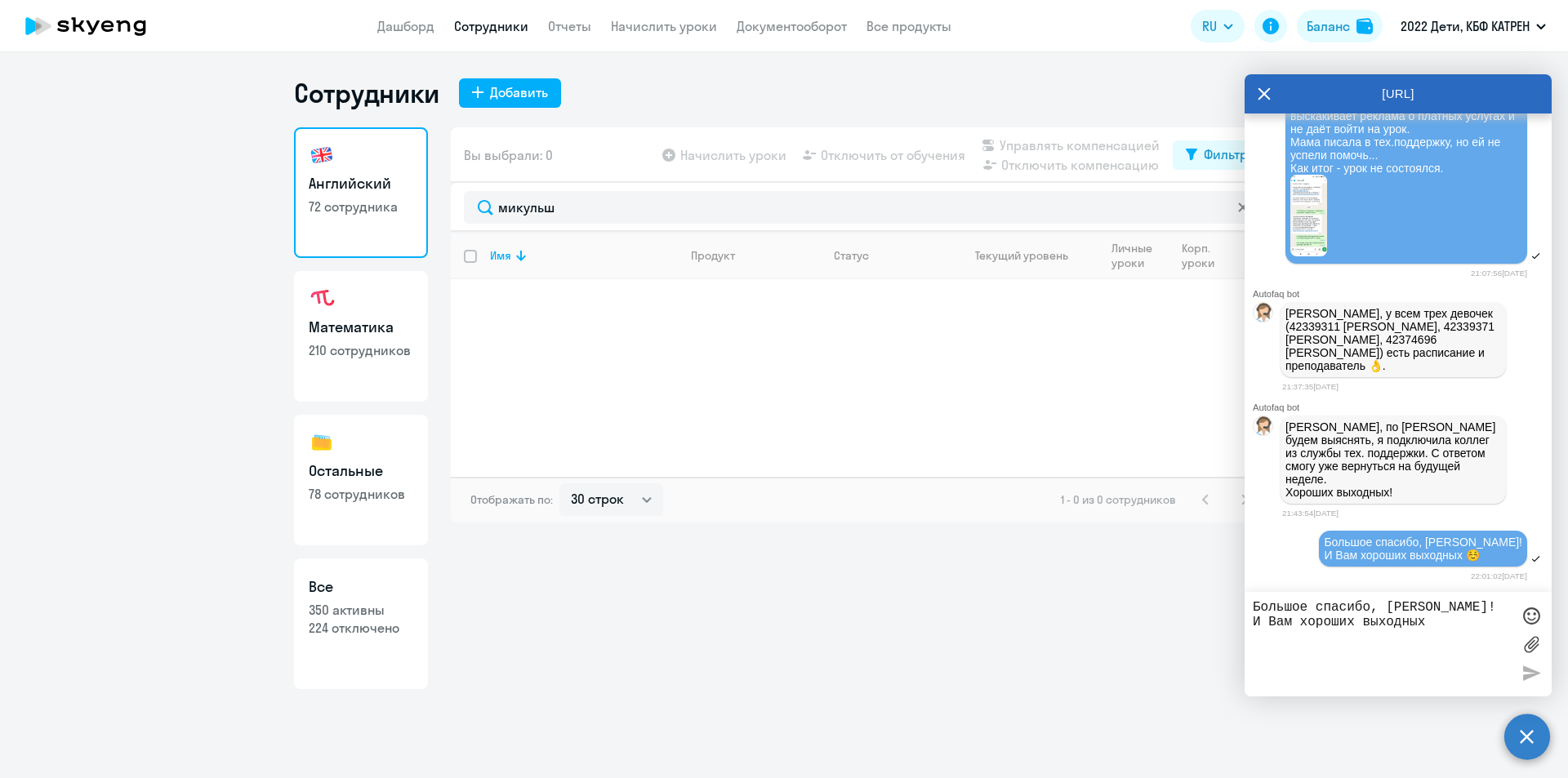
click at [367, 603] on p "350 активны" at bounding box center [361, 609] width 105 height 18
select select "30"
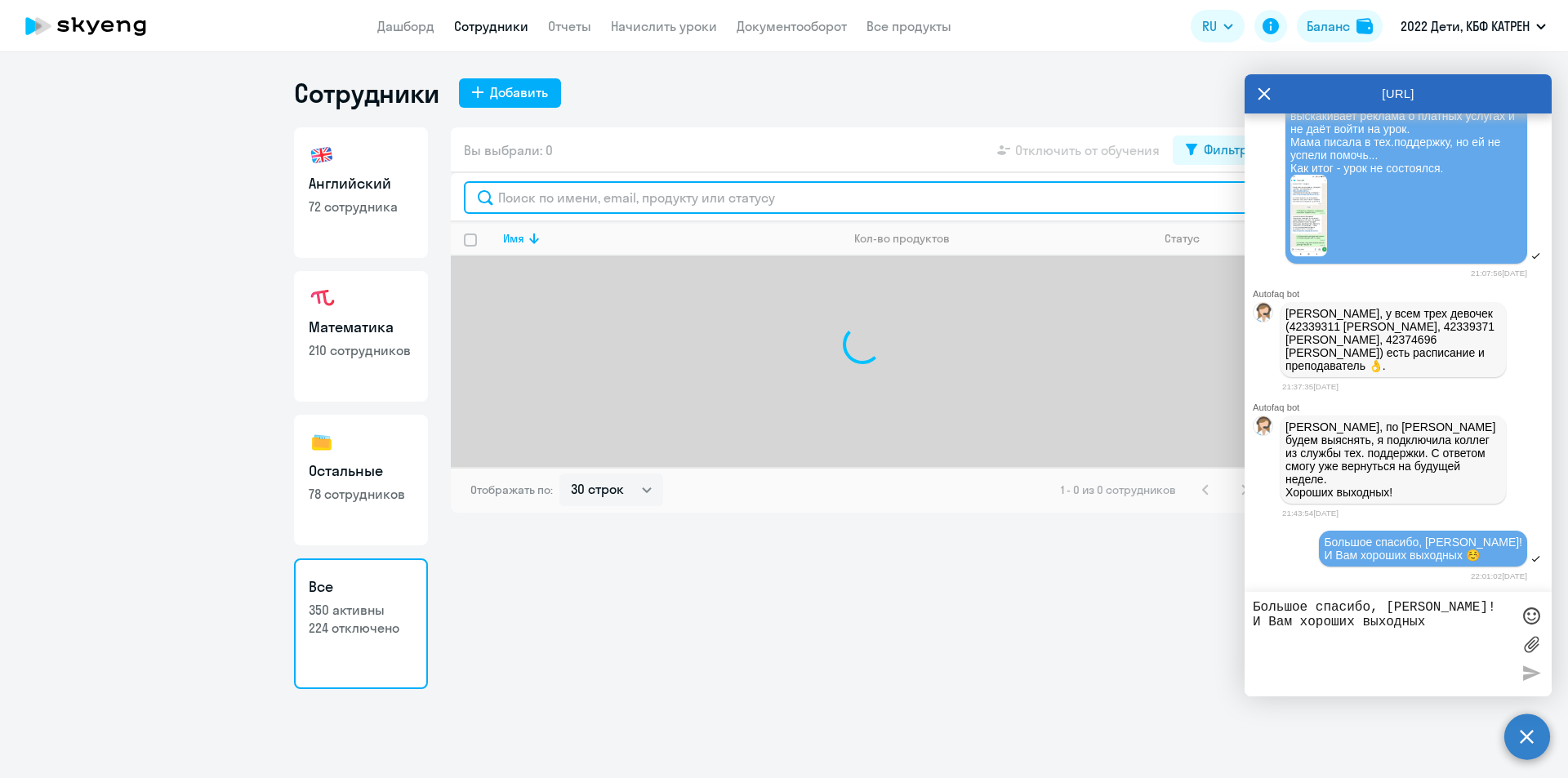
click at [595, 197] on input "text" at bounding box center [862, 197] width 797 height 33
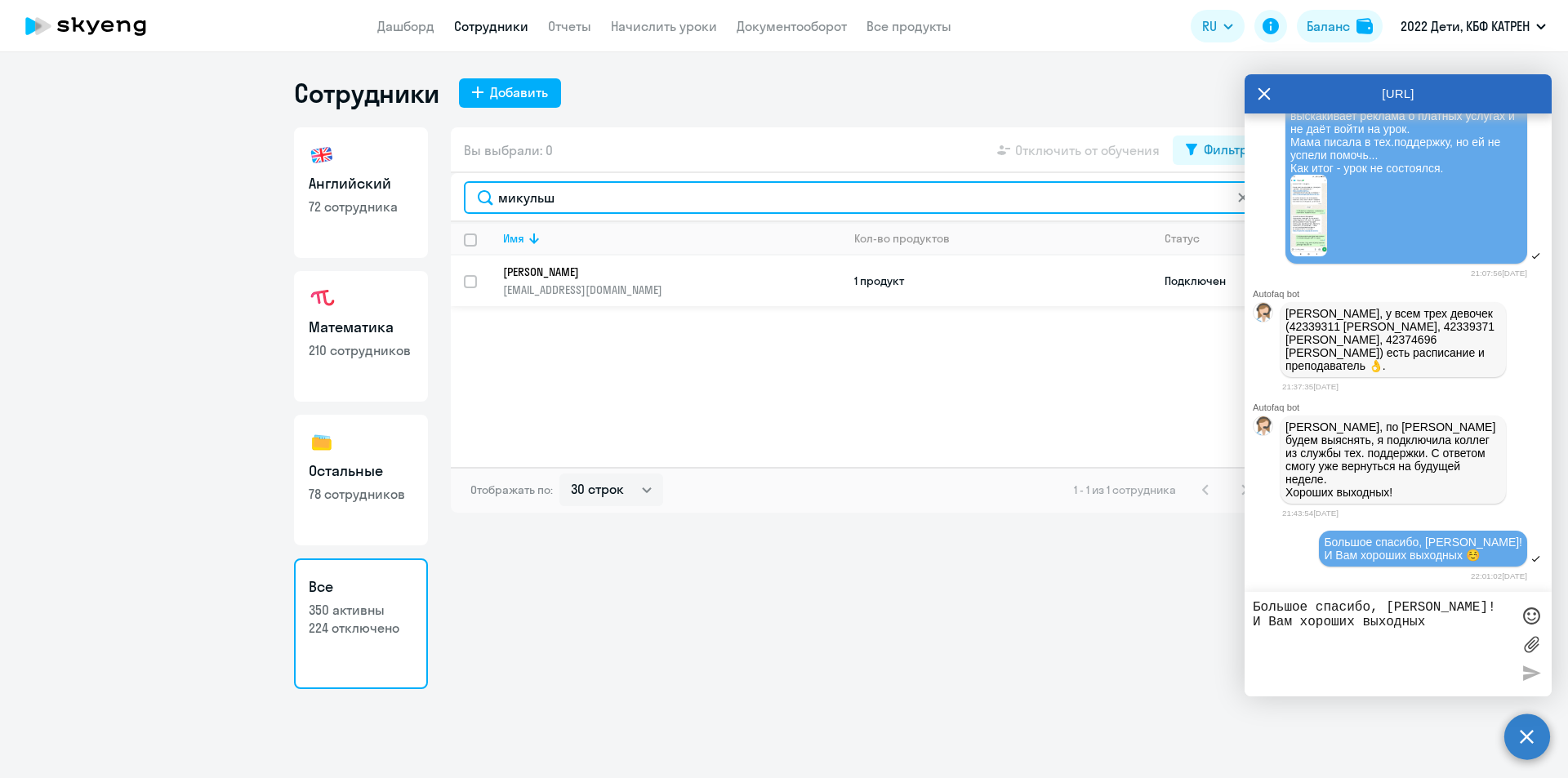
type input "микульш"
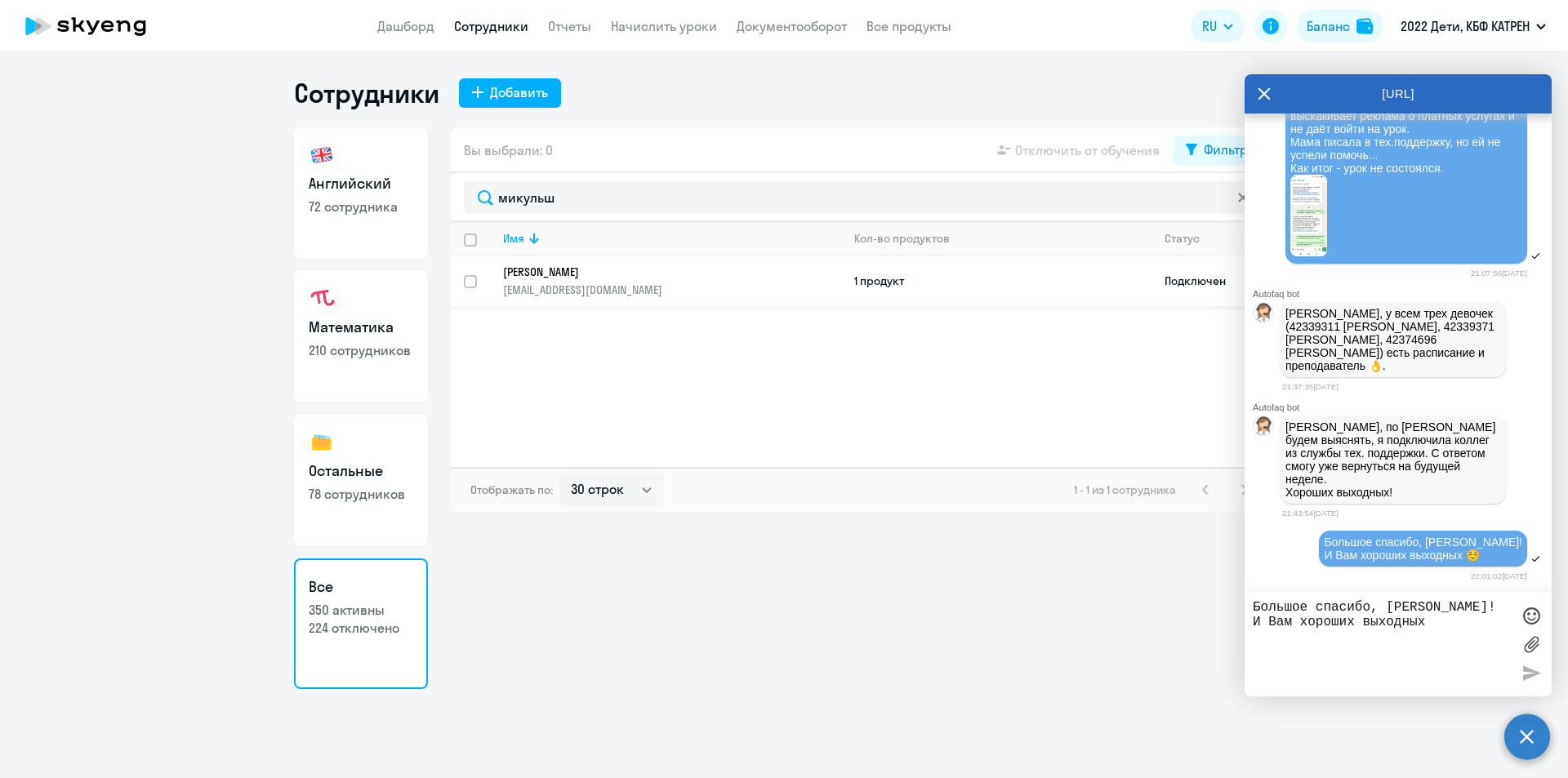
click at [597, 269] on p "[PERSON_NAME]" at bounding box center [660, 272] width 315 height 14
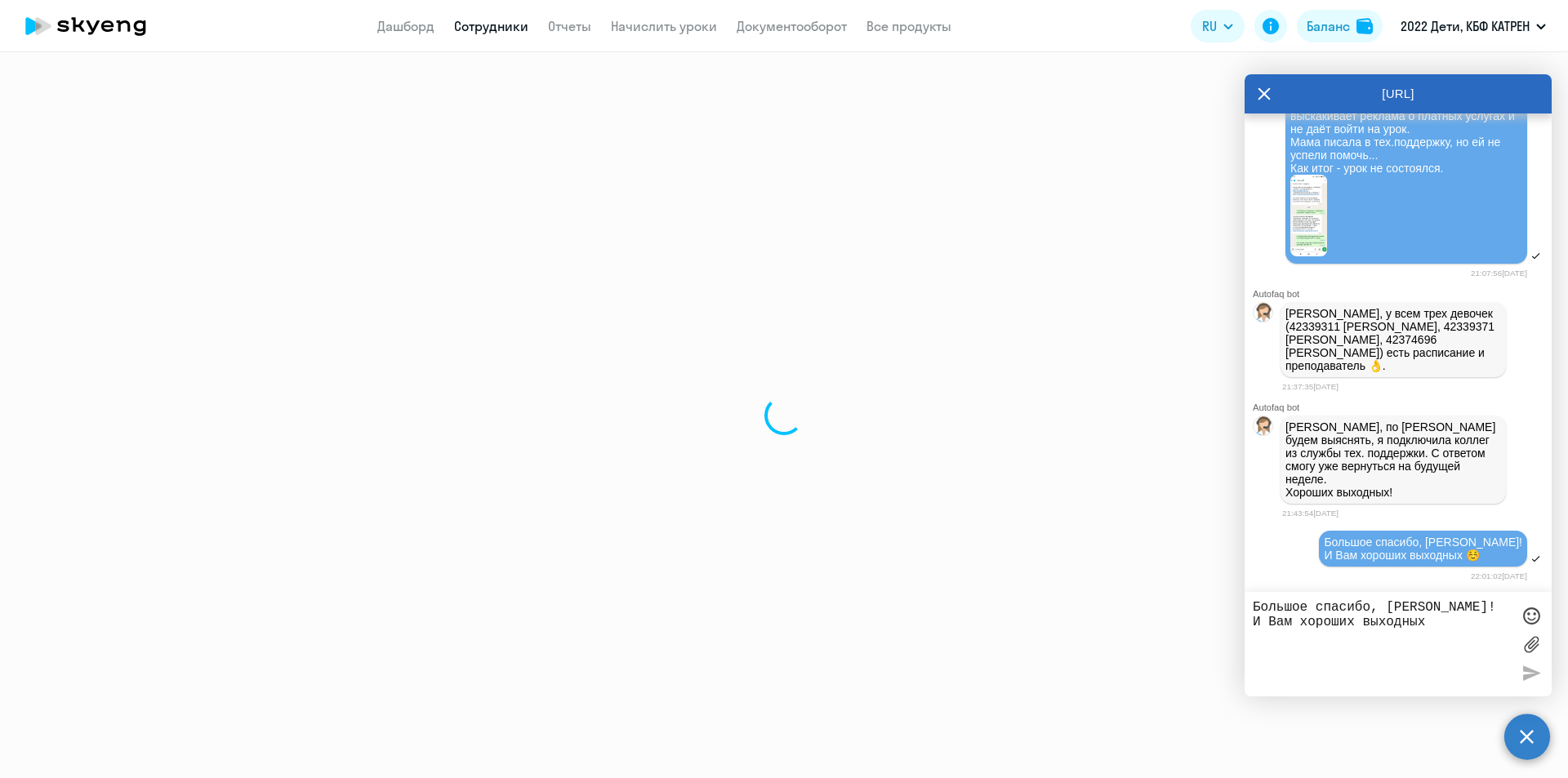
select select "math"
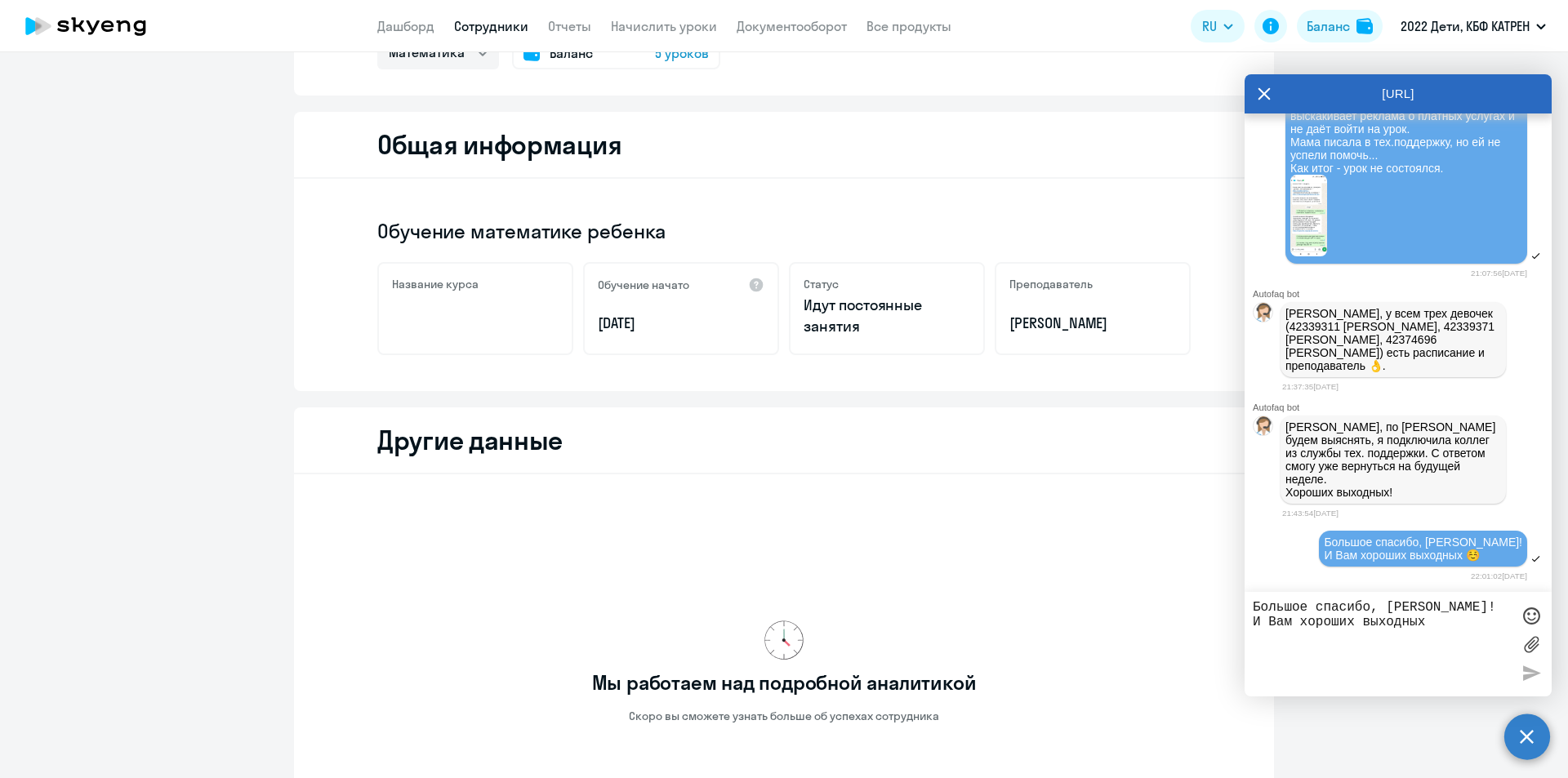
scroll to position [363, 0]
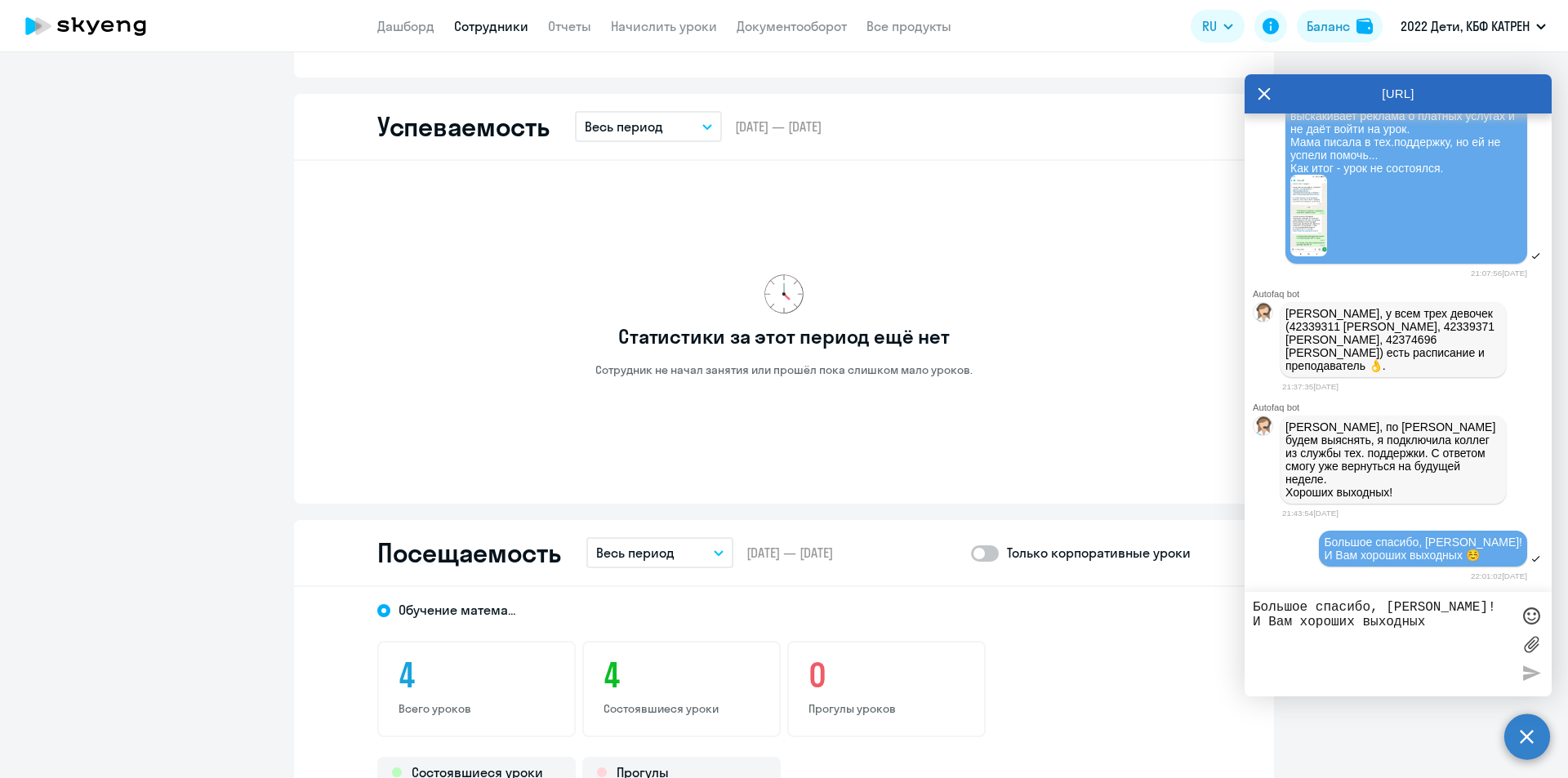
scroll to position [541, 0]
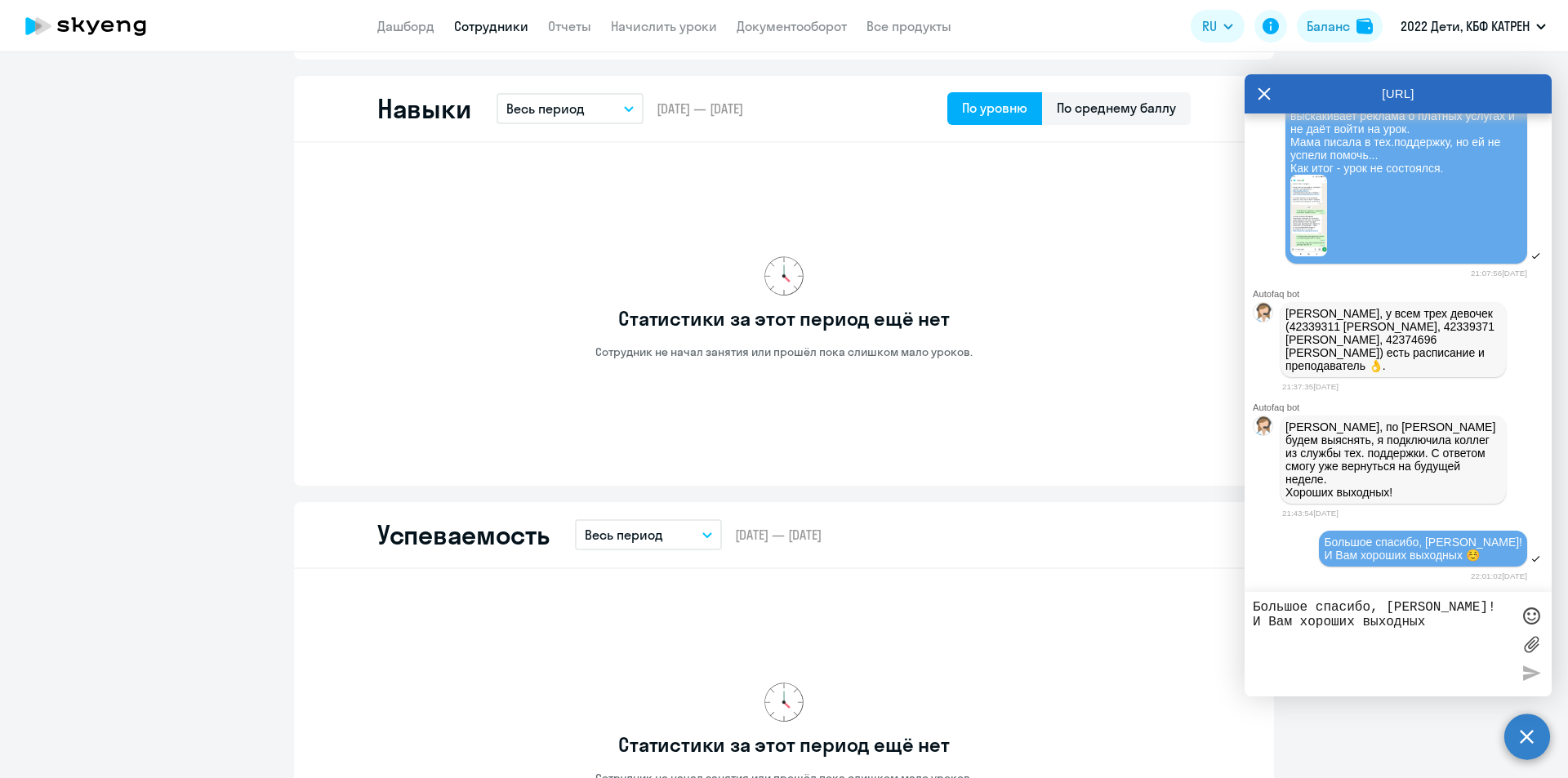
click at [476, 29] on link "Сотрудники" at bounding box center [491, 26] width 74 height 16
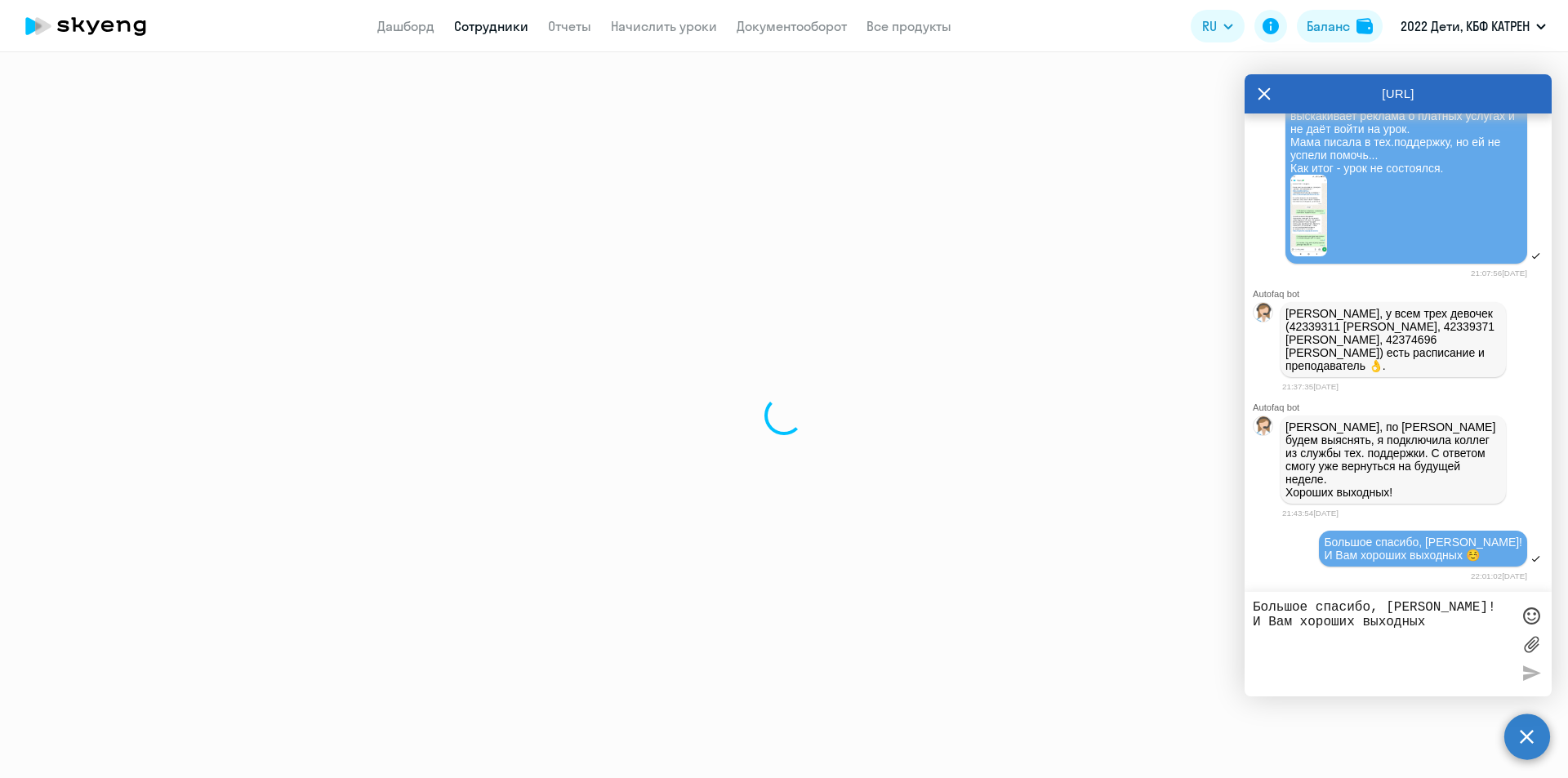
select select "30"
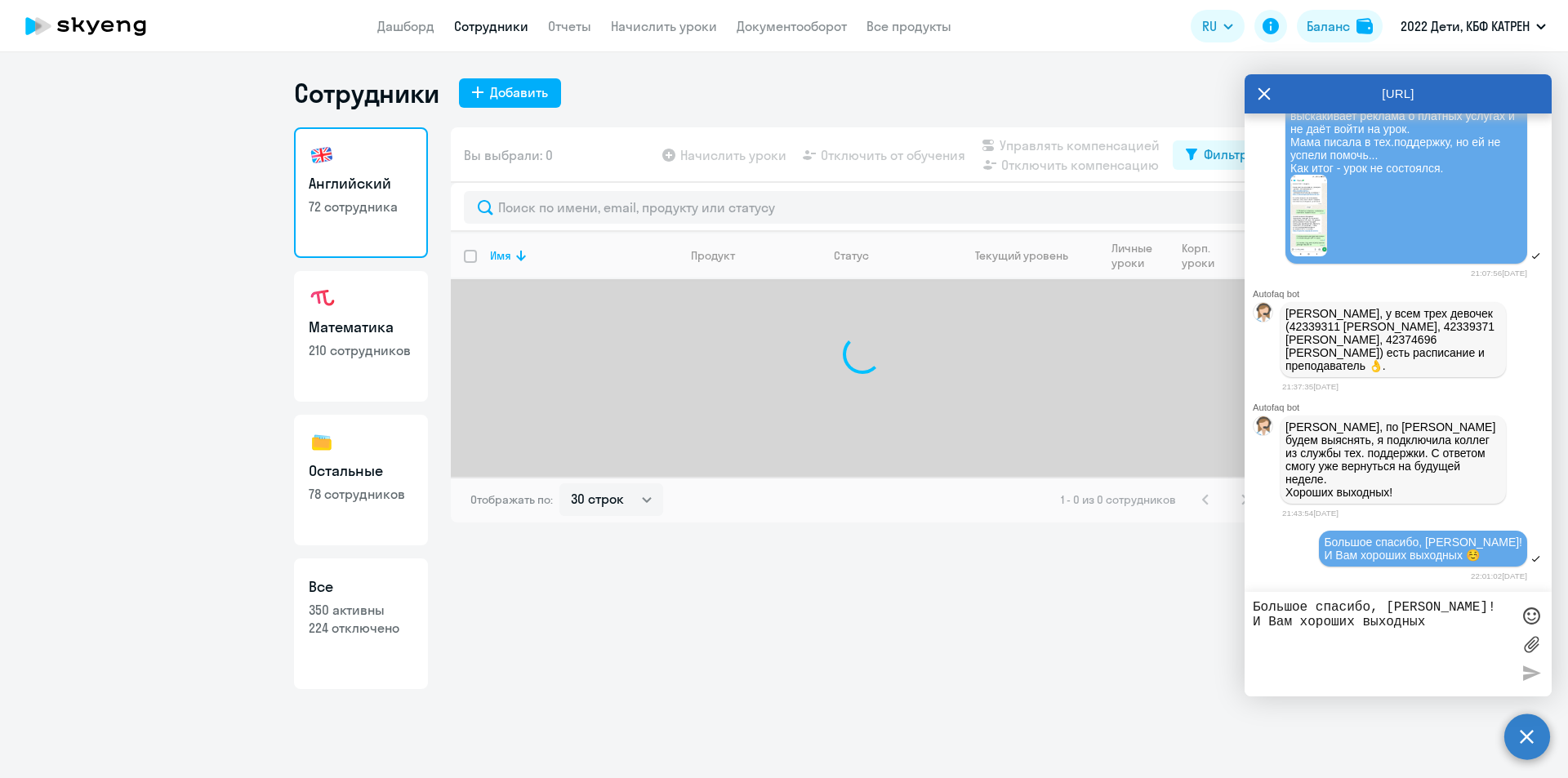
drag, startPoint x: 376, startPoint y: 633, endPoint x: 439, endPoint y: 514, distance: 134.6
click at [376, 632] on p "224 отключено" at bounding box center [361, 628] width 105 height 18
select select "30"
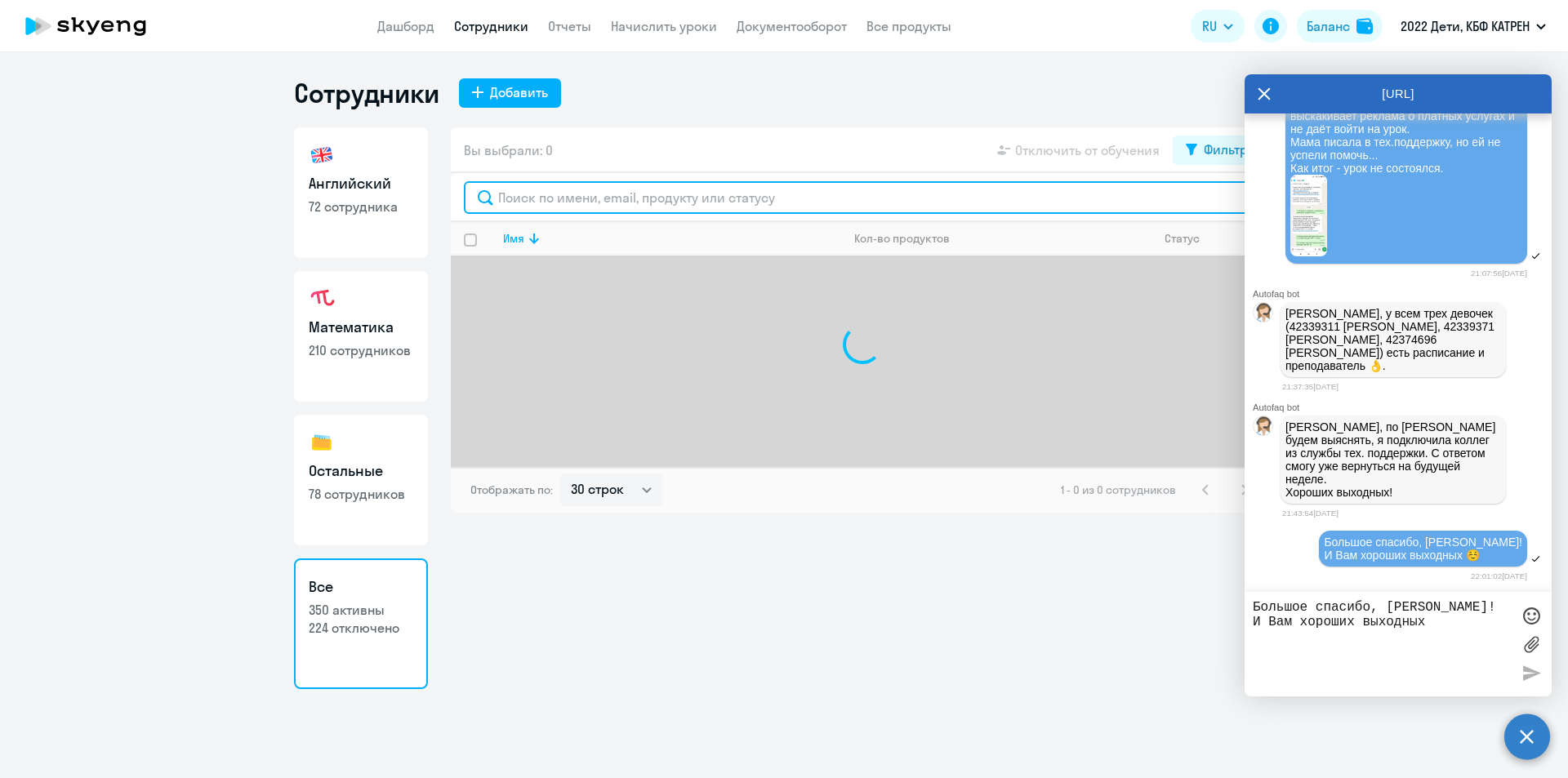
click at [588, 205] on input "text" at bounding box center [862, 197] width 797 height 33
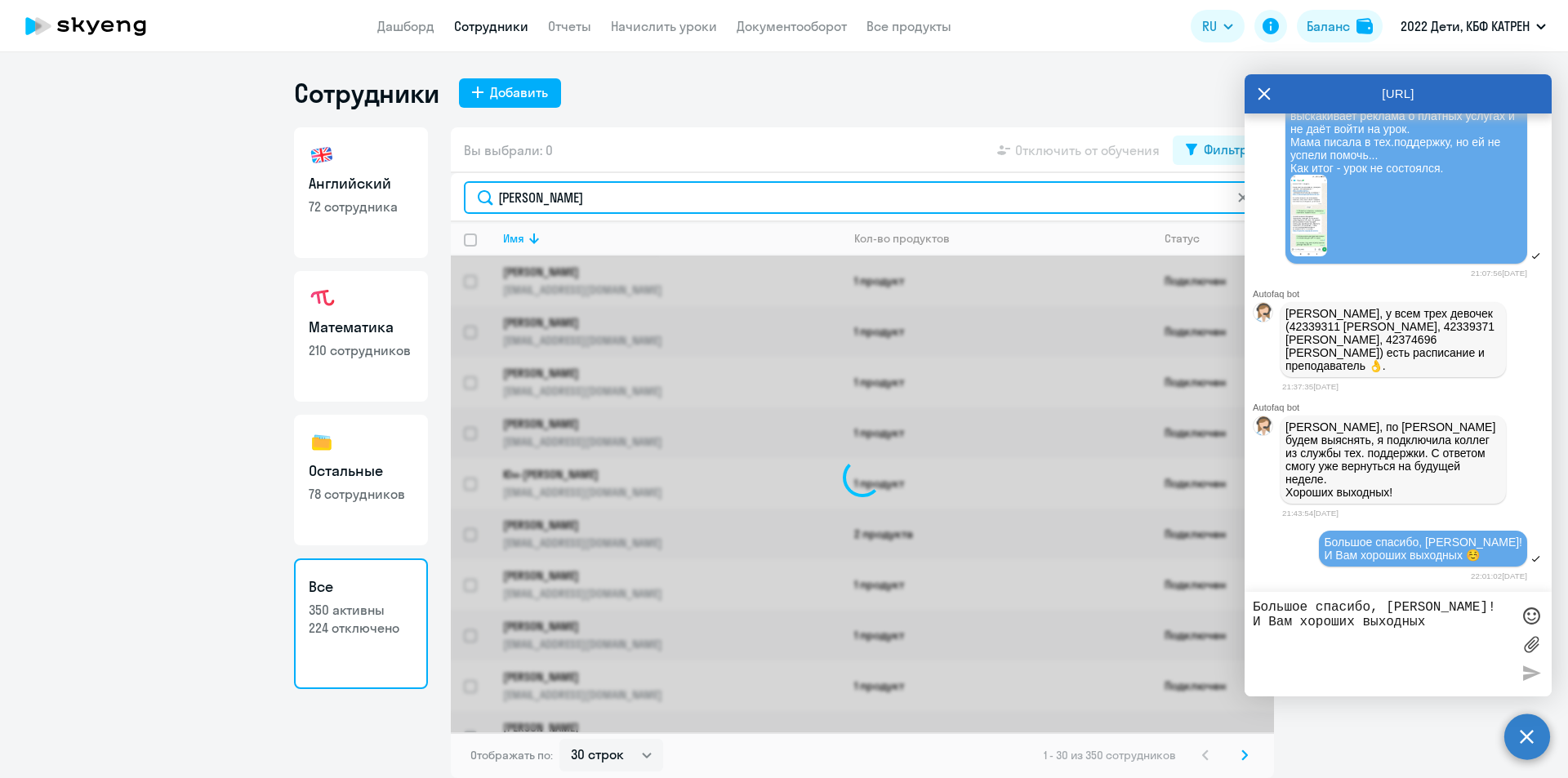
type input "[PERSON_NAME]"
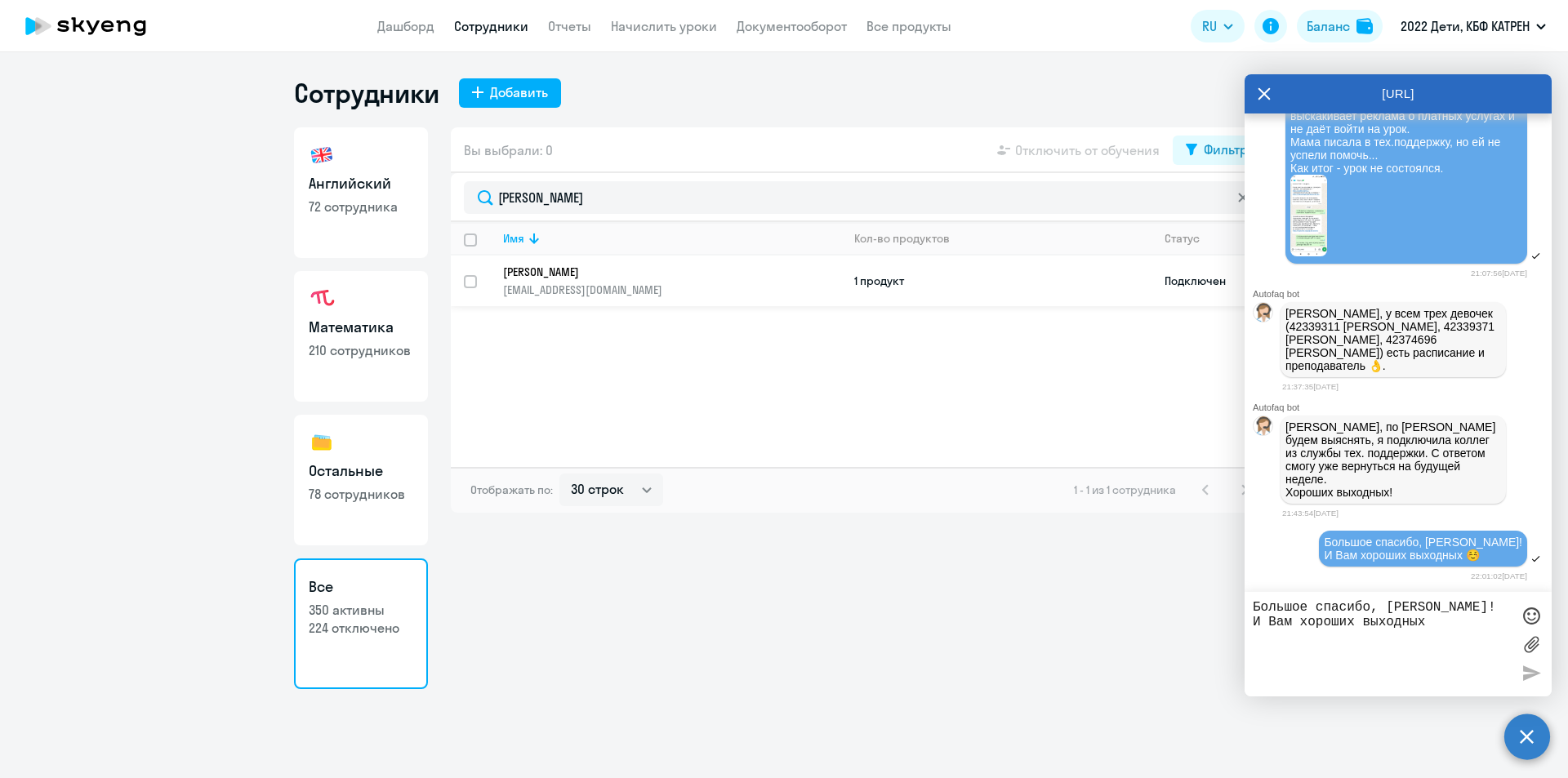
click at [581, 274] on p "[PERSON_NAME]" at bounding box center [660, 272] width 315 height 14
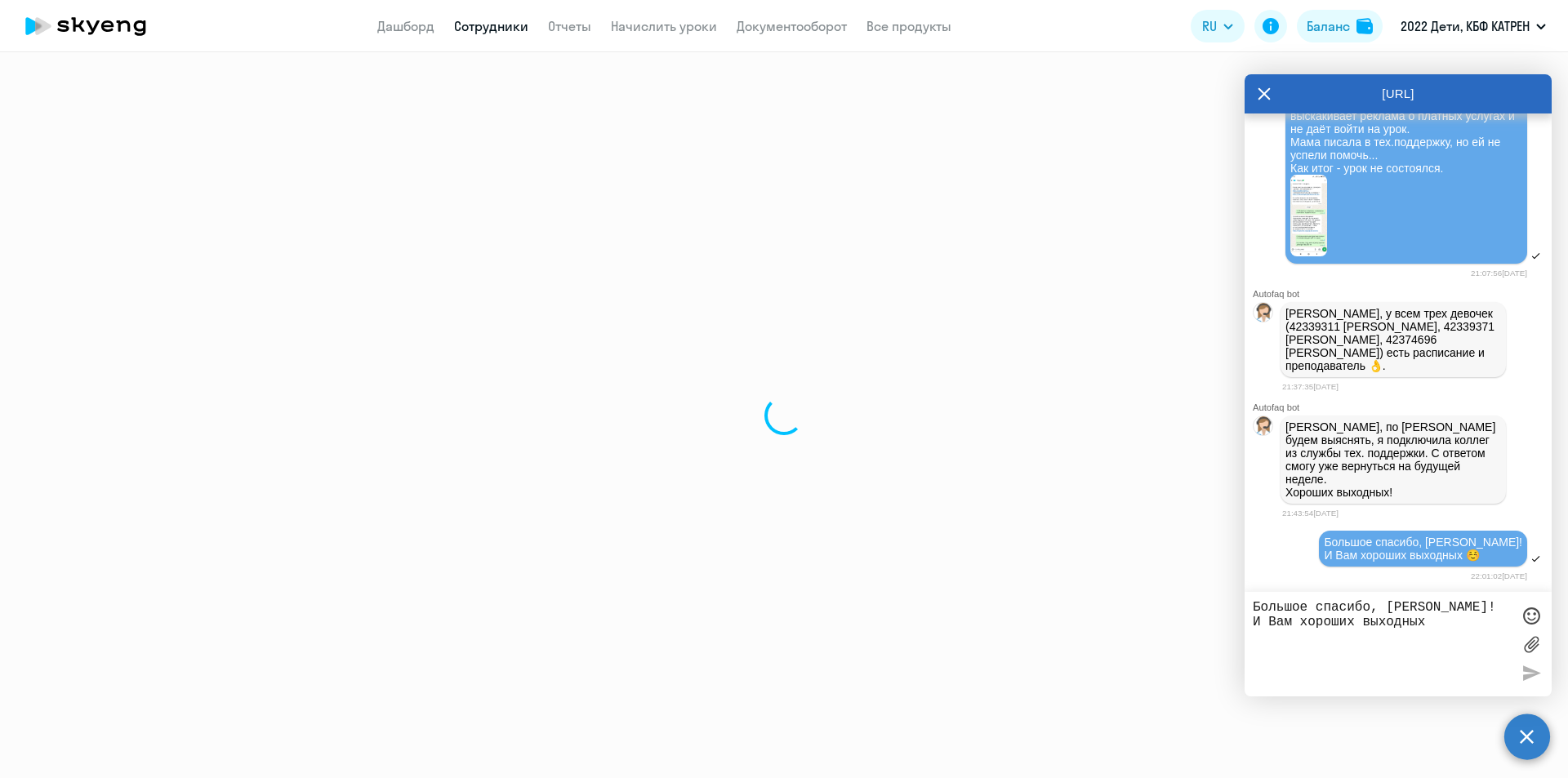
select select "others"
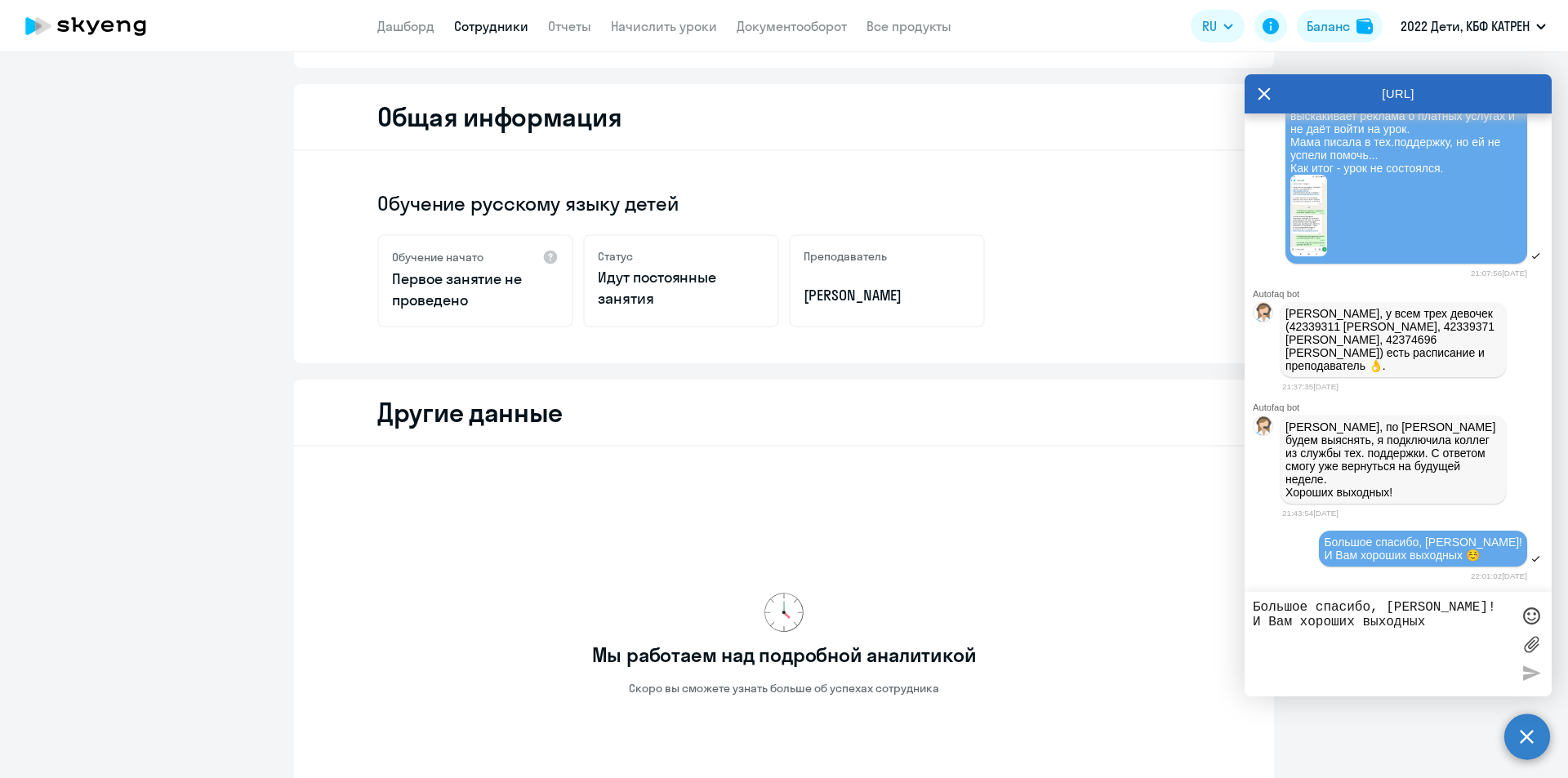
scroll to position [118, 0]
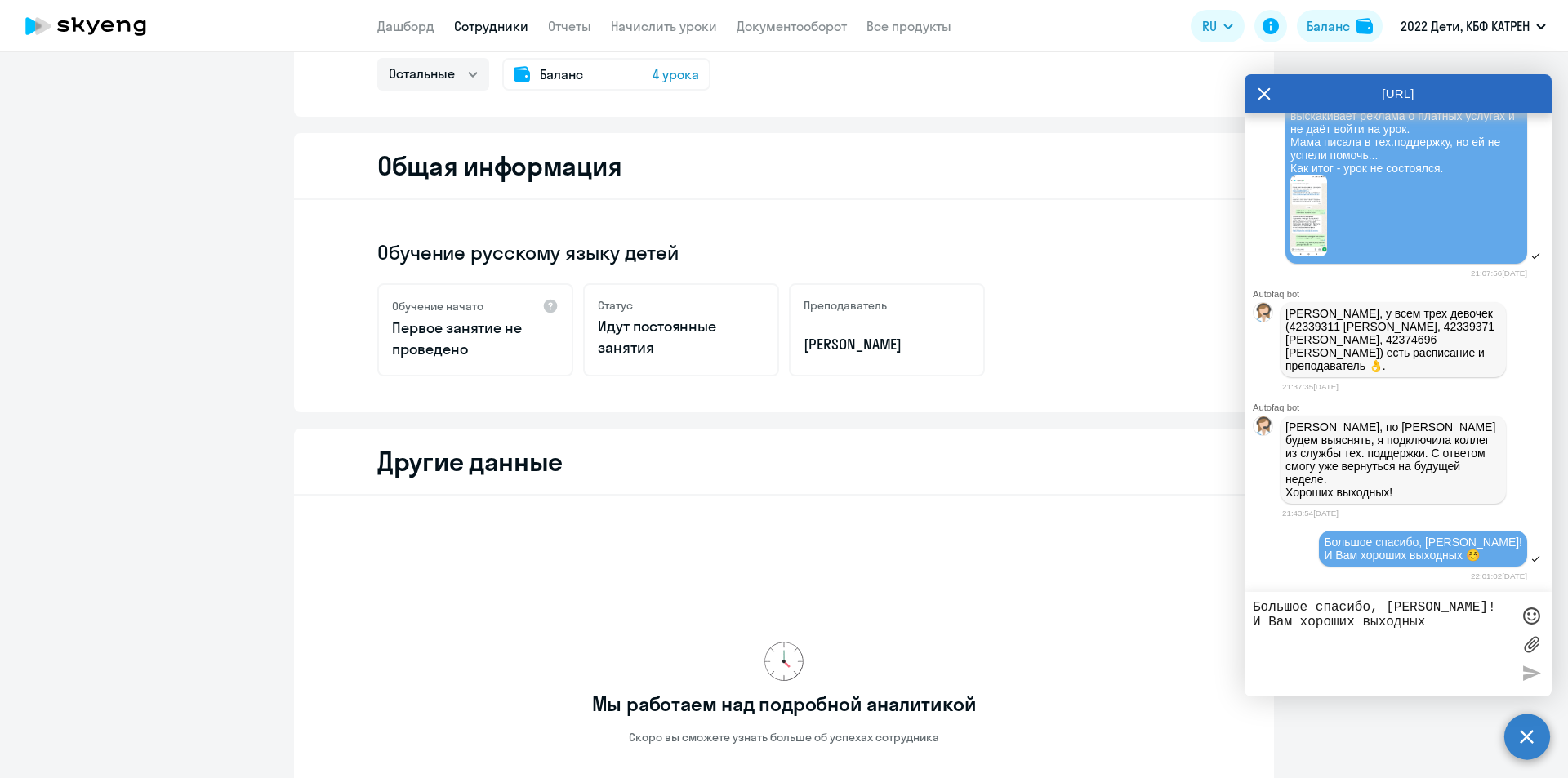
click at [1263, 90] on icon at bounding box center [1264, 93] width 13 height 39
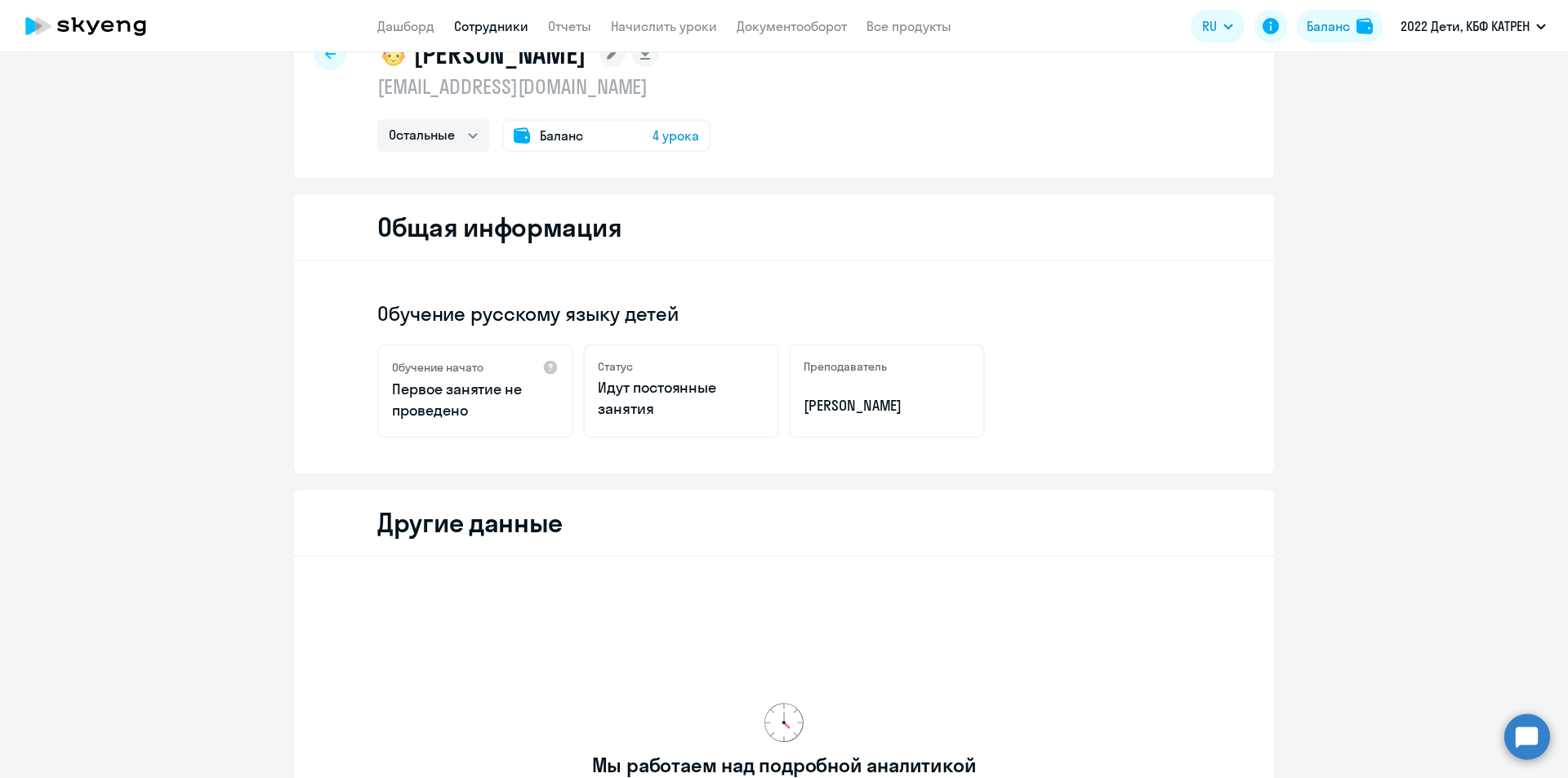
scroll to position [0, 0]
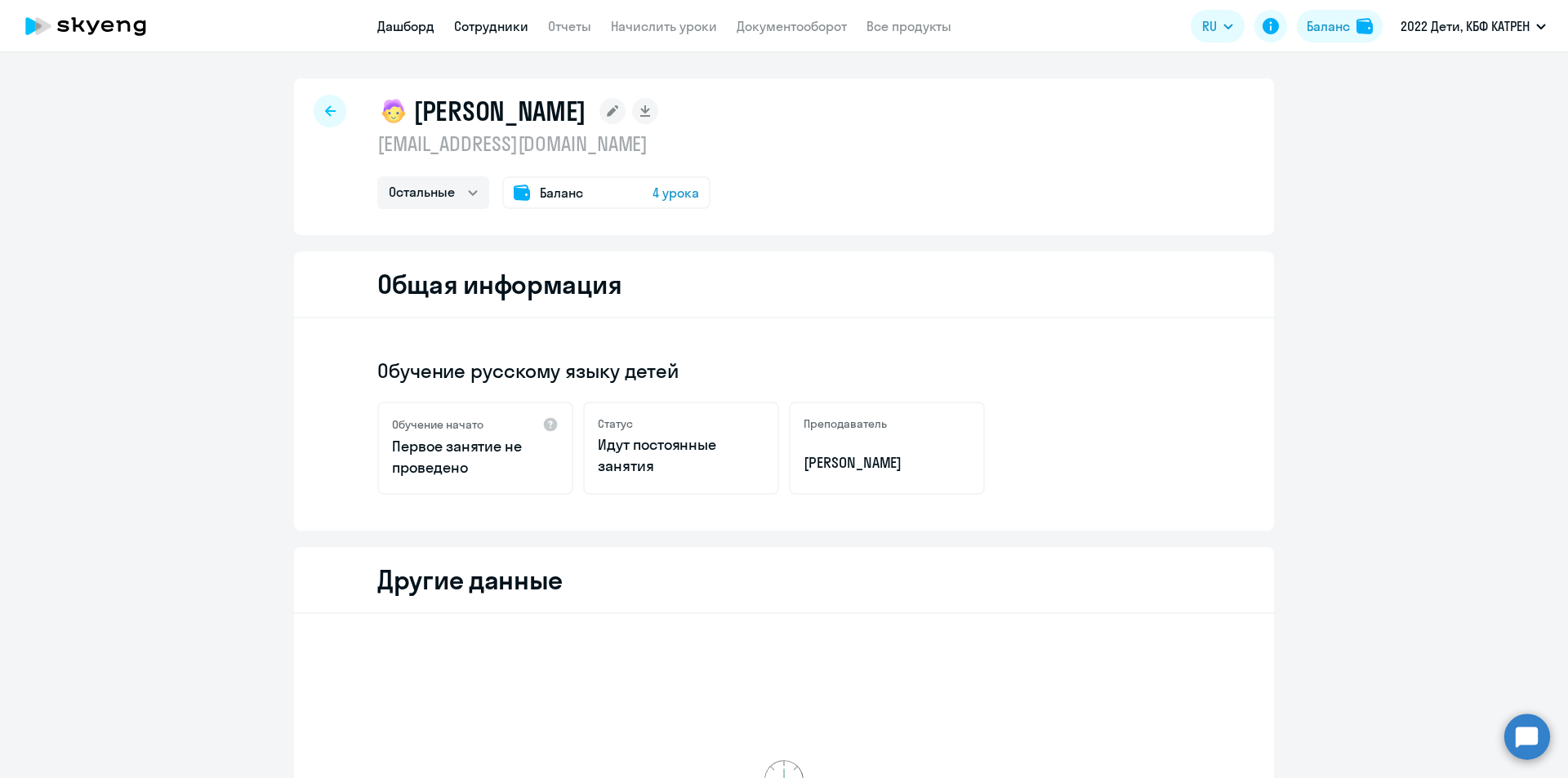
click at [421, 25] on link "Дашборд" at bounding box center [405, 26] width 57 height 16
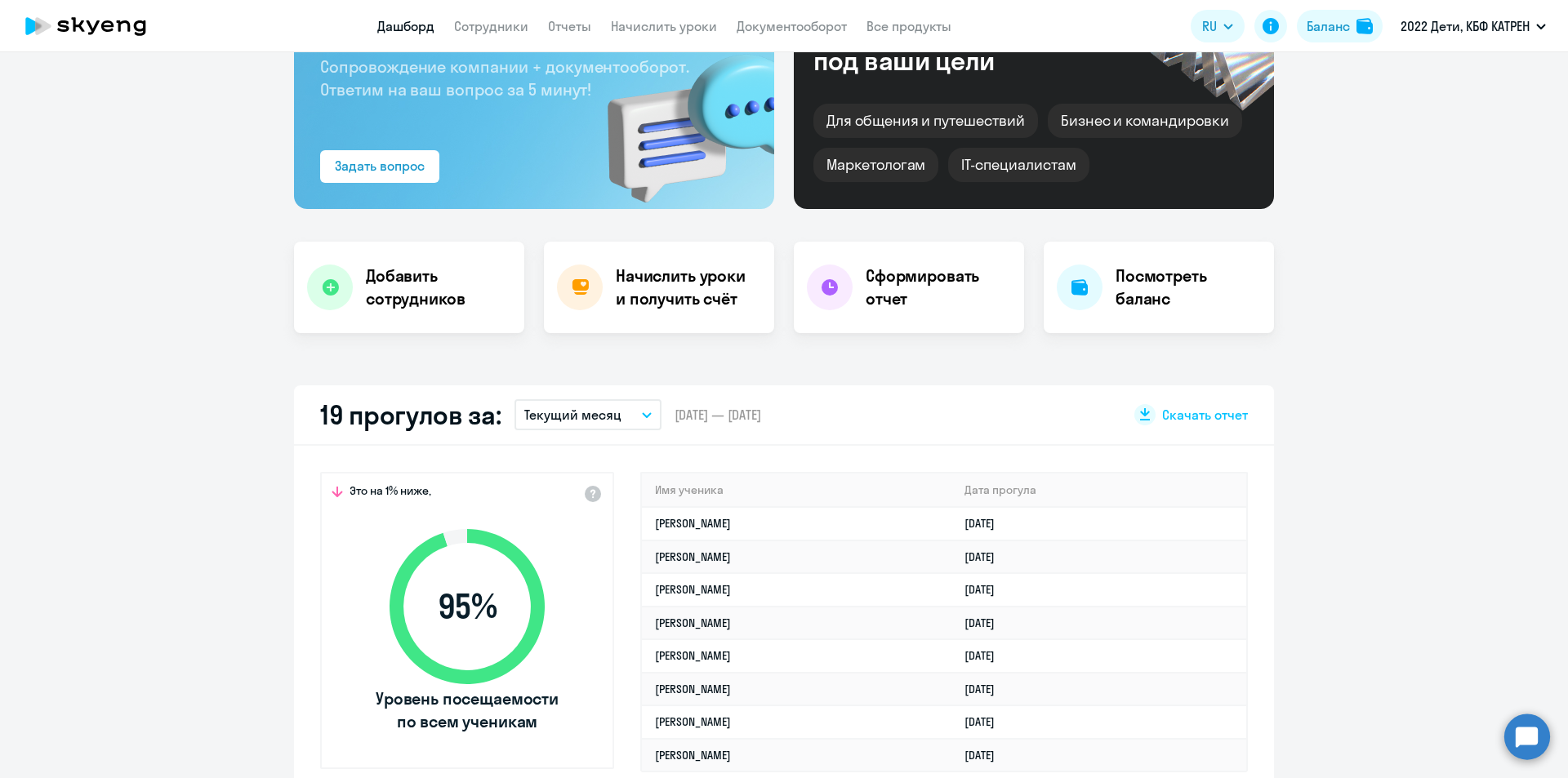
scroll to position [164, 0]
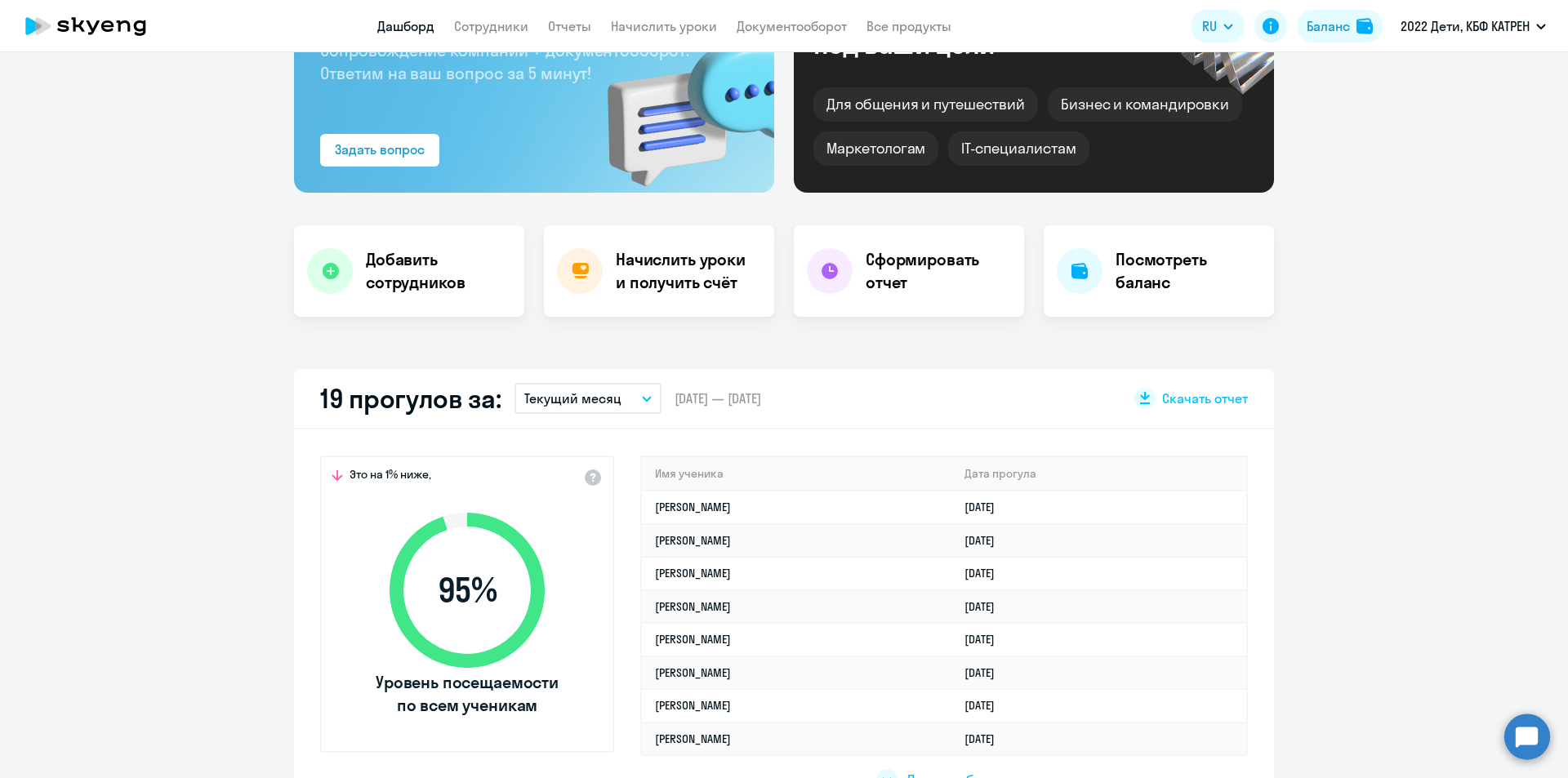
select select "30"
